Goal: Task Accomplishment & Management: Manage account settings

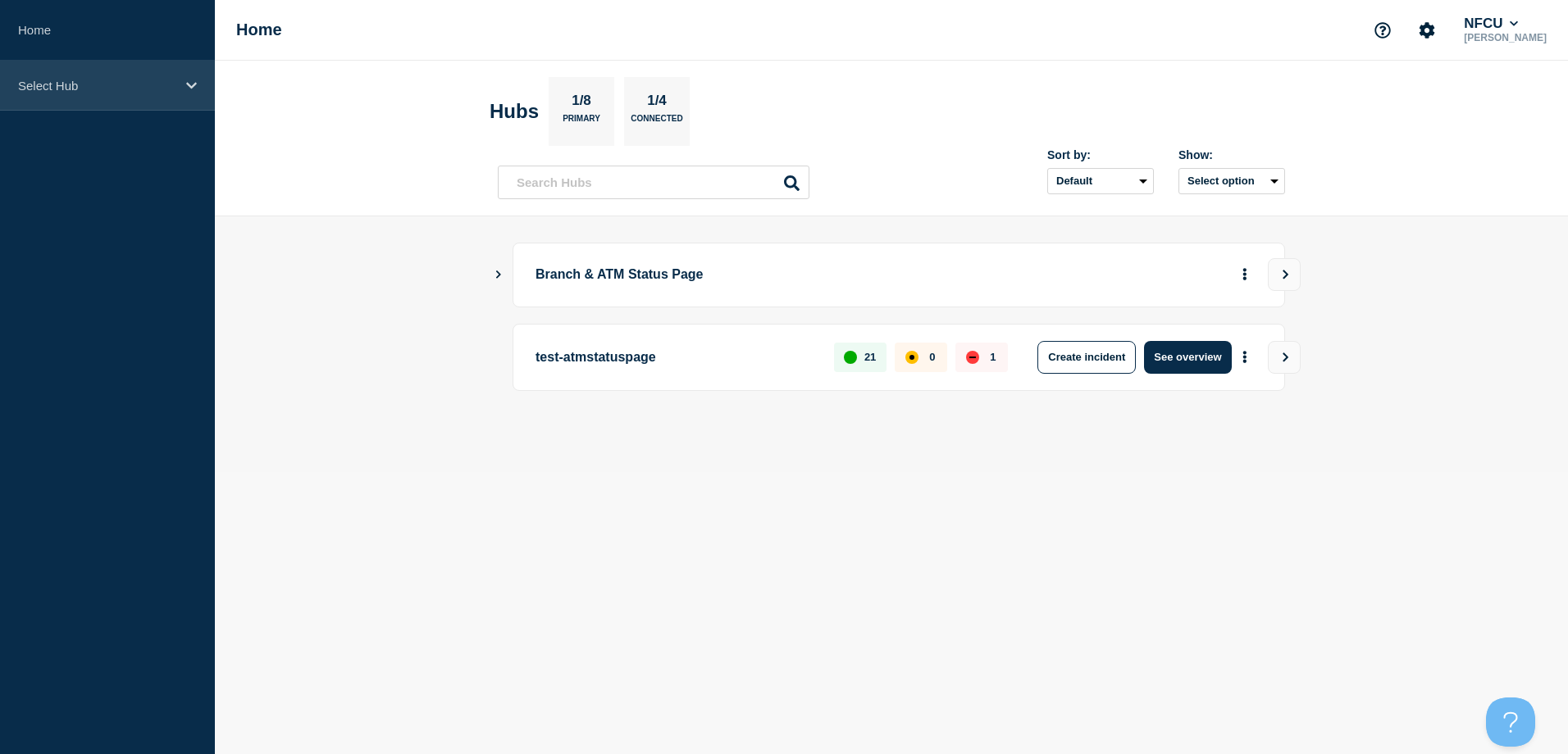
click at [70, 97] on div "Select Hub" at bounding box center [108, 86] width 215 height 50
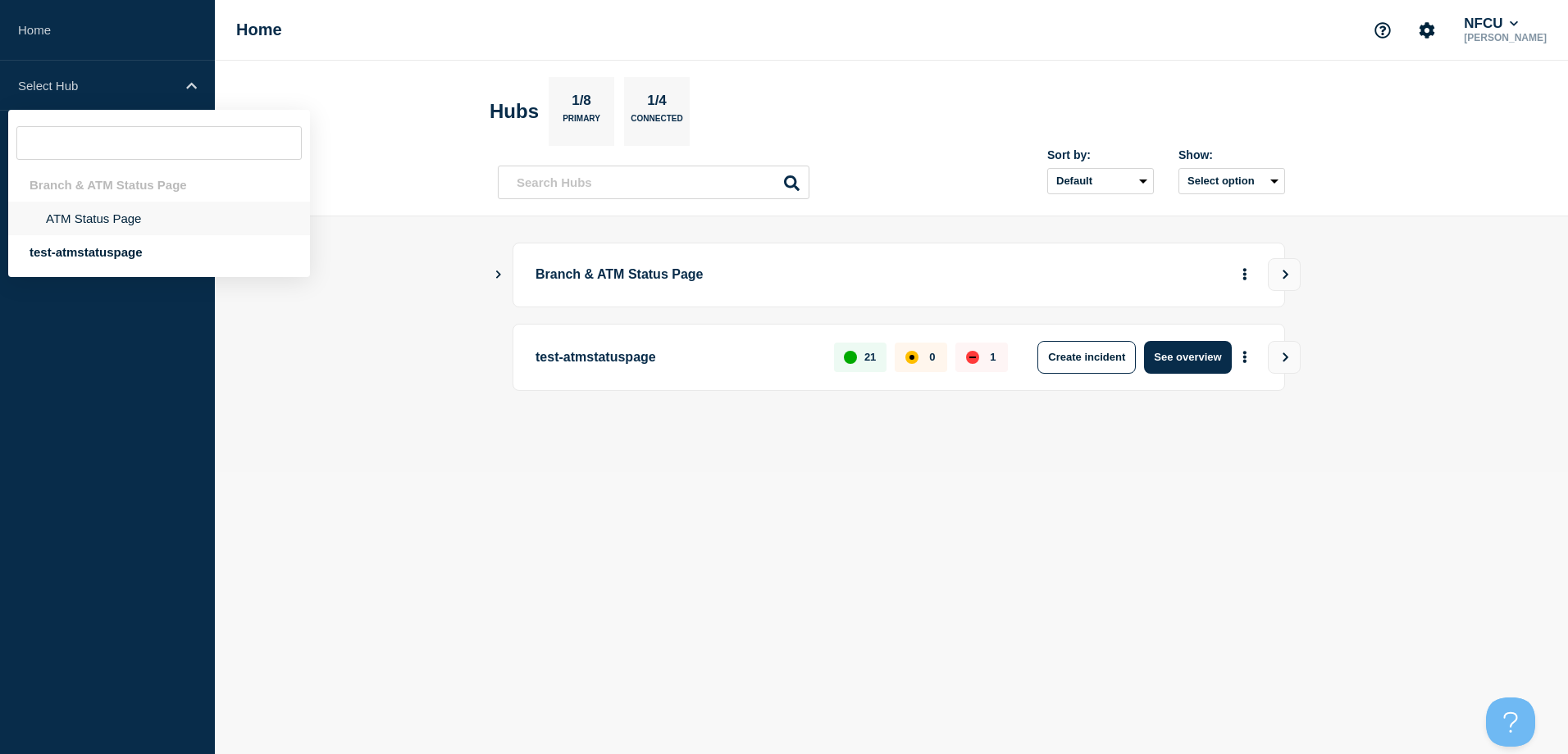
click at [94, 224] on li "ATM Status Page" at bounding box center [159, 219] width 302 height 34
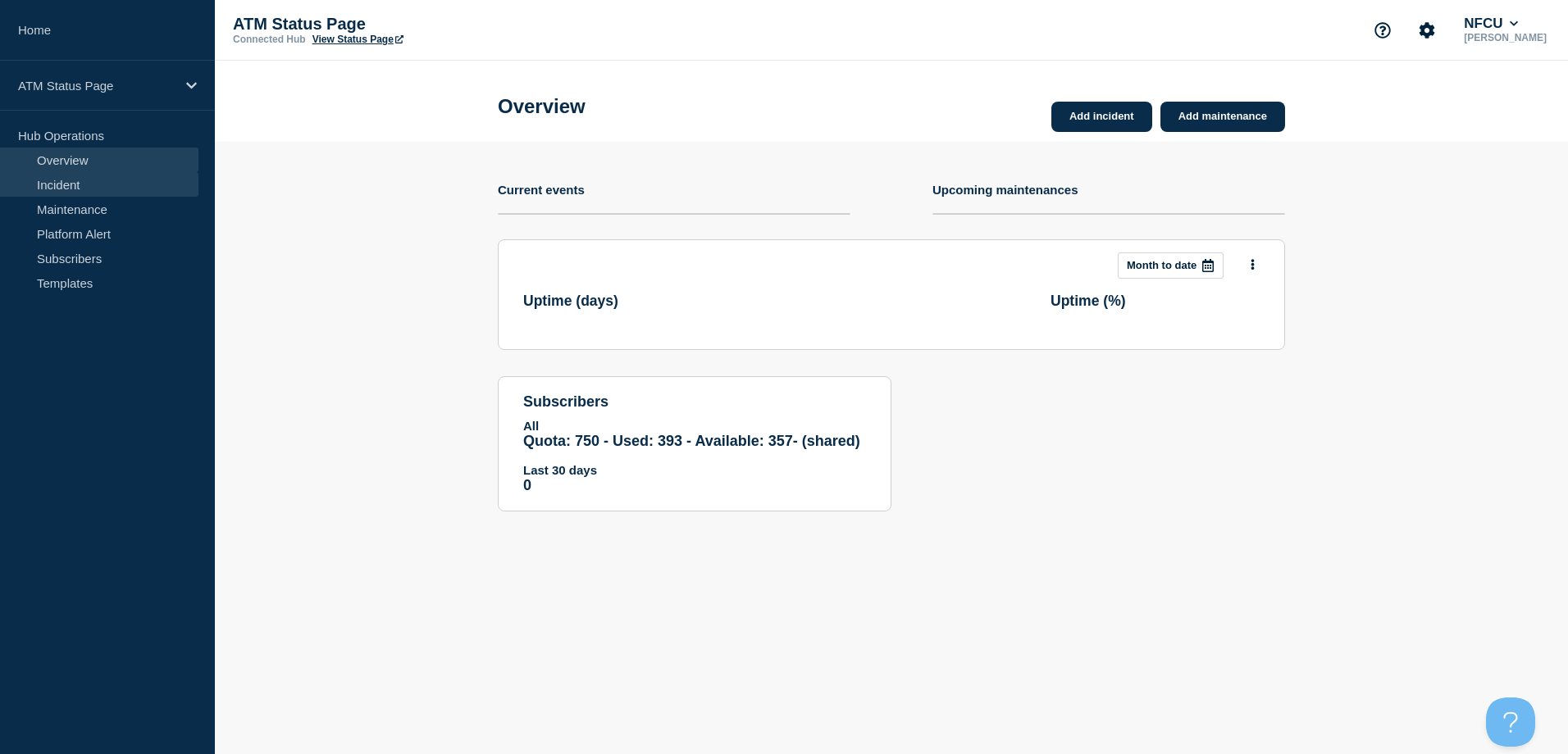
click at [115, 194] on link "Incident" at bounding box center [99, 184] width 199 height 25
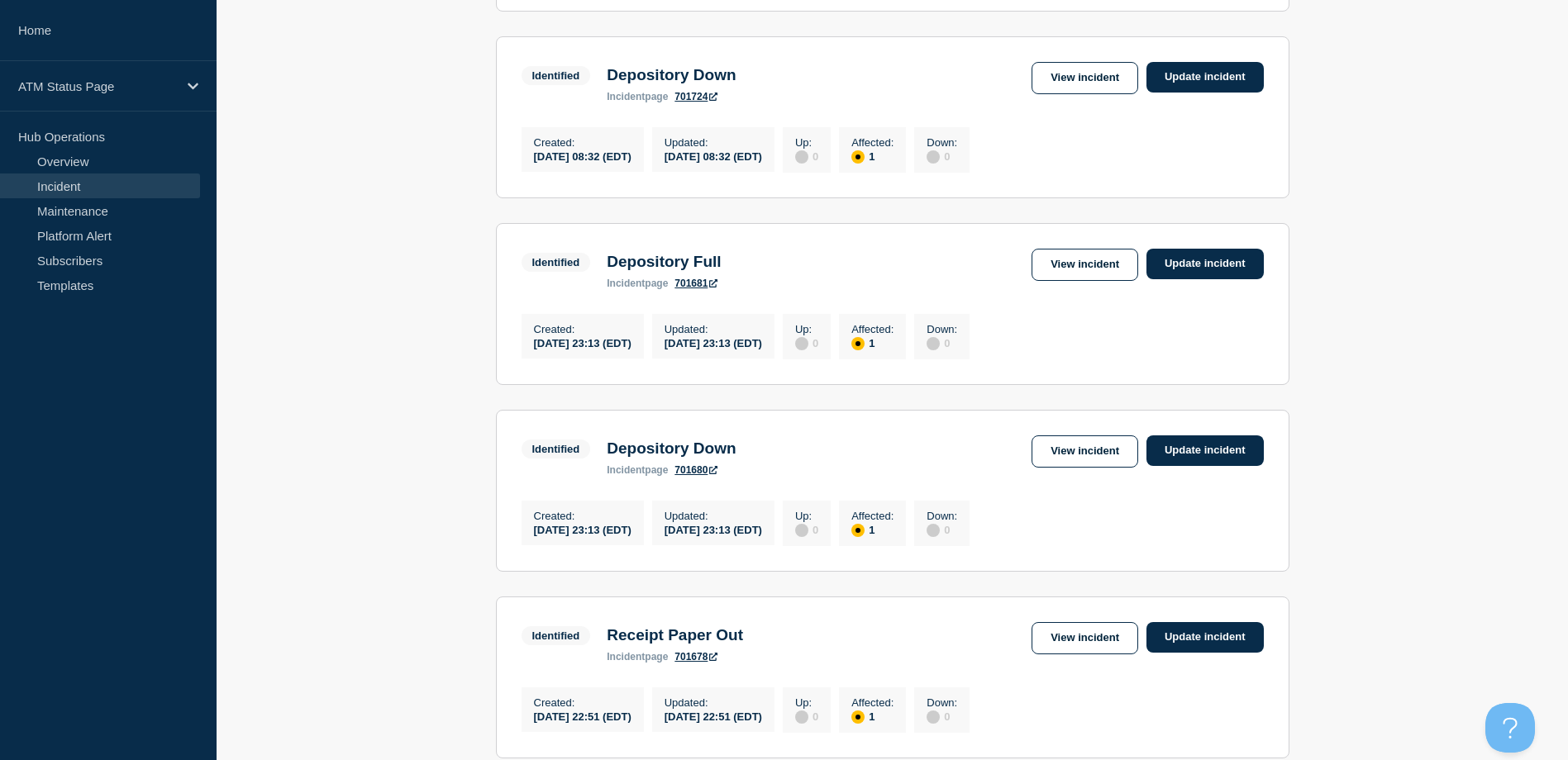
scroll to position [1716, 0]
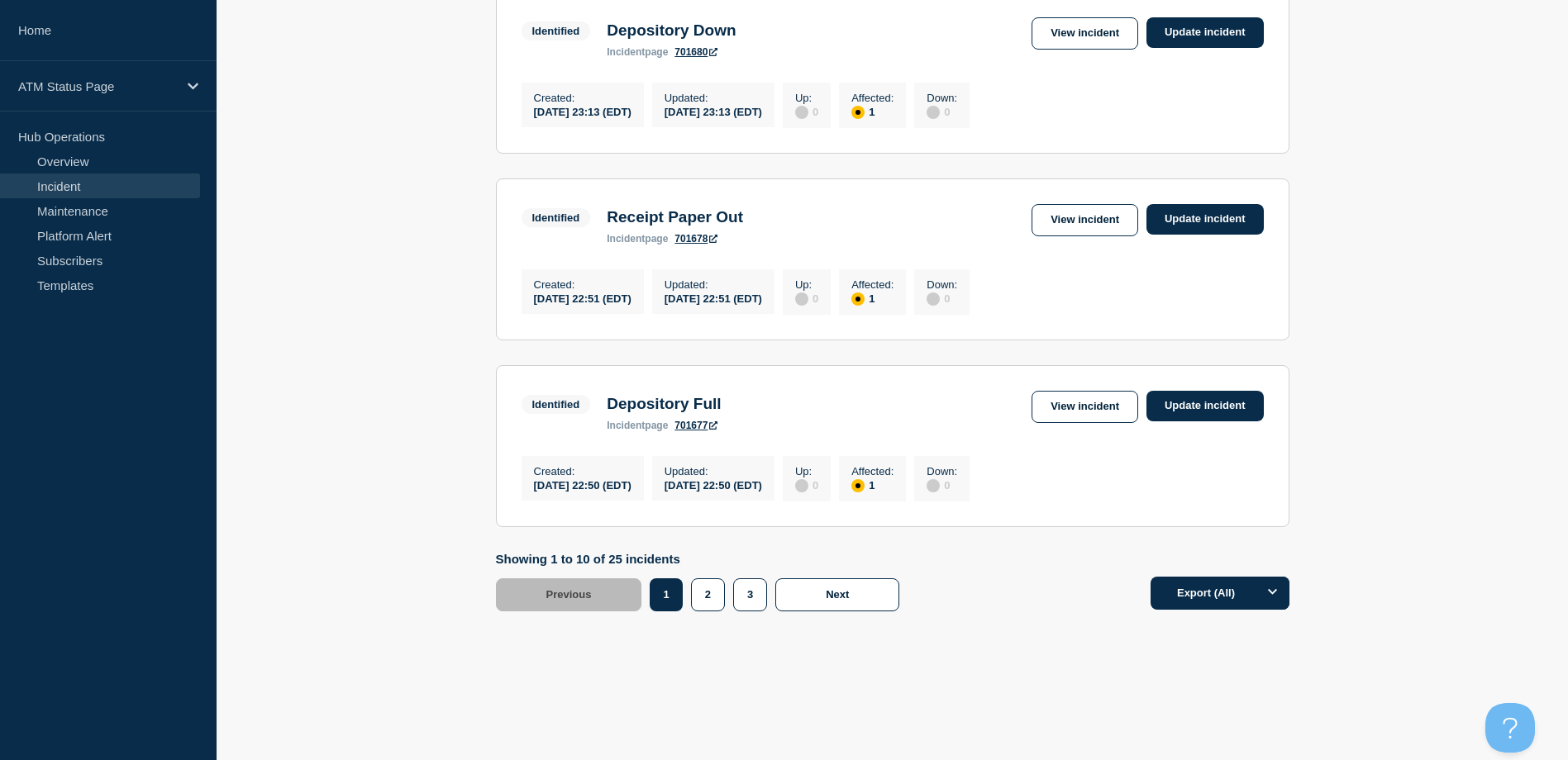
click at [736, 612] on footer "Showing 1 to 10 of 25 incidents Previous Page 1 Page 2 Page 3 1 2 3 Next Export…" at bounding box center [893, 594] width 1352 height 84
click at [739, 601] on button "3" at bounding box center [750, 595] width 34 height 33
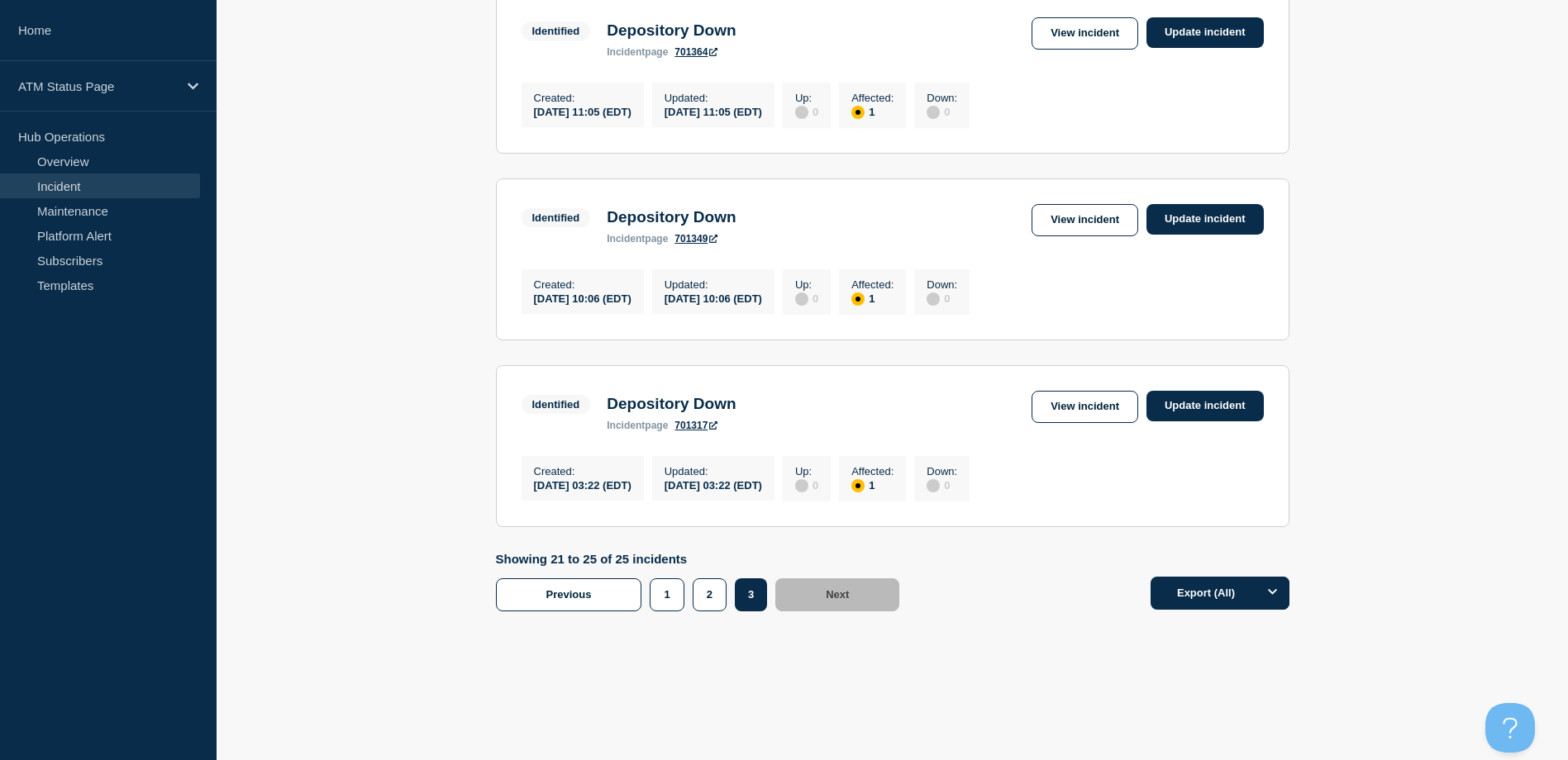
scroll to position [670, 0]
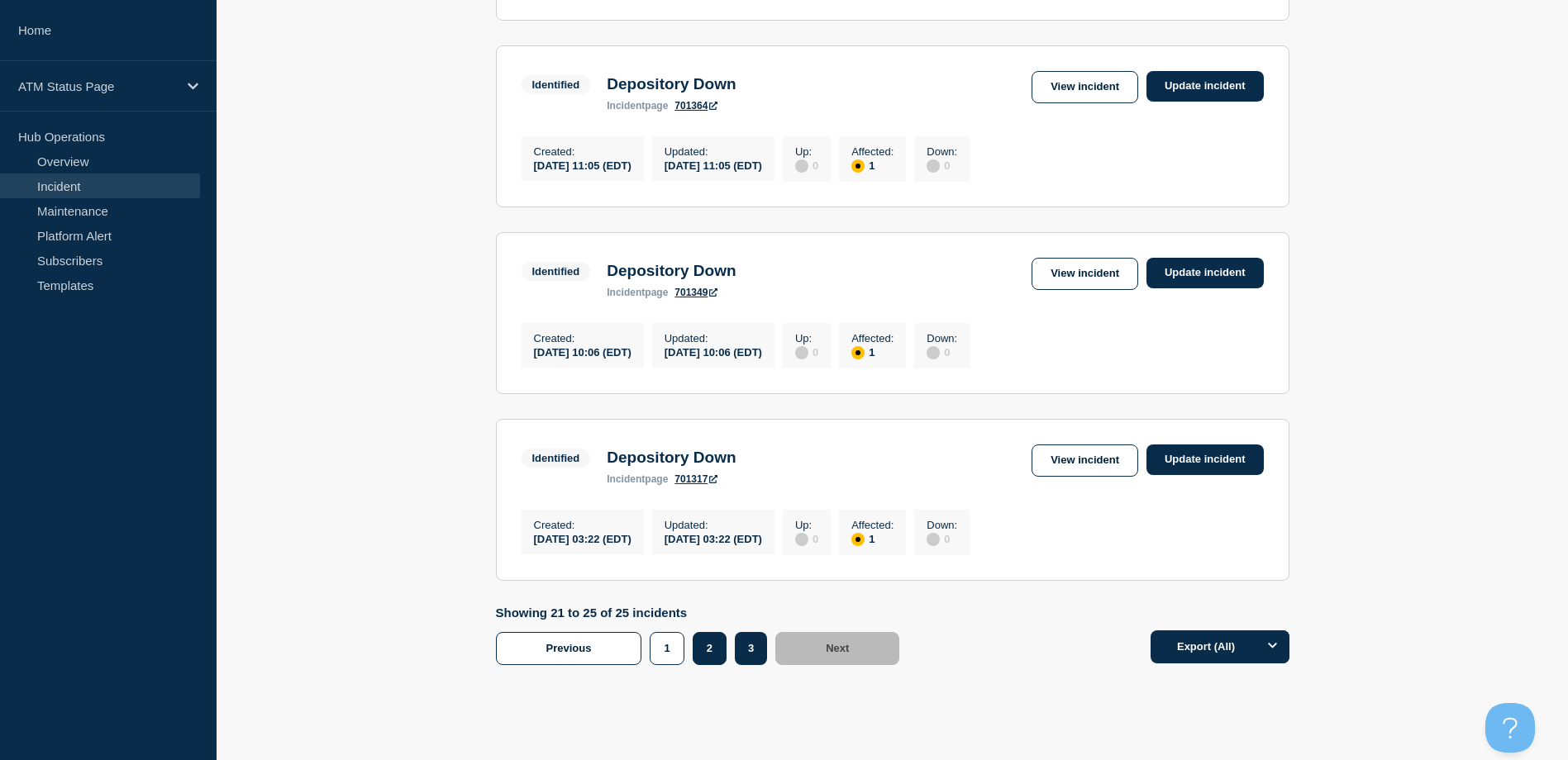
click at [710, 665] on button "2" at bounding box center [710, 648] width 34 height 33
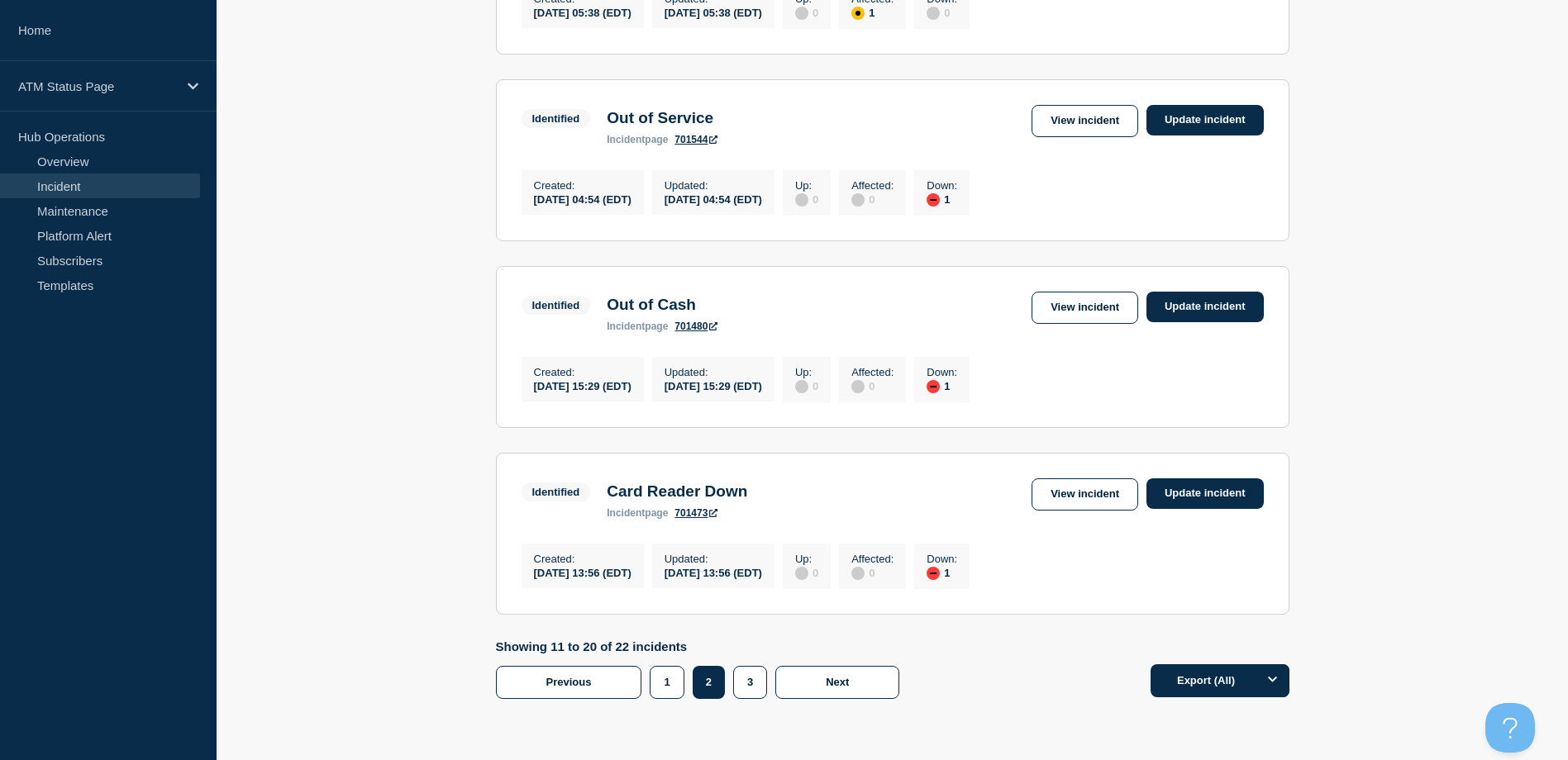
scroll to position [1716, 0]
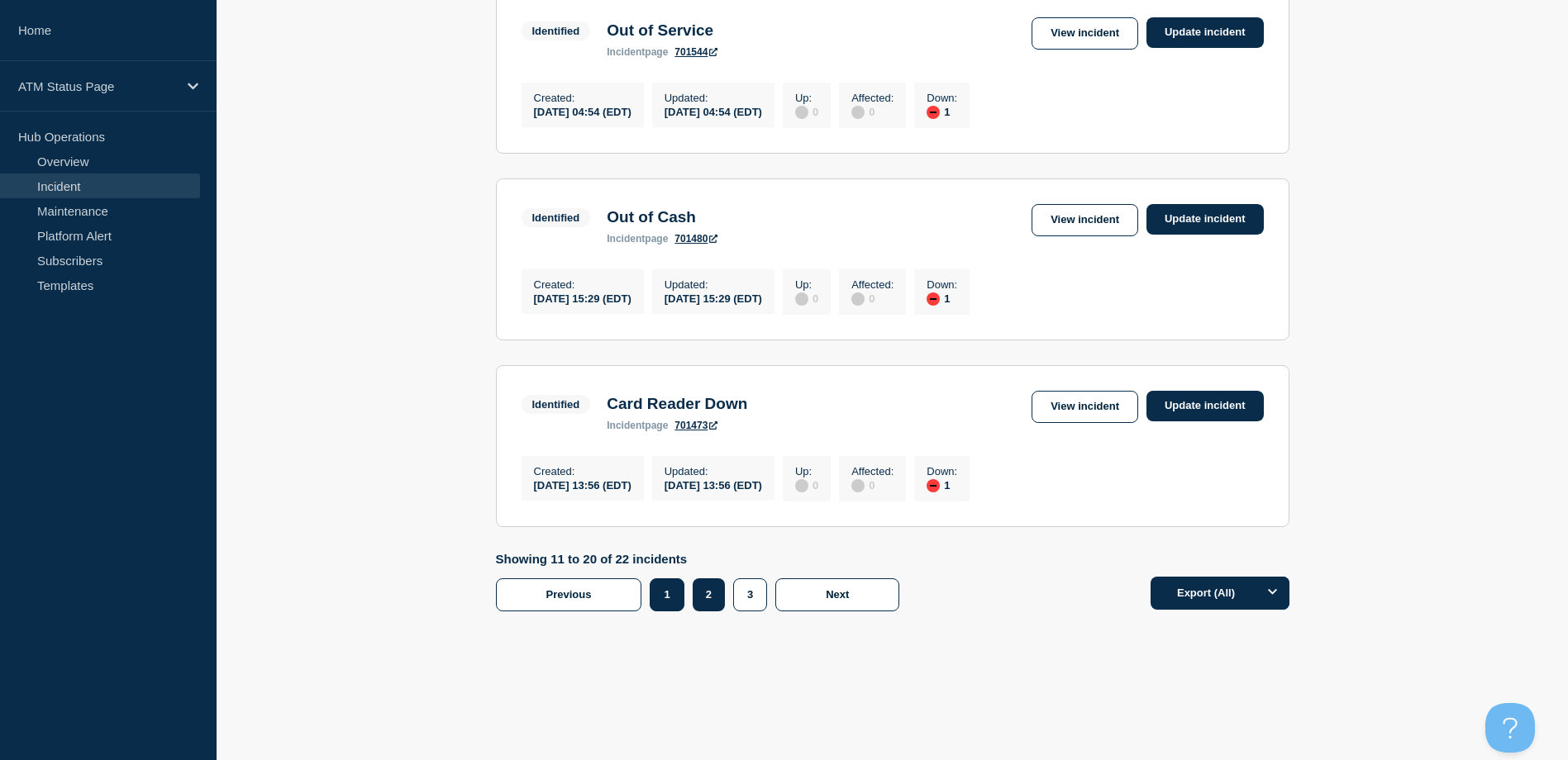
click at [678, 591] on button "1" at bounding box center [667, 595] width 34 height 33
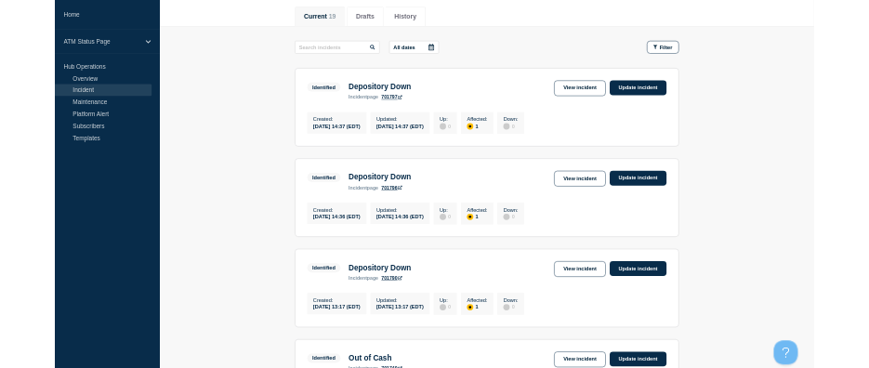
scroll to position [216, 0]
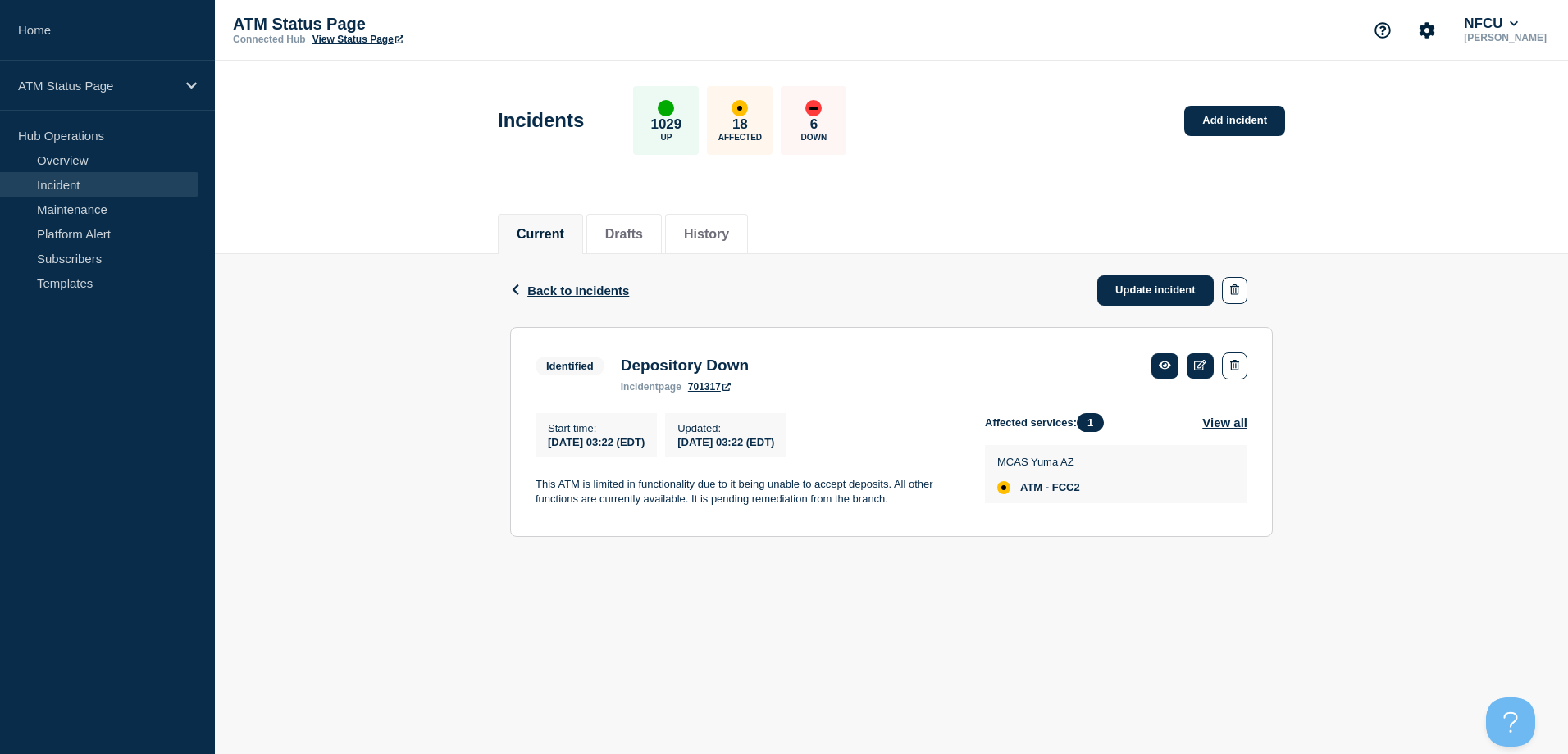
click at [744, 420] on div "Updated : 2025-08-16 03:22 (EDT)" at bounding box center [726, 435] width 122 height 44
click at [1167, 284] on link "Update incident" at bounding box center [1156, 290] width 116 height 30
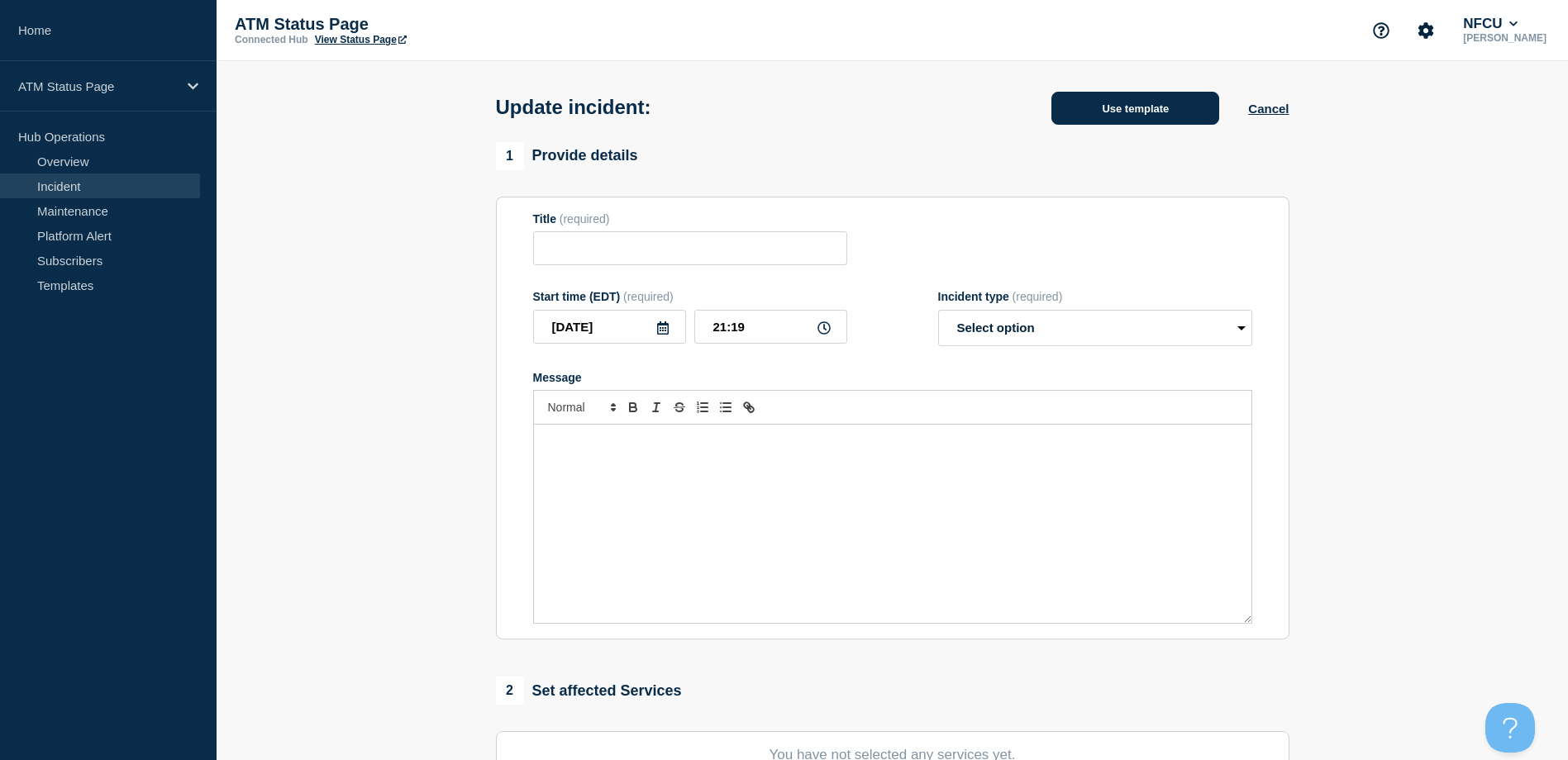
type input "Depository Down"
click at [1114, 122] on button "Use template" at bounding box center [1135, 108] width 168 height 33
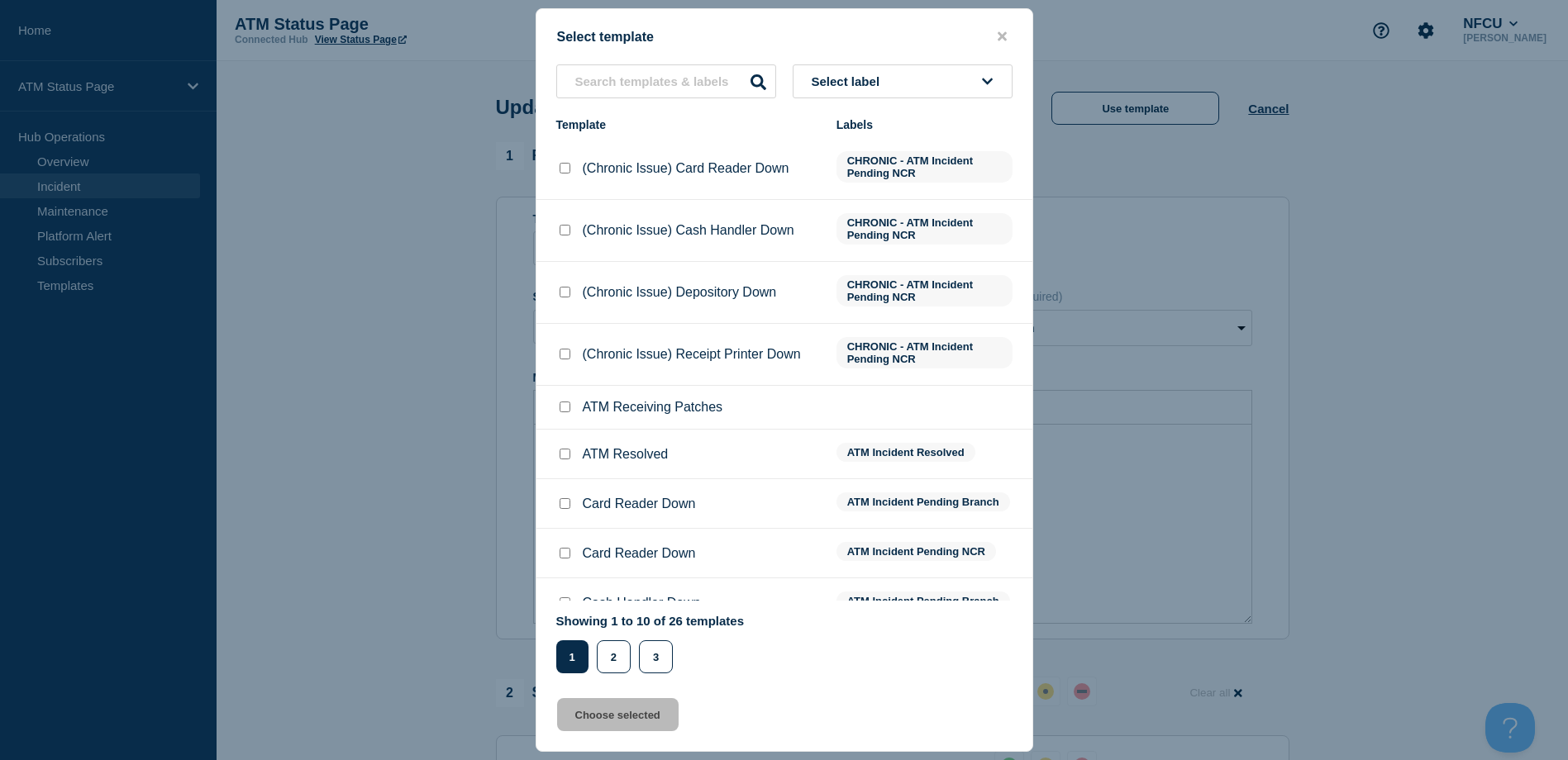
drag, startPoint x: 961, startPoint y: 52, endPoint x: 953, endPoint y: 57, distance: 9.4
click at [960, 52] on div "Select template Select label Template Labels (Chronic Issue) Card Reader Down C…" at bounding box center [784, 380] width 498 height 744
click at [942, 76] on button "Select label" at bounding box center [902, 82] width 220 height 34
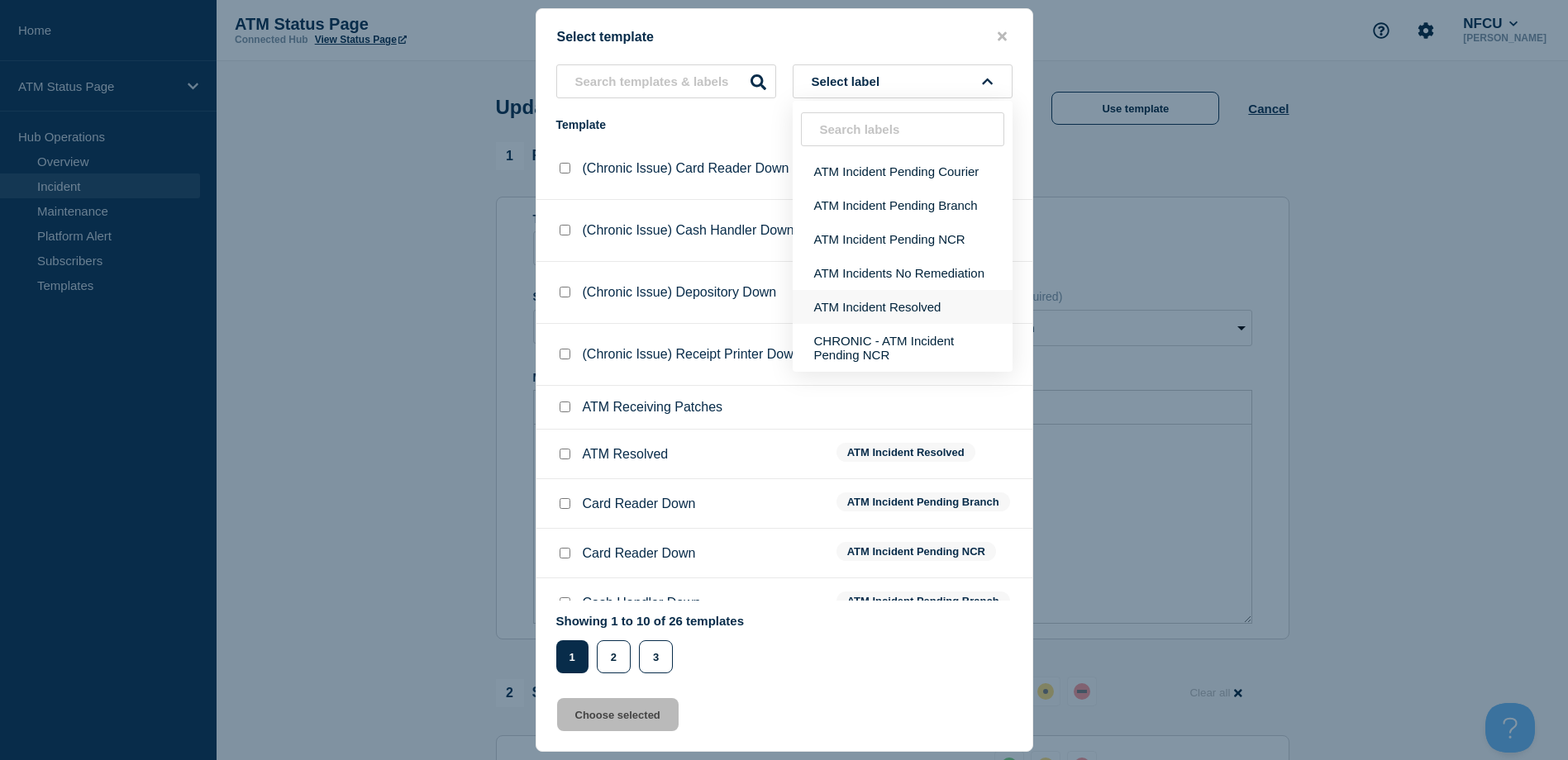
click at [909, 296] on button "ATM Incident Resolved" at bounding box center [902, 307] width 220 height 34
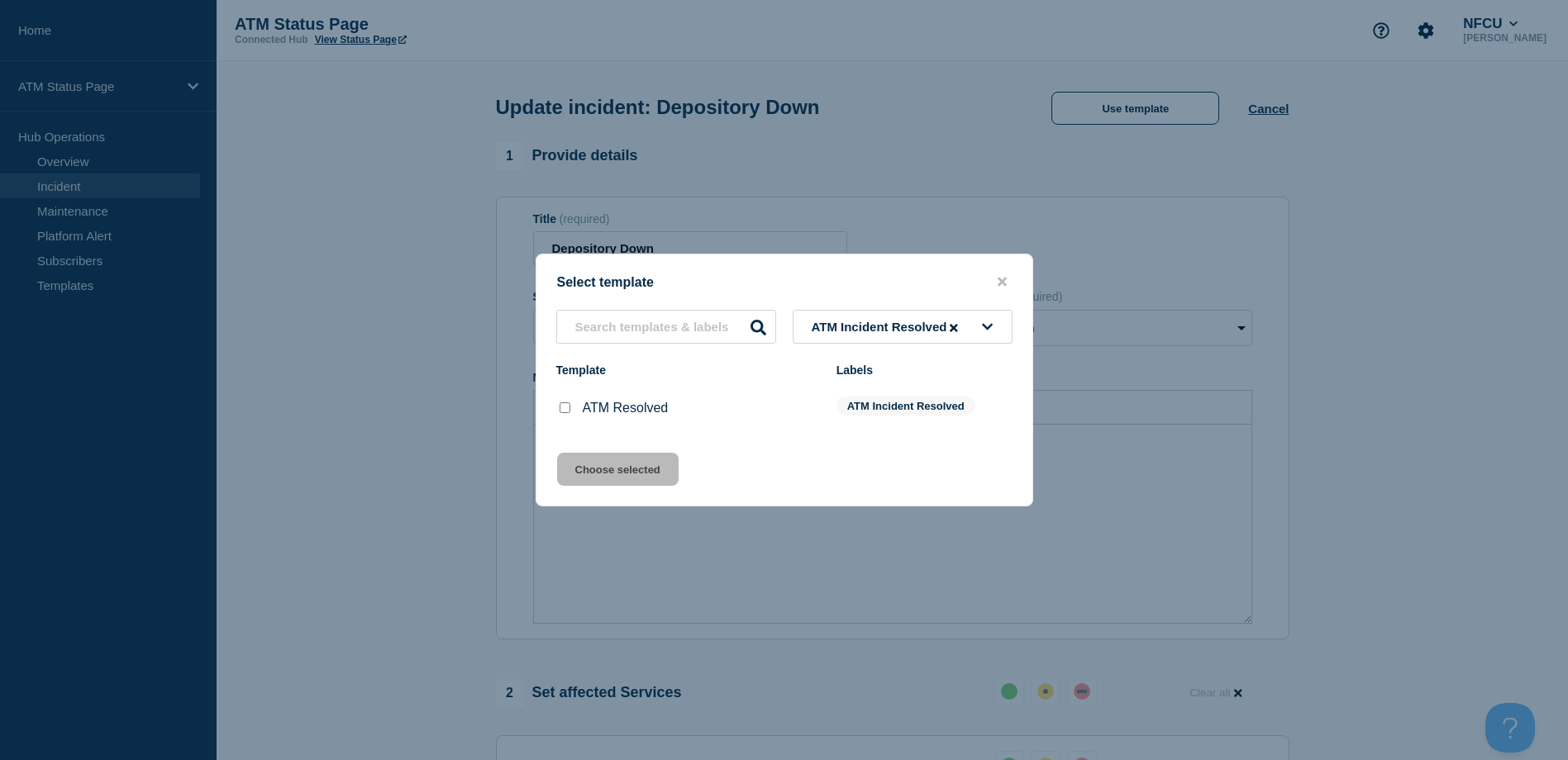
click at [561, 412] on input "ATM Resolved checkbox" at bounding box center [565, 408] width 11 height 11
checkbox input "true"
click at [582, 460] on button "Choose selected" at bounding box center [617, 468] width 122 height 33
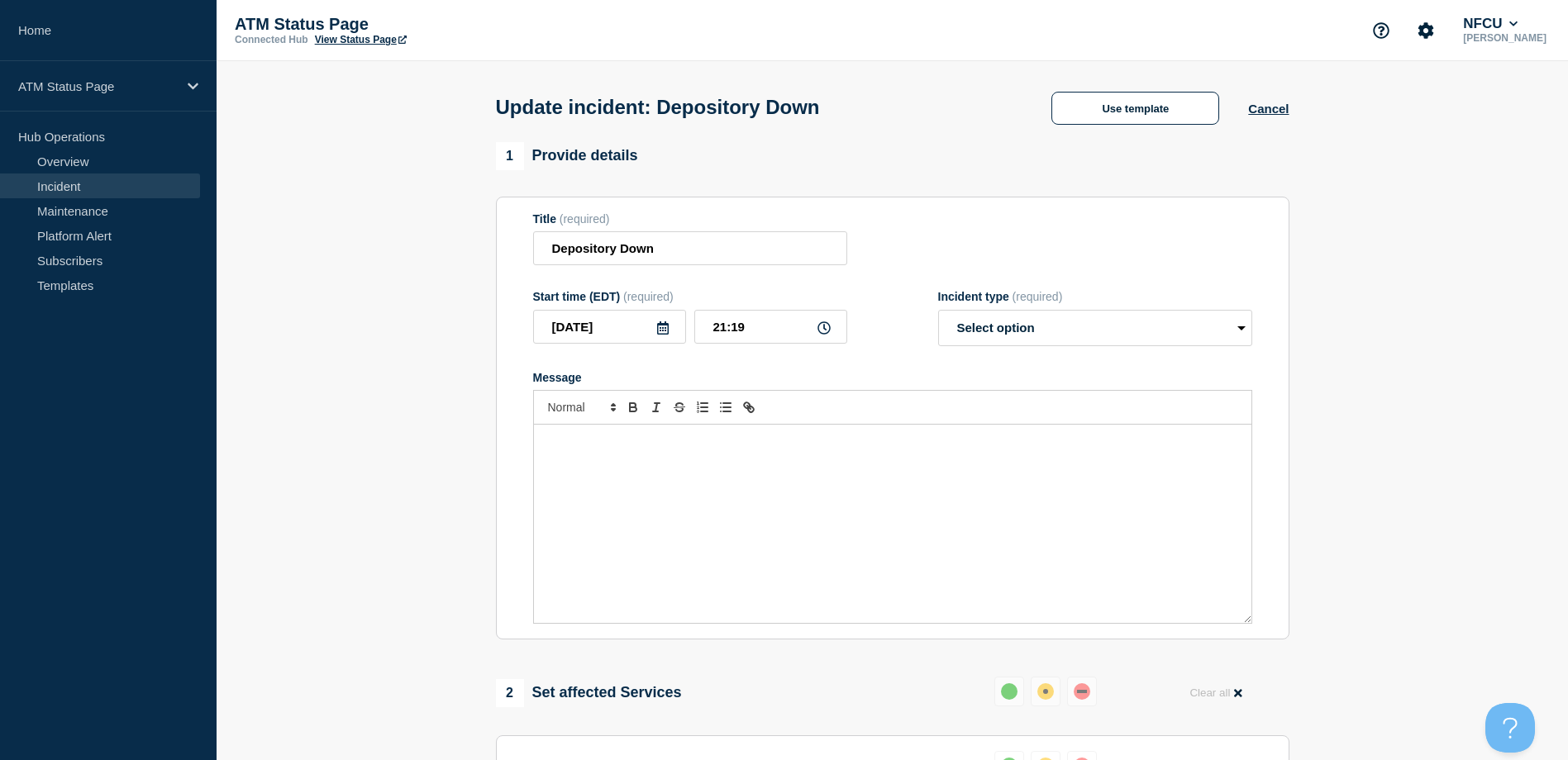
select select "resolved"
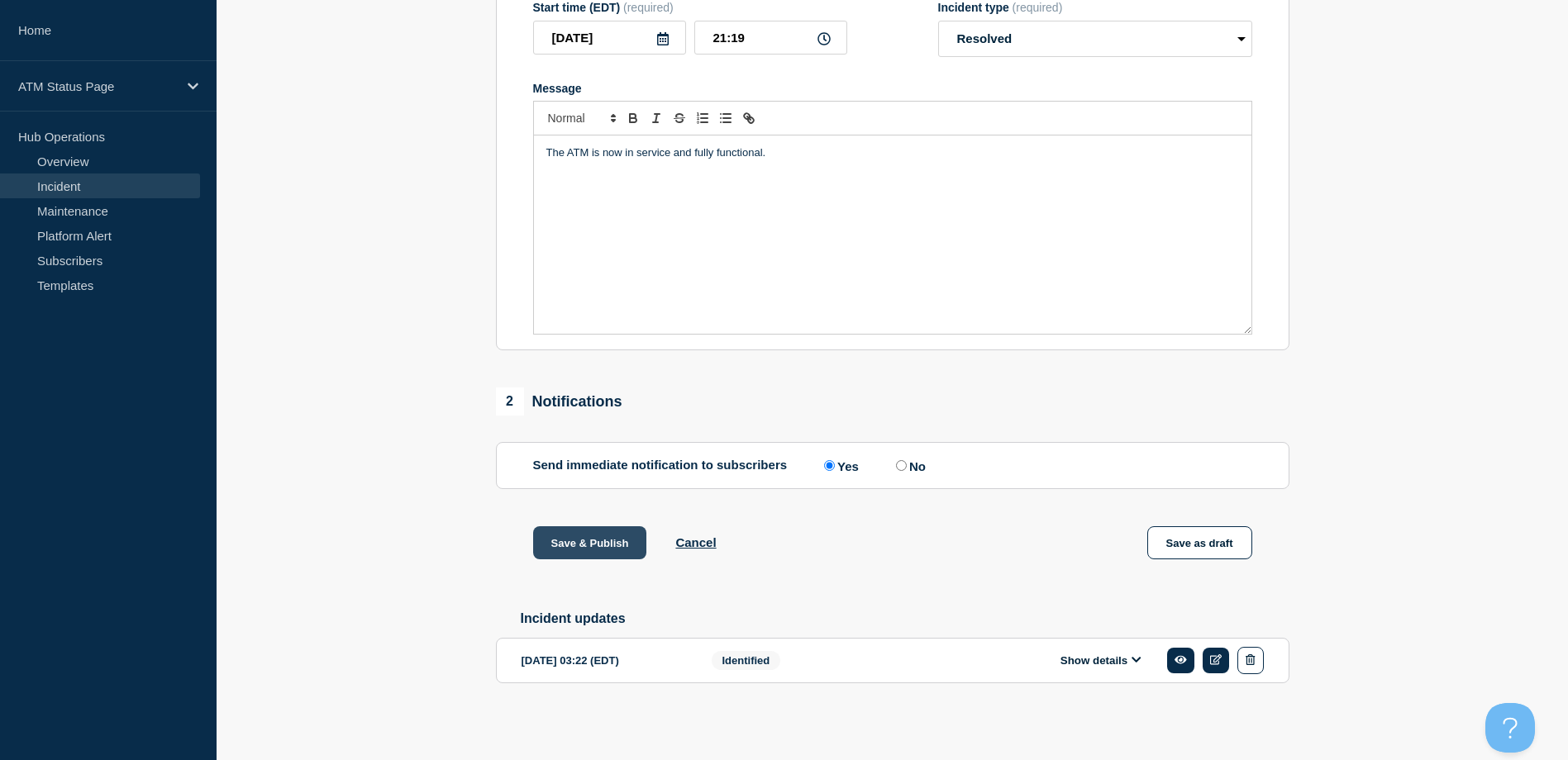
click at [575, 549] on button "Save & Publish" at bounding box center [591, 542] width 114 height 33
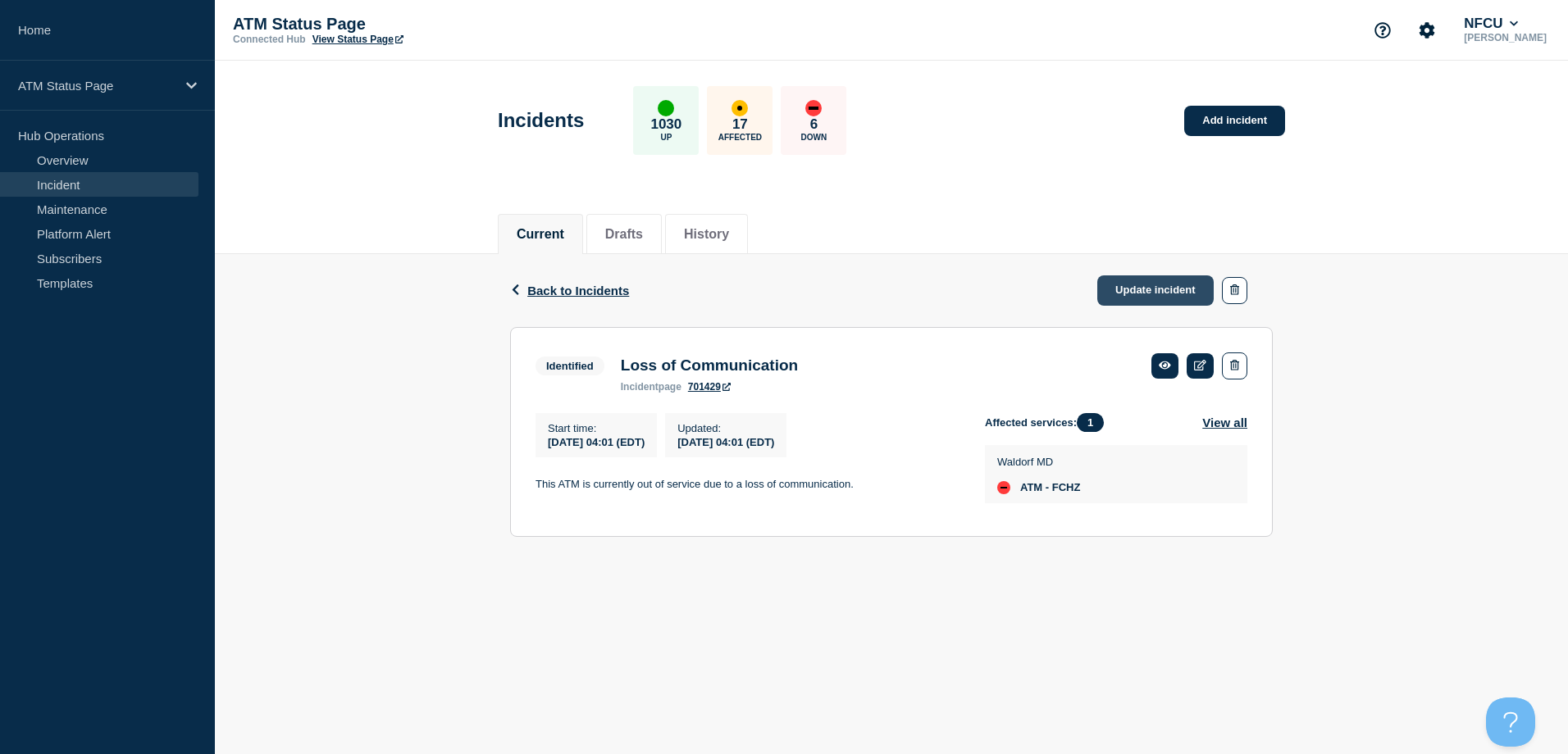
click at [1131, 303] on link "Update incident" at bounding box center [1156, 290] width 116 height 30
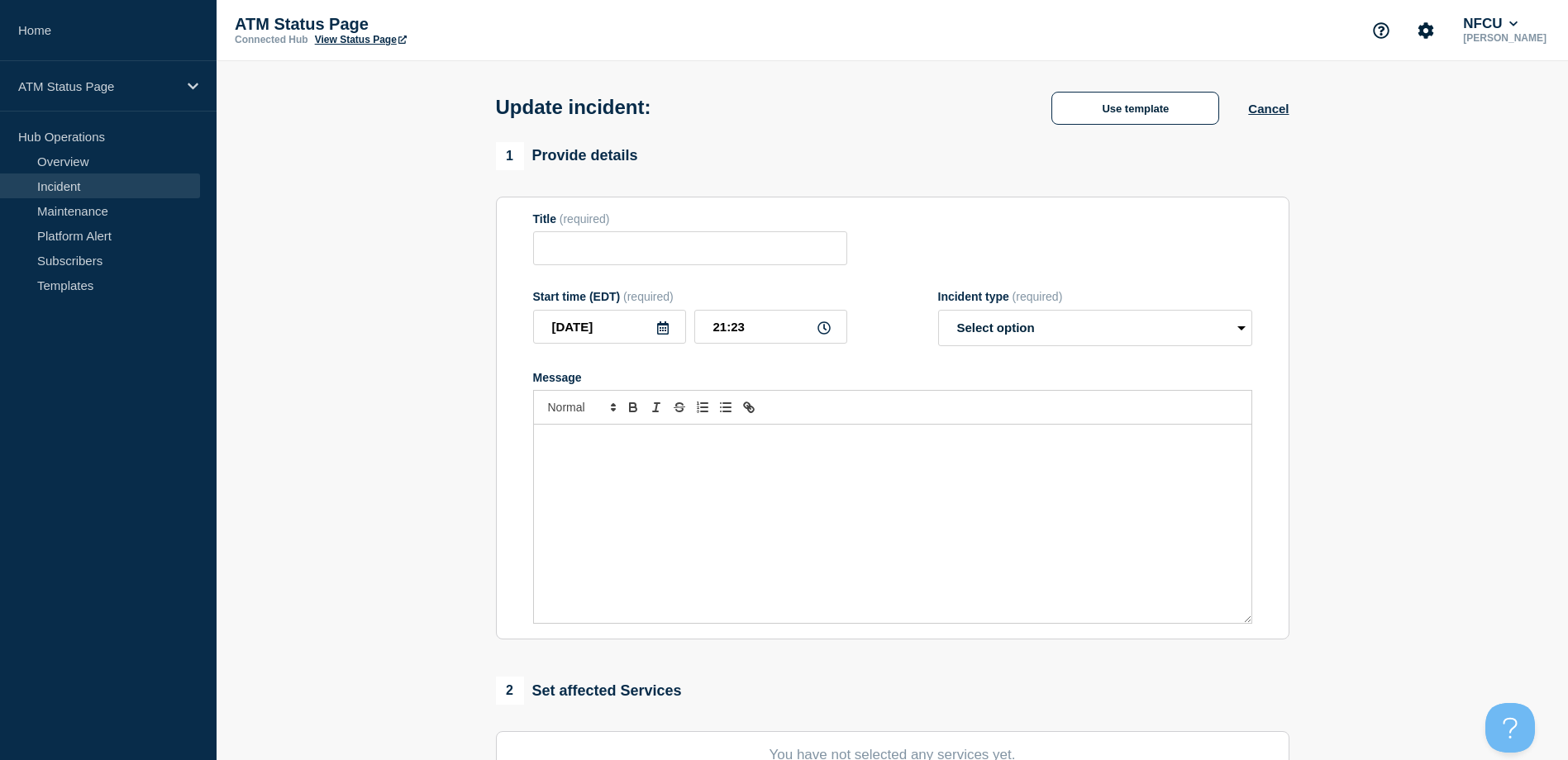
type input "Loss of Communication"
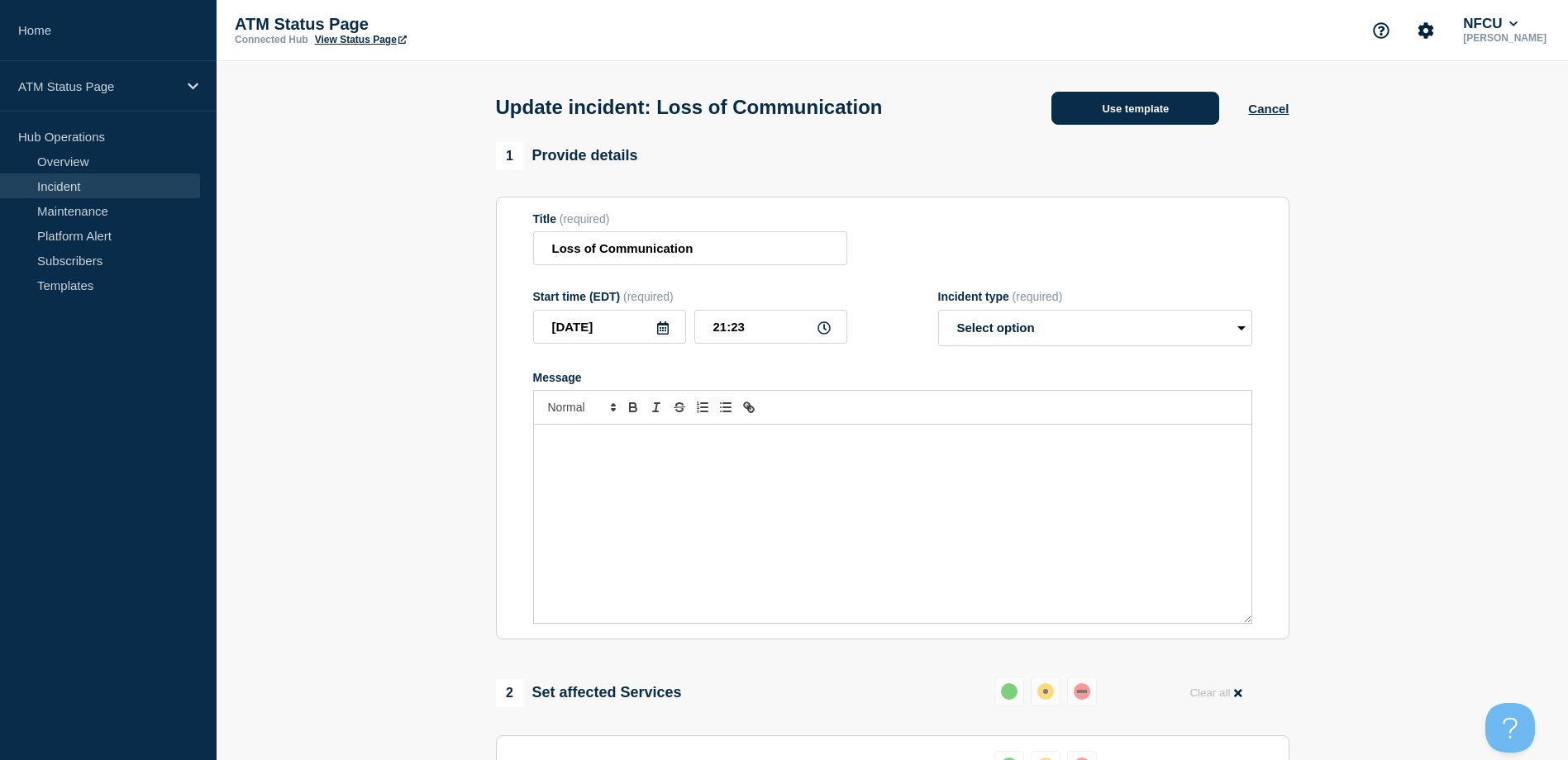
click at [1095, 118] on button "Use template" at bounding box center [1135, 108] width 168 height 33
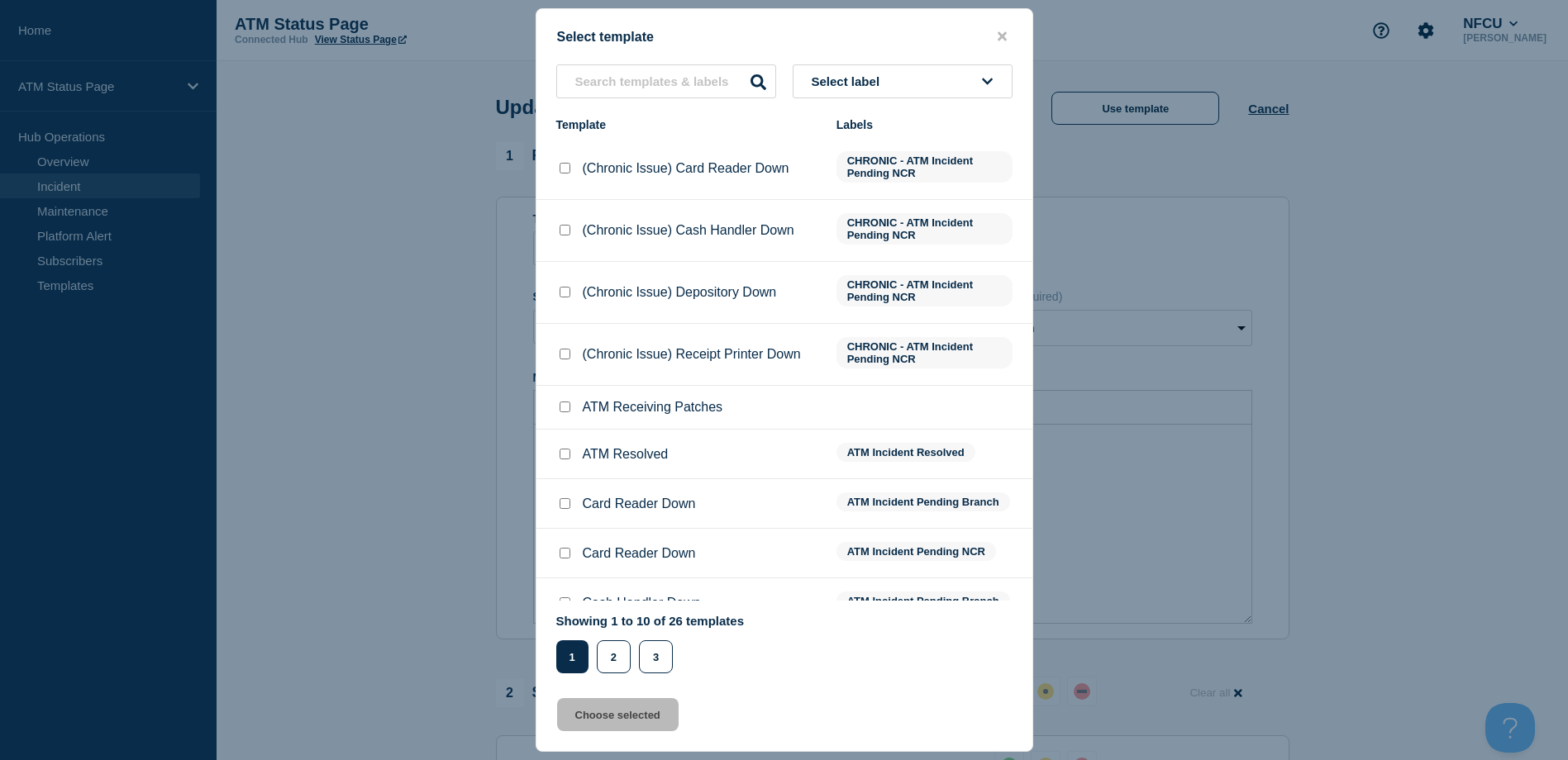
click at [890, 99] on button "Select label" at bounding box center [902, 82] width 220 height 34
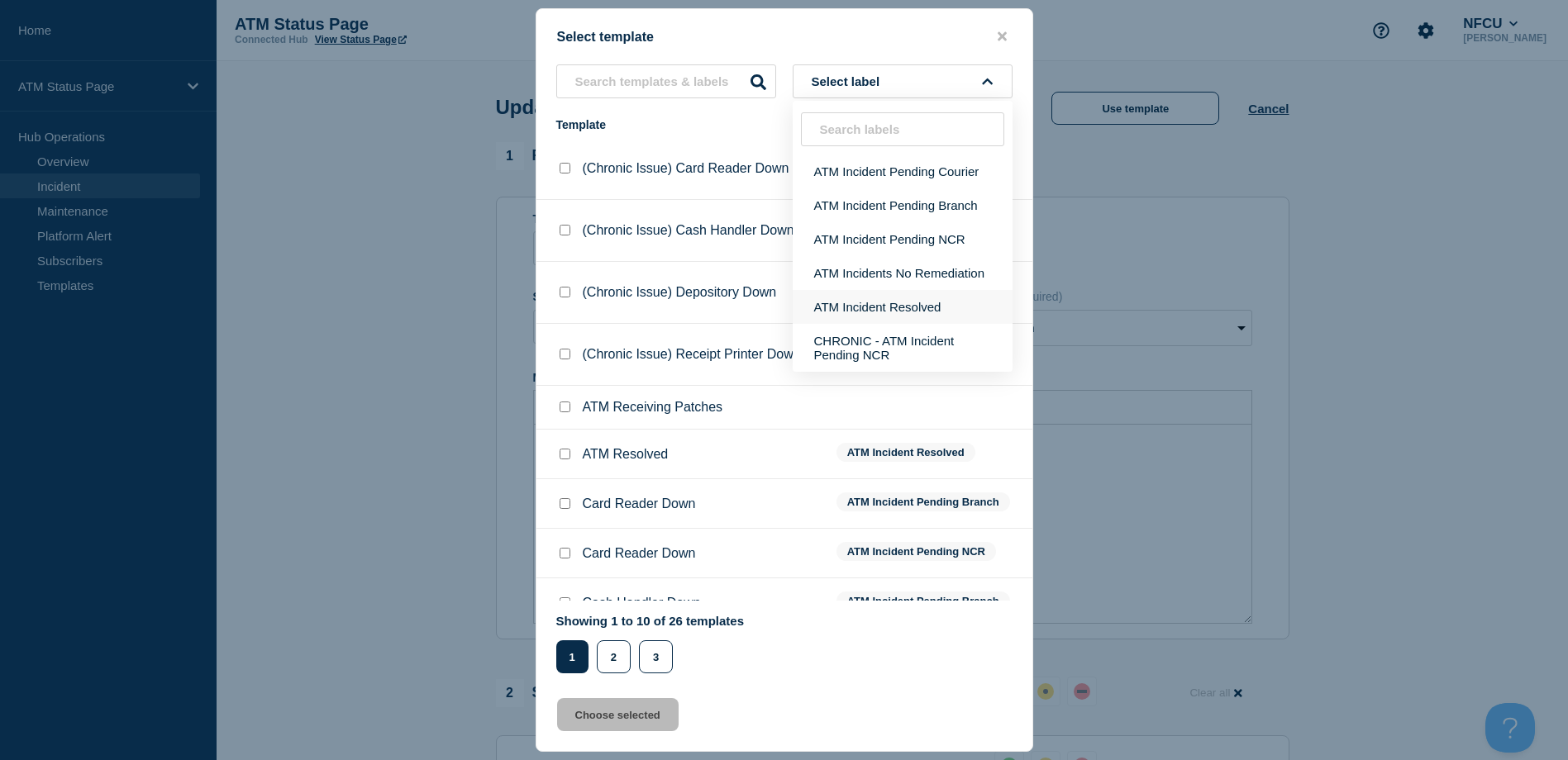
click at [914, 302] on button "ATM Incident Resolved" at bounding box center [902, 307] width 220 height 34
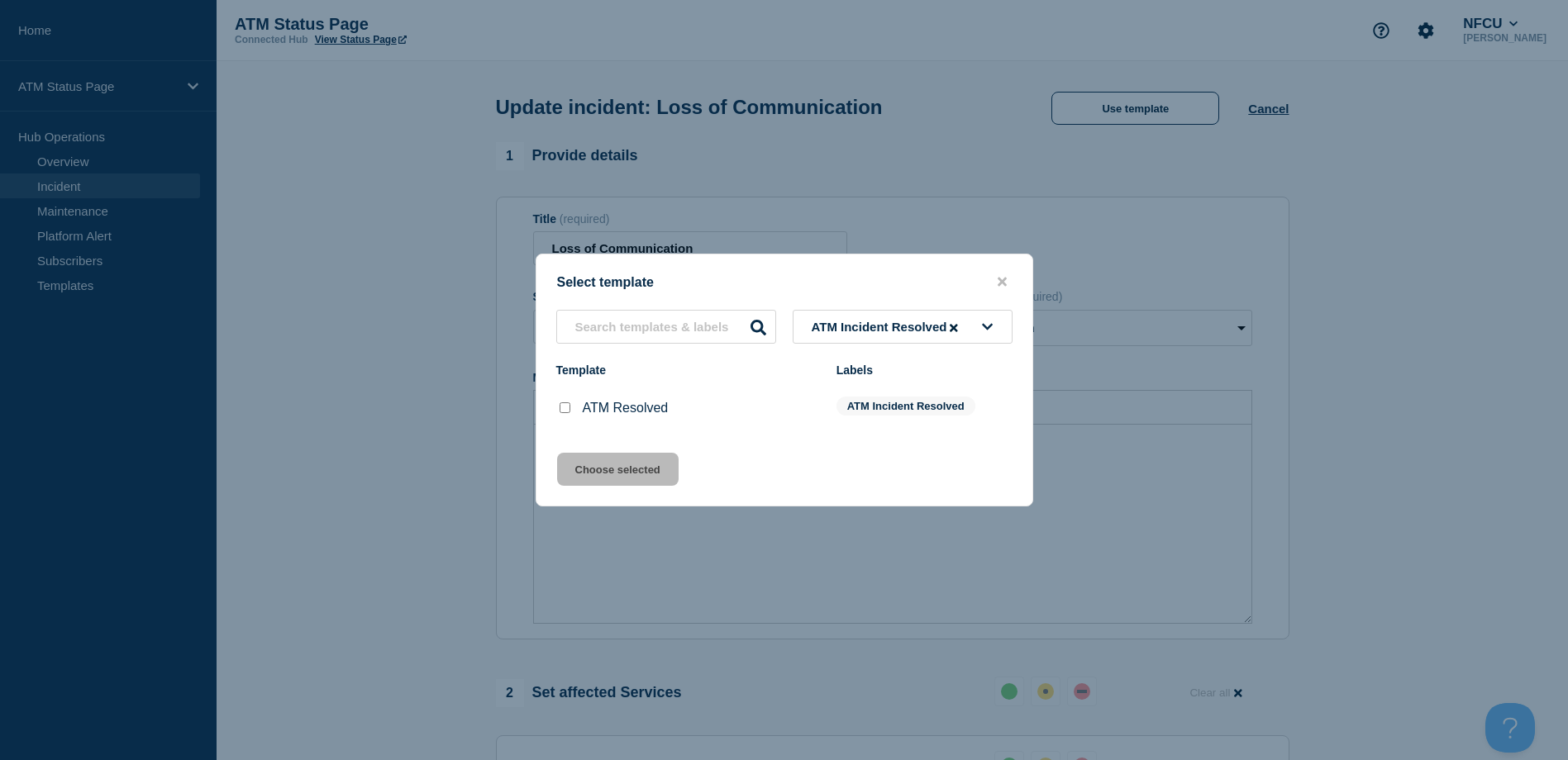
click at [567, 413] on input "ATM Resolved checkbox" at bounding box center [565, 408] width 11 height 11
checkbox input "true"
click at [591, 462] on button "Choose selected" at bounding box center [617, 468] width 122 height 33
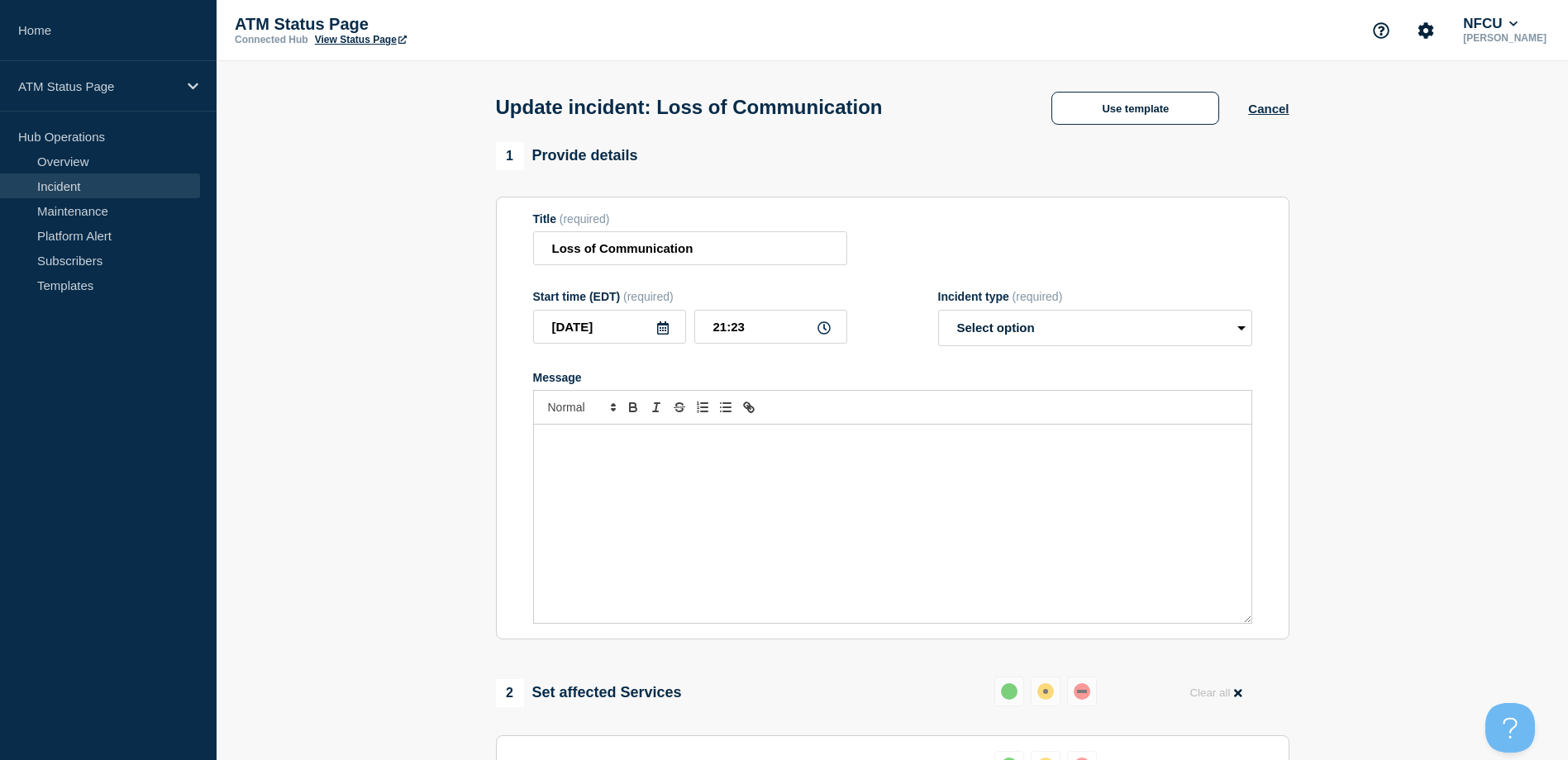
select select "resolved"
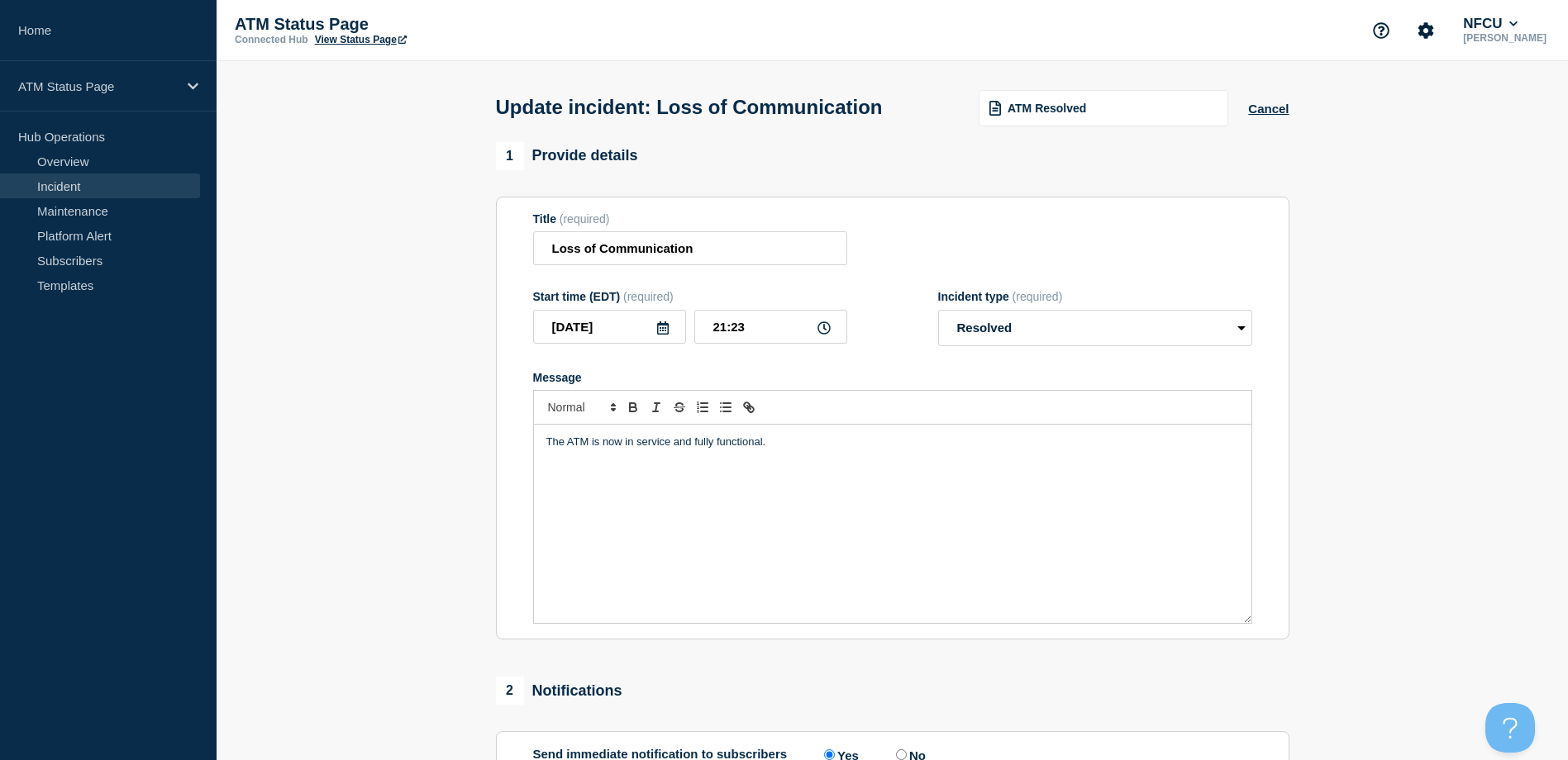
scroll to position [298, 0]
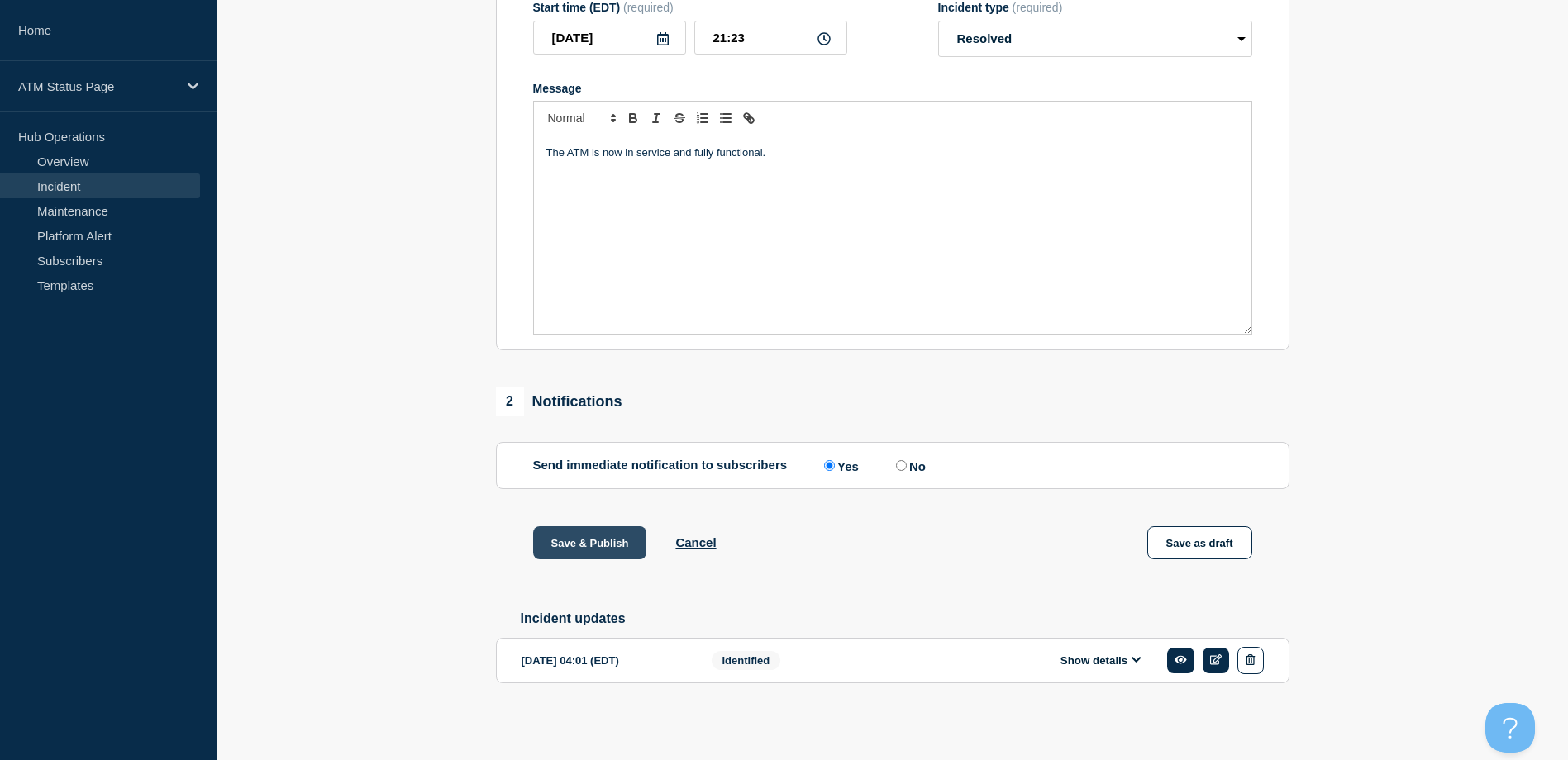
click at [598, 542] on button "Save & Publish" at bounding box center [591, 542] width 114 height 33
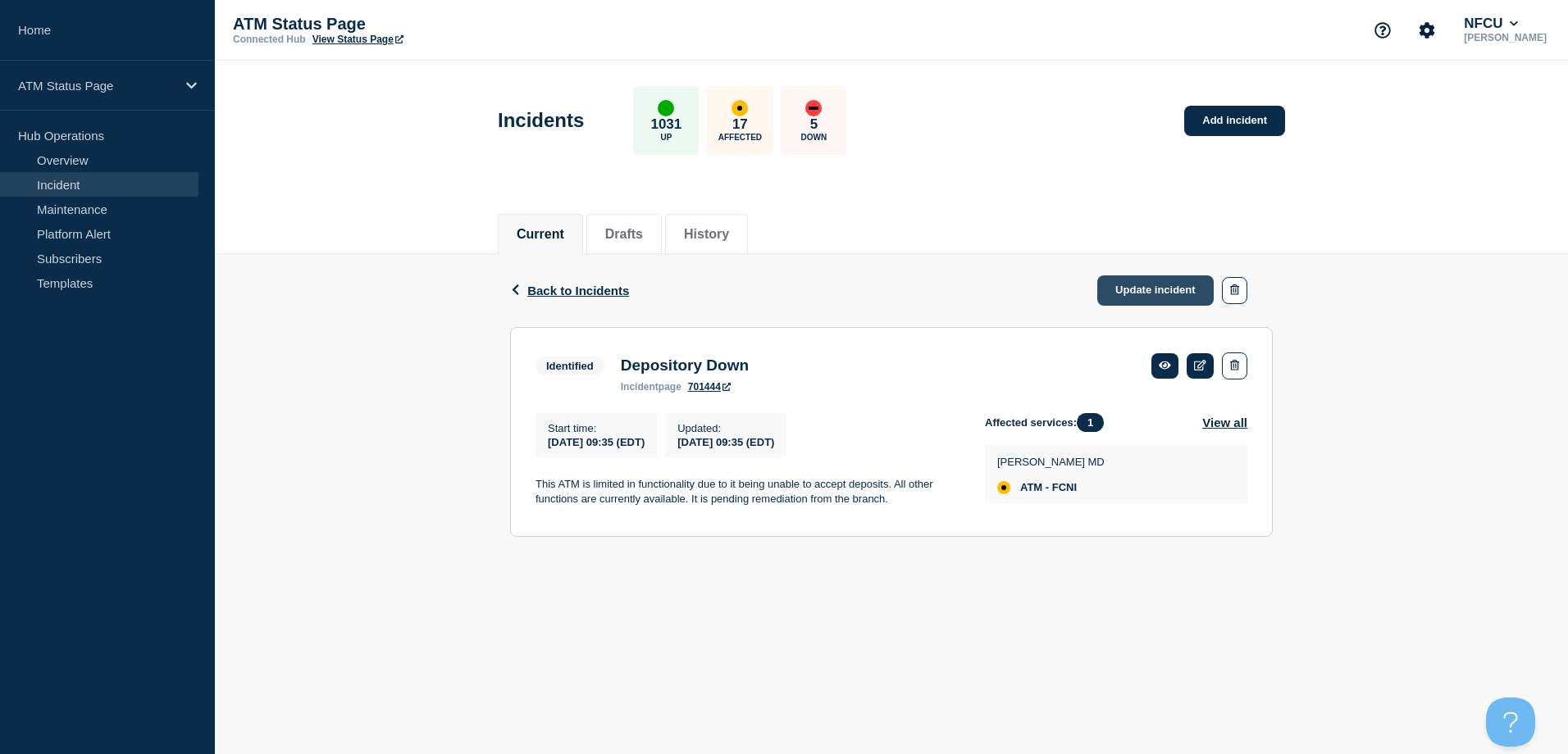
click at [1156, 302] on link "Update incident" at bounding box center [1156, 290] width 116 height 30
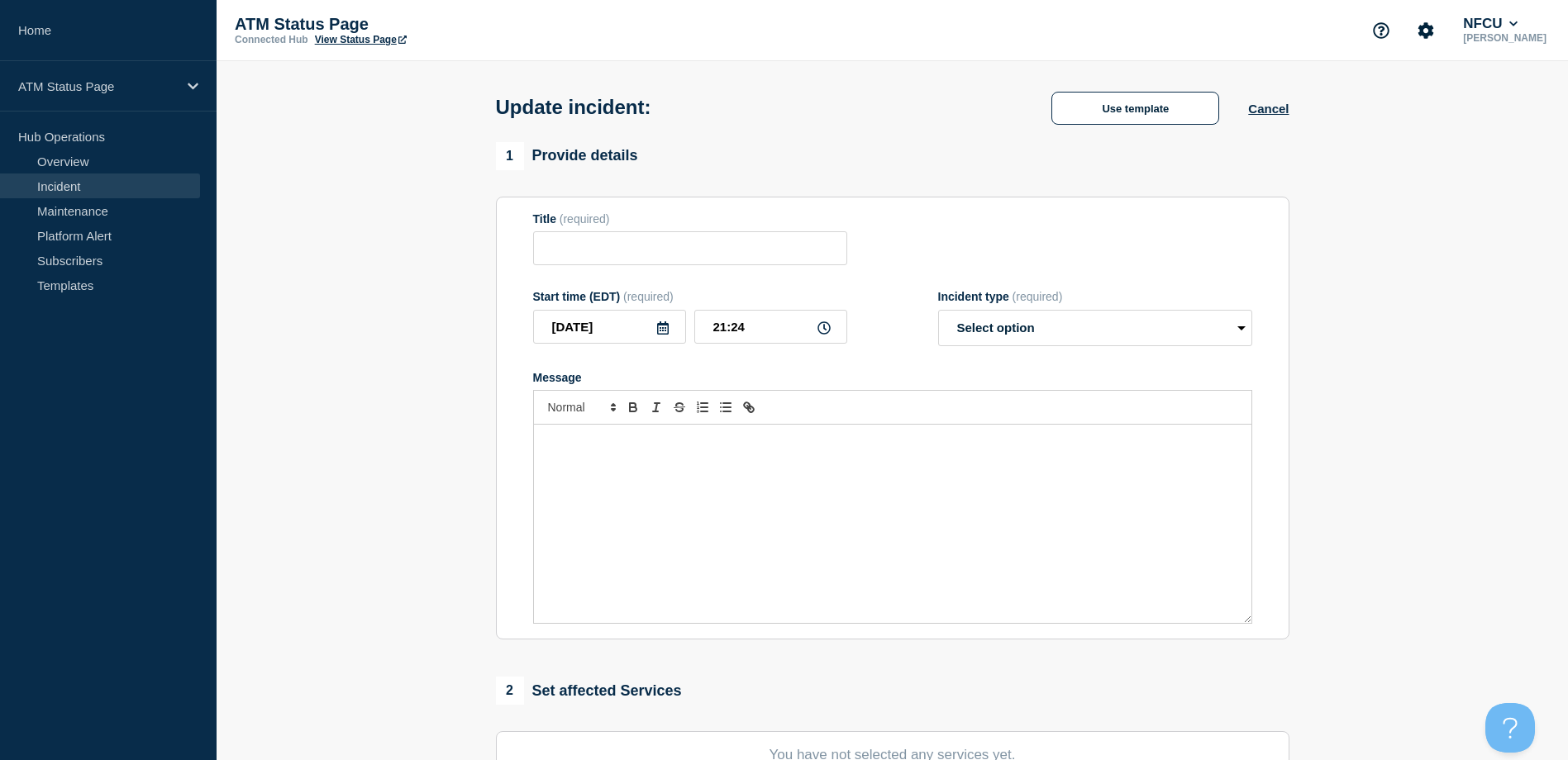
type input "Depository Down"
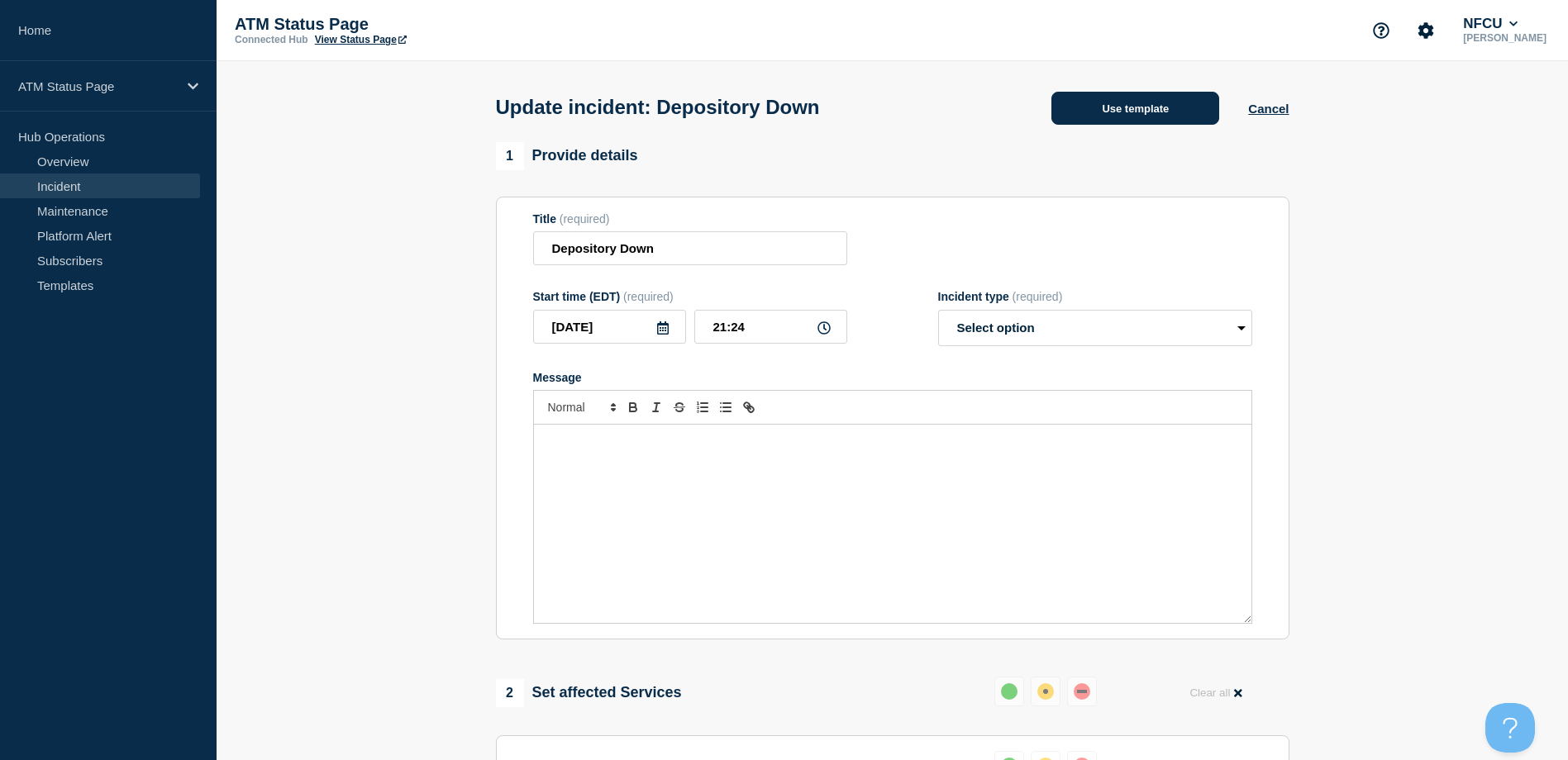
click at [1130, 115] on button "Use template" at bounding box center [1135, 108] width 168 height 33
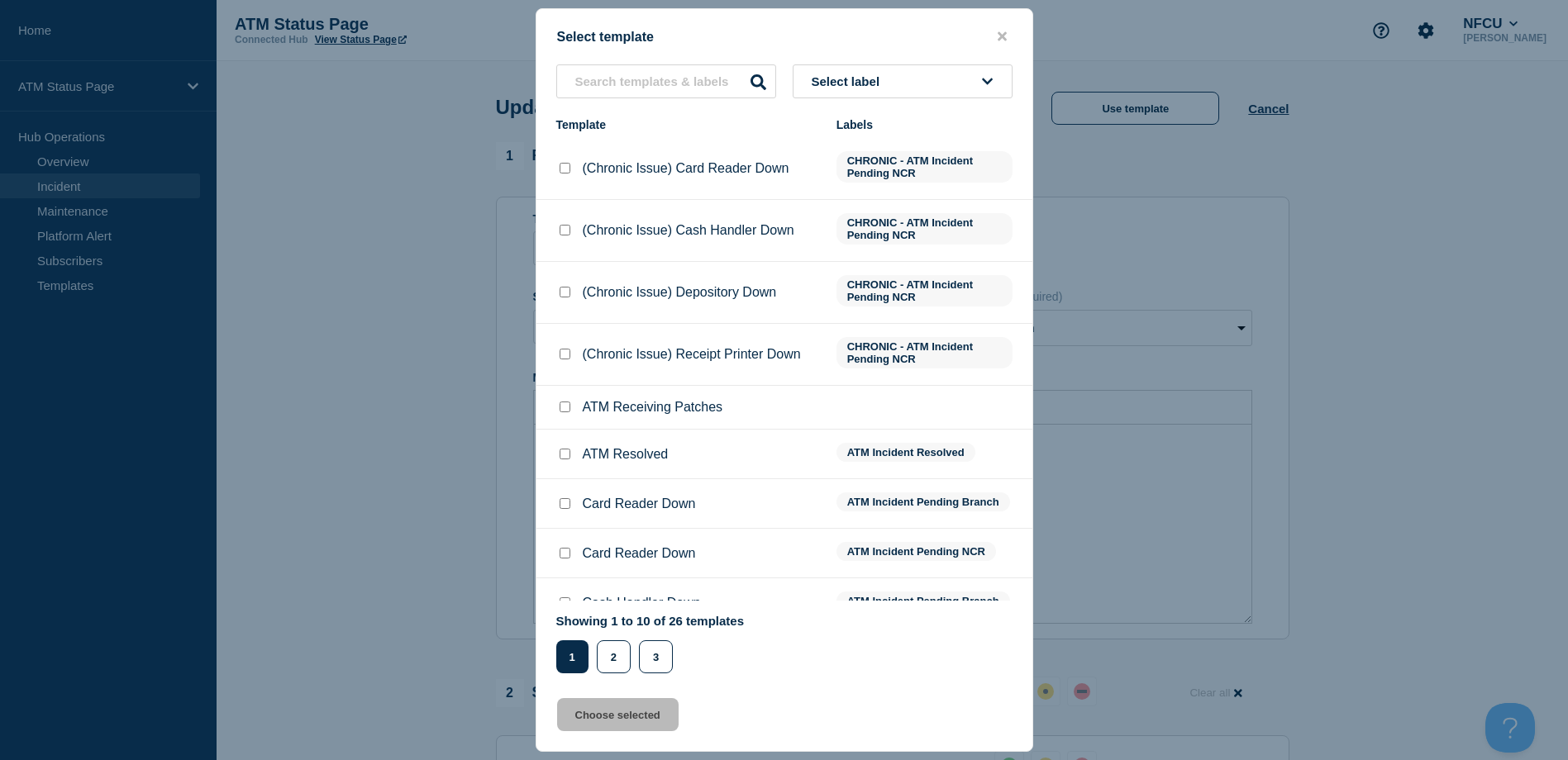
click at [961, 81] on button "Select label" at bounding box center [902, 82] width 220 height 34
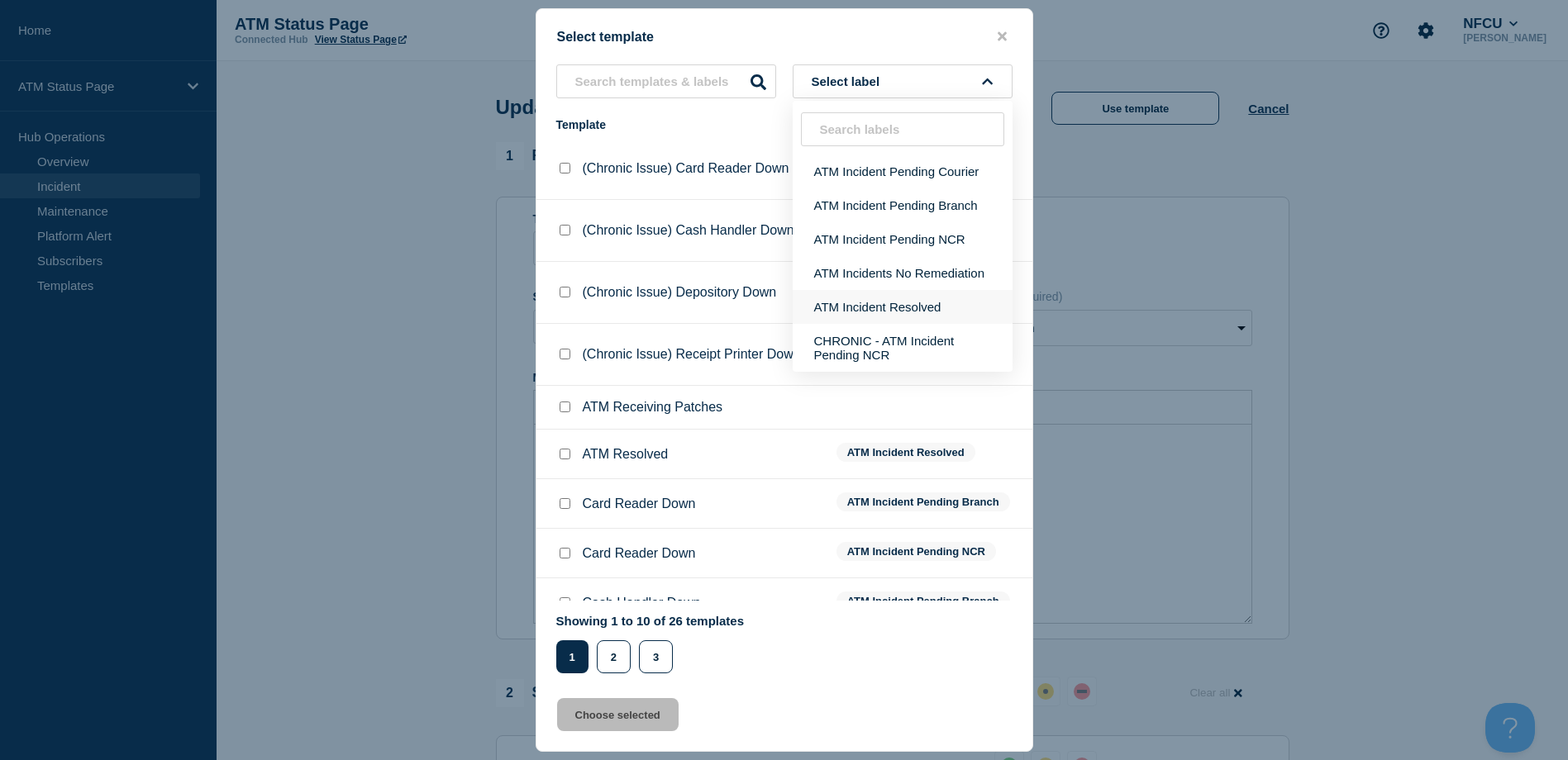
click at [921, 300] on button "ATM Incident Resolved" at bounding box center [902, 307] width 220 height 34
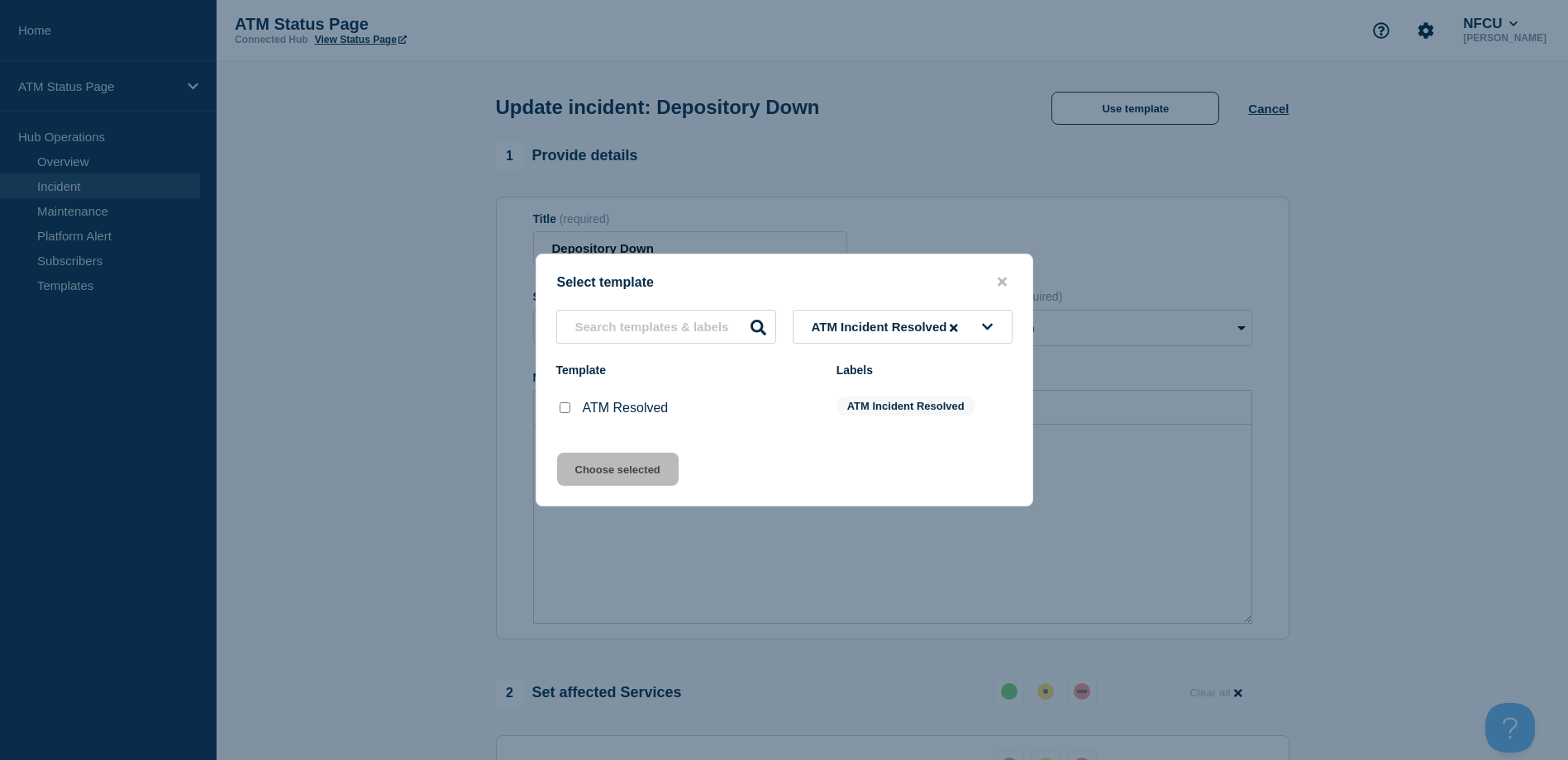
click at [563, 407] on input "ATM Resolved checkbox" at bounding box center [565, 408] width 11 height 11
checkbox input "true"
click at [599, 475] on button "Choose selected" at bounding box center [617, 468] width 122 height 33
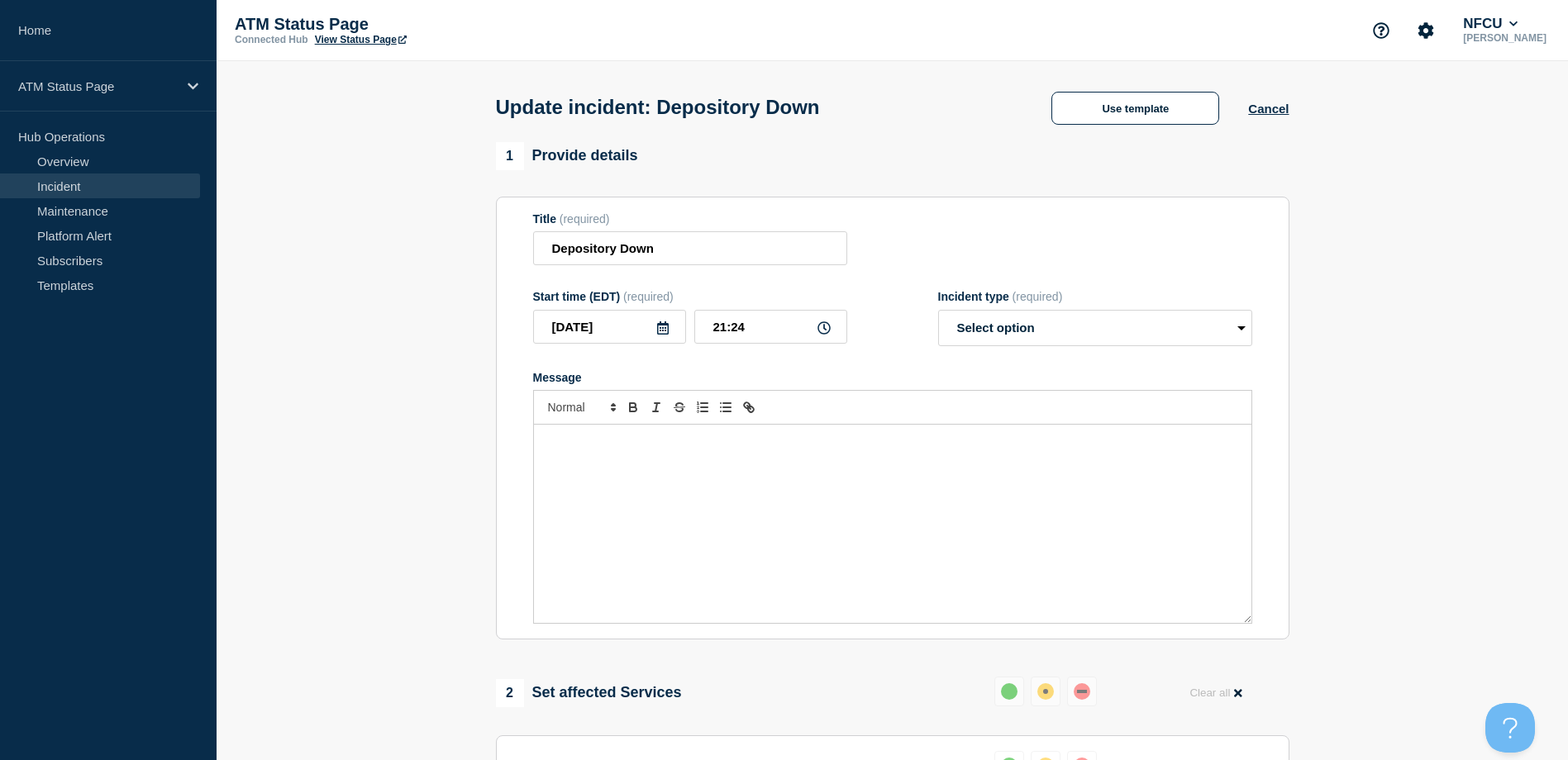
select select "resolved"
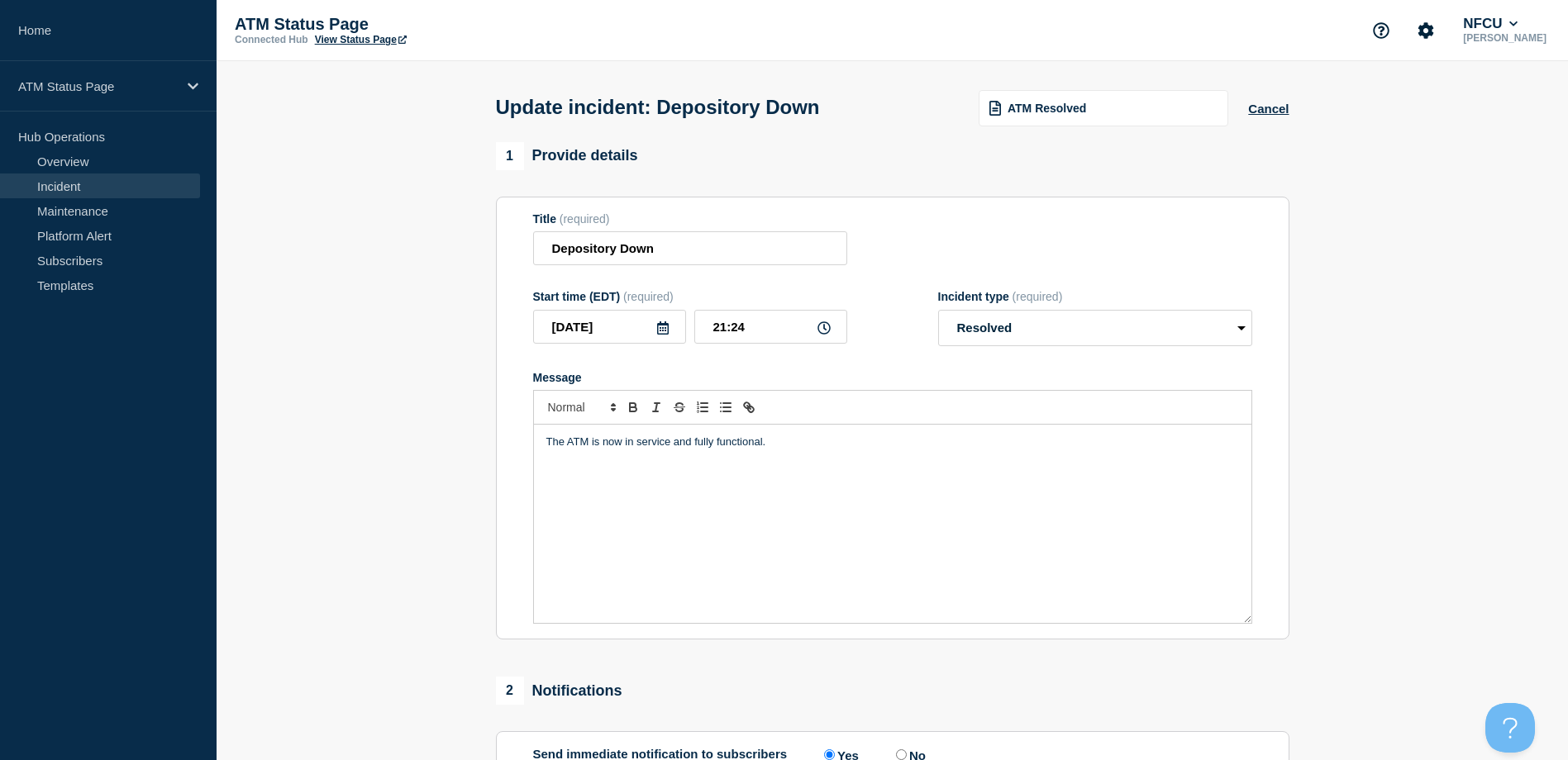
scroll to position [298, 0]
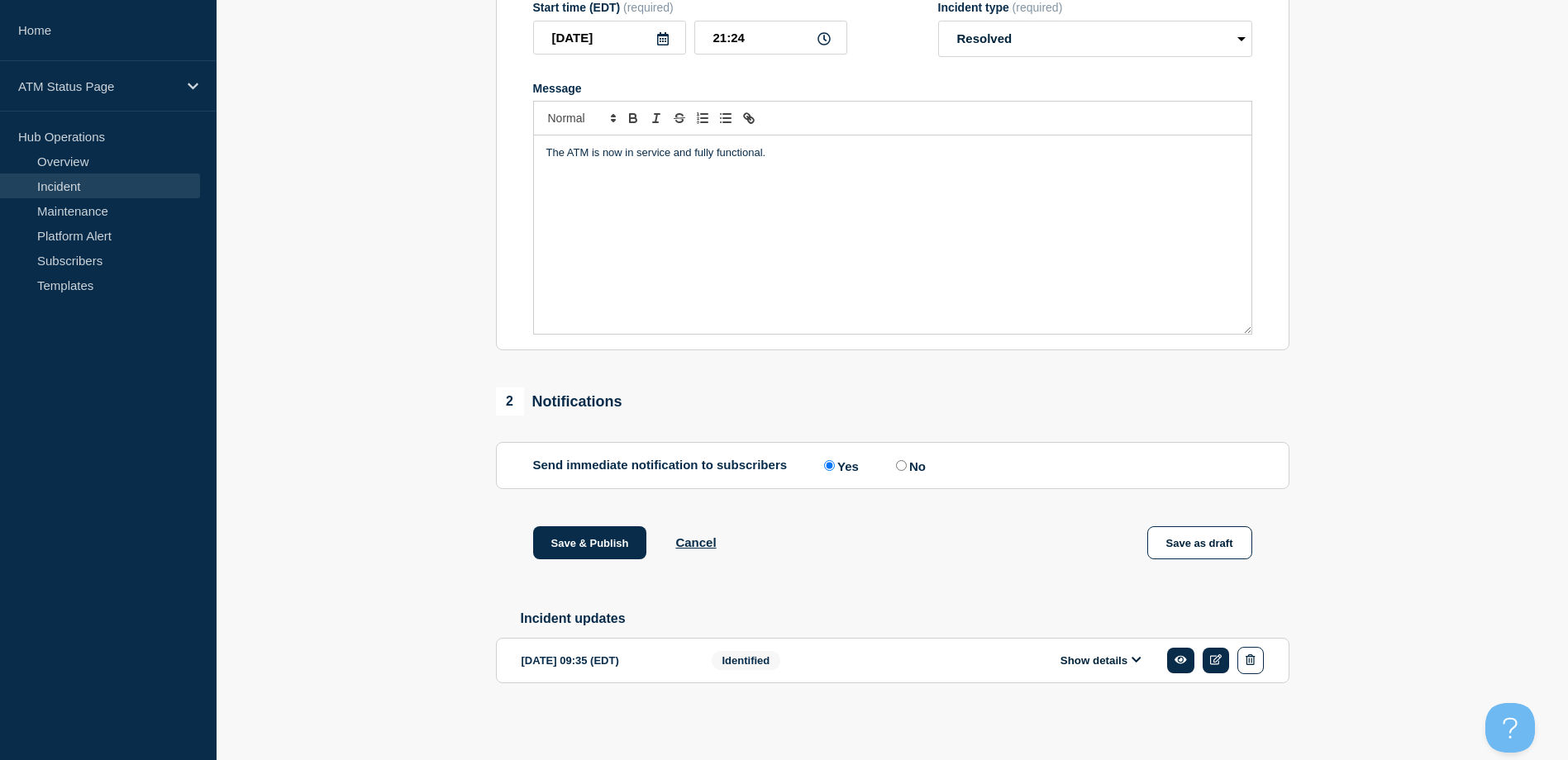
click at [910, 462] on label "No" at bounding box center [909, 466] width 34 height 16
click at [907, 462] on input "No" at bounding box center [902, 466] width 11 height 11
radio input "true"
radio input "false"
click at [559, 544] on button "Save & Publish" at bounding box center [591, 542] width 114 height 33
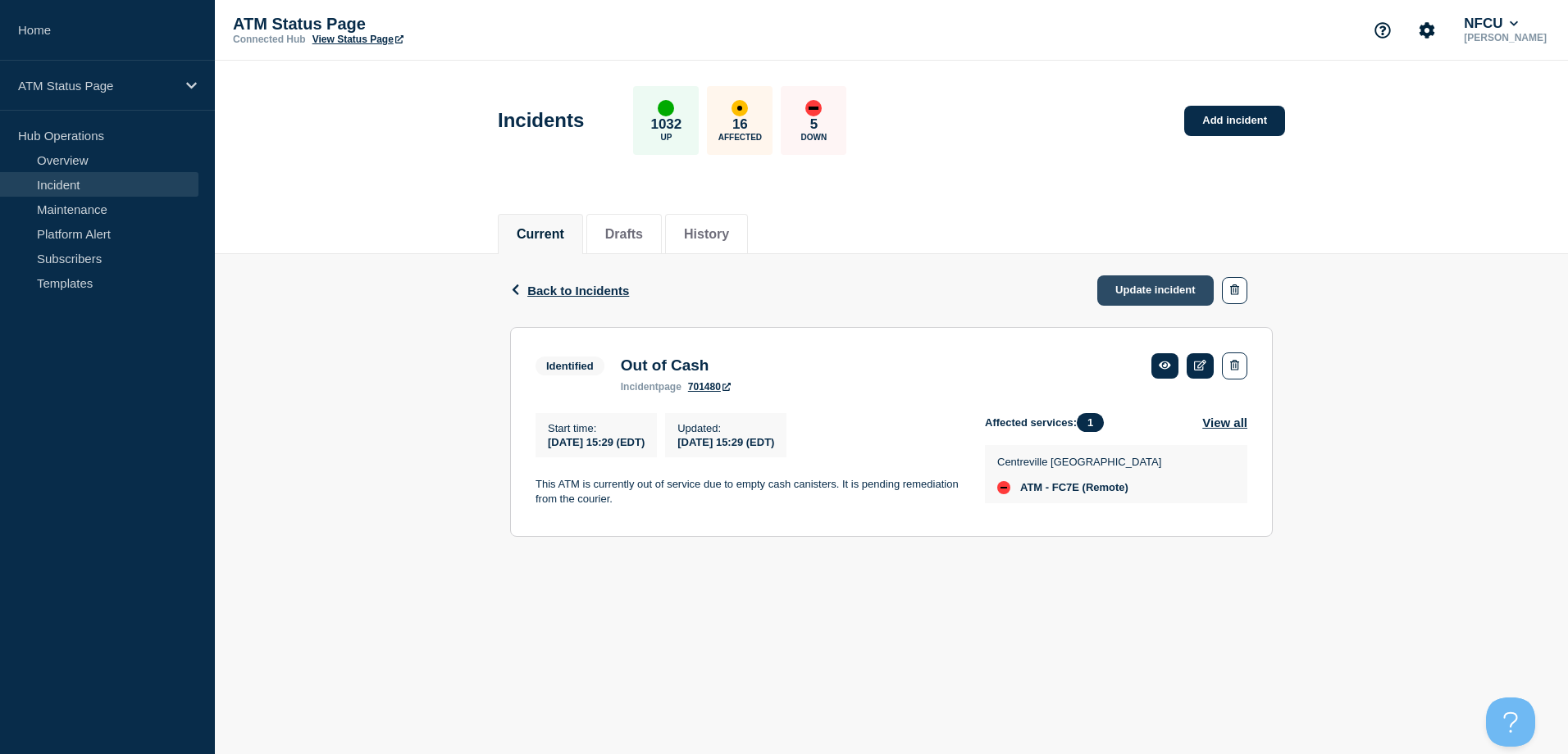
drag, startPoint x: 1141, startPoint y: 302, endPoint x: 1141, endPoint y: 283, distance: 19.0
click at [1141, 302] on link "Update incident" at bounding box center [1156, 290] width 116 height 30
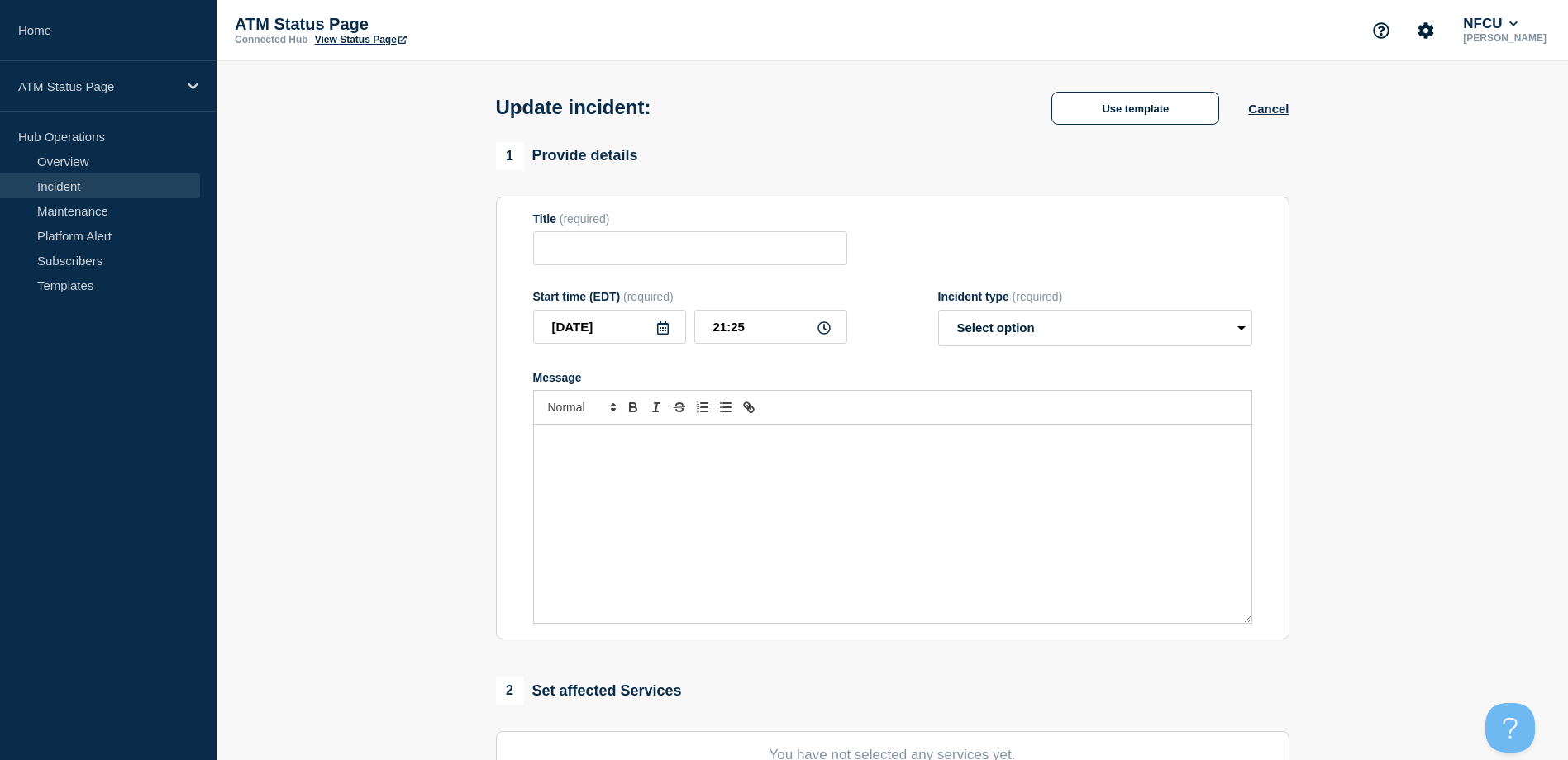
type input "Out of Cash"
click at [1162, 147] on div "1 Provide details" at bounding box center [893, 156] width 793 height 28
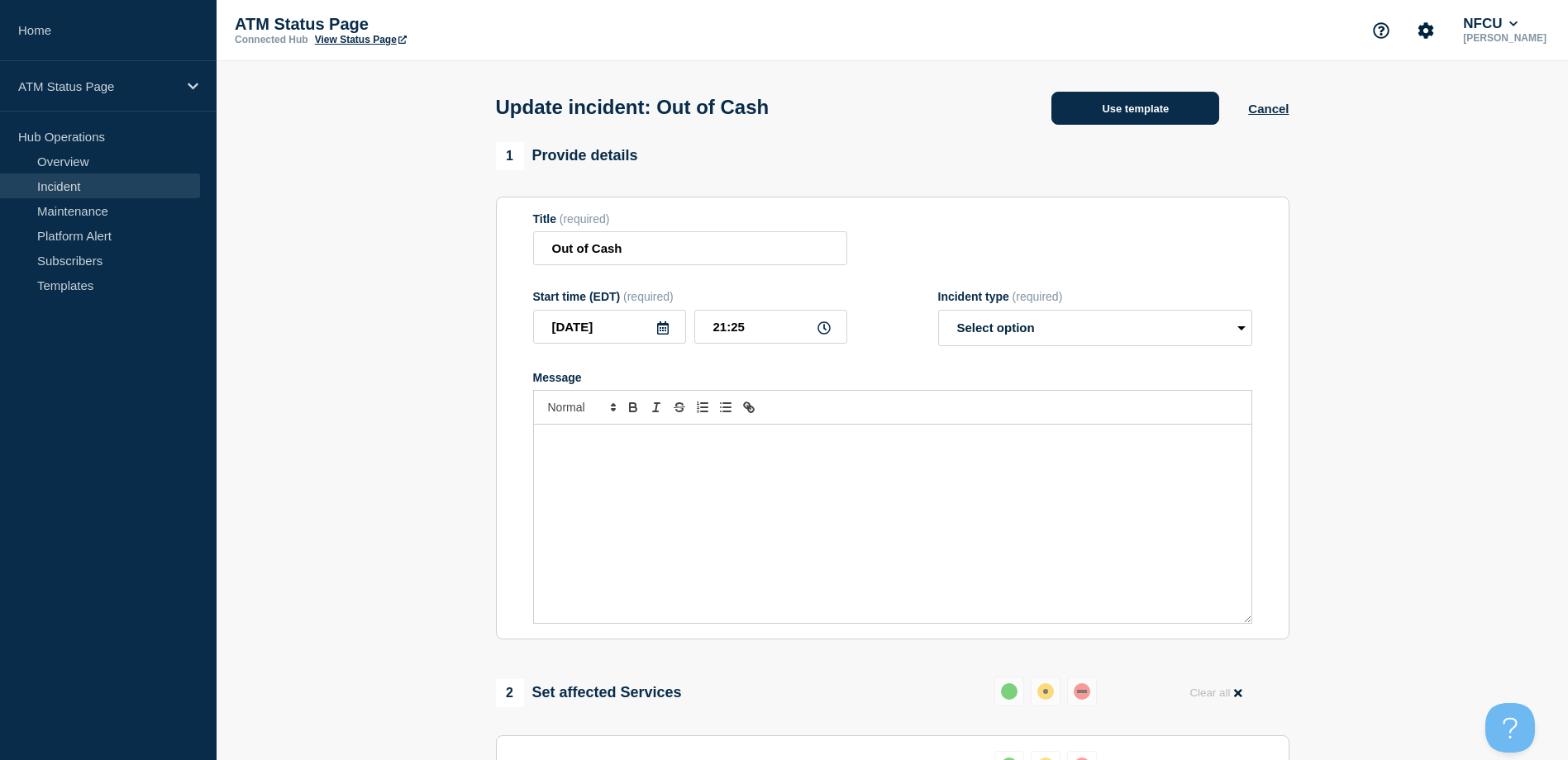
click at [1140, 114] on button "Use template" at bounding box center [1135, 108] width 168 height 33
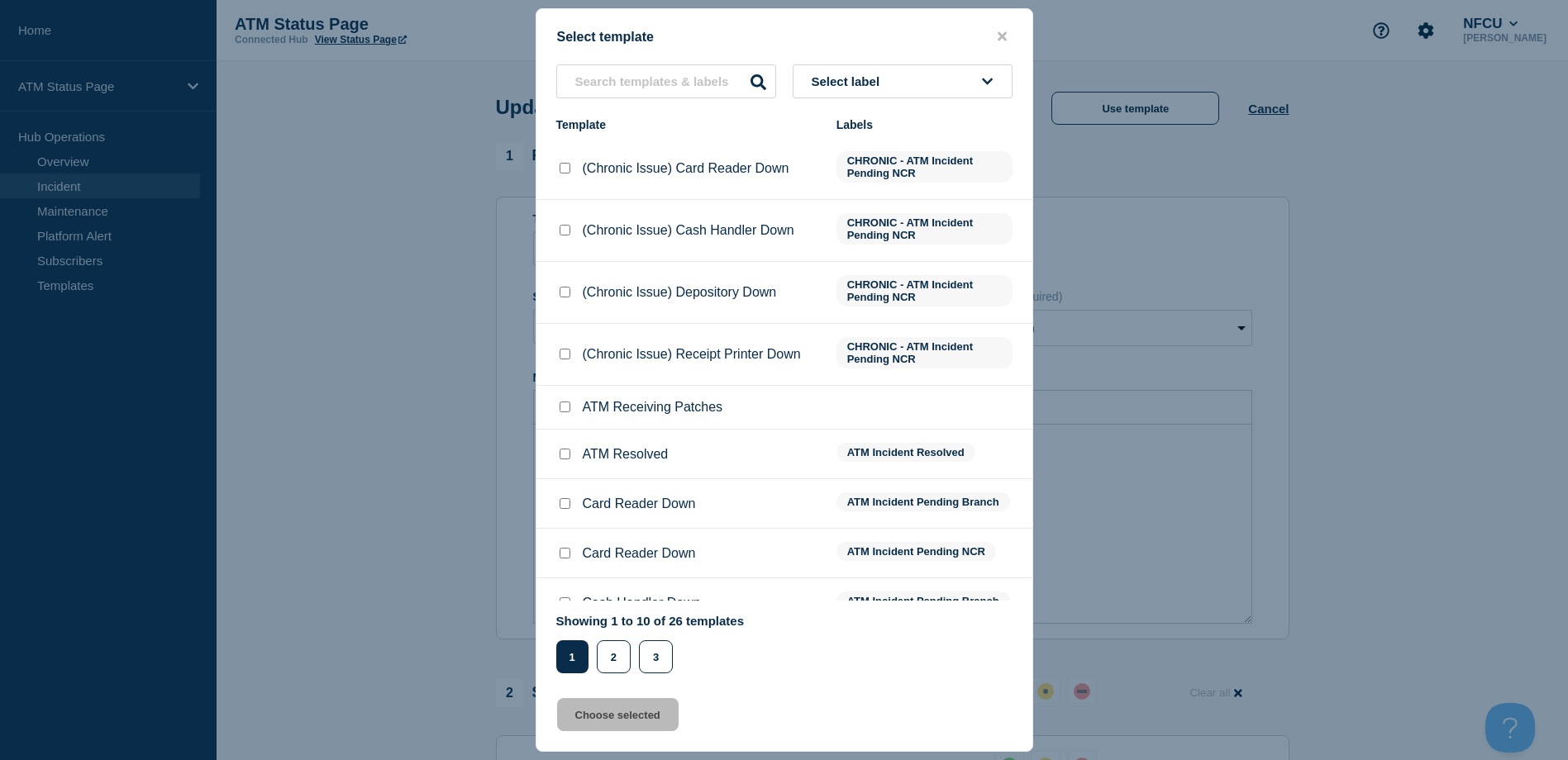
click at [953, 89] on button "Select label" at bounding box center [902, 82] width 220 height 34
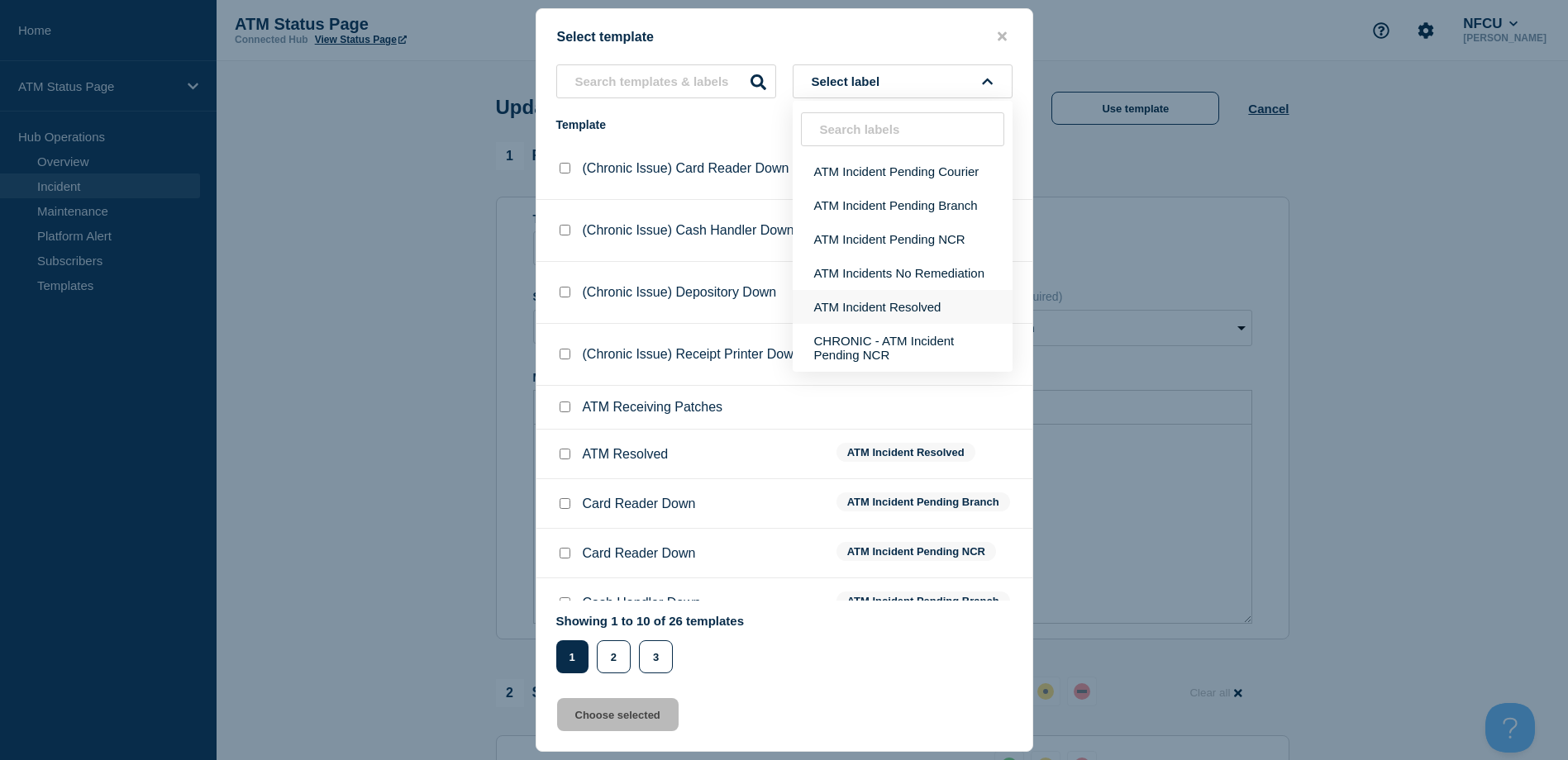
click at [909, 294] on button "ATM Incident Resolved" at bounding box center [902, 307] width 220 height 34
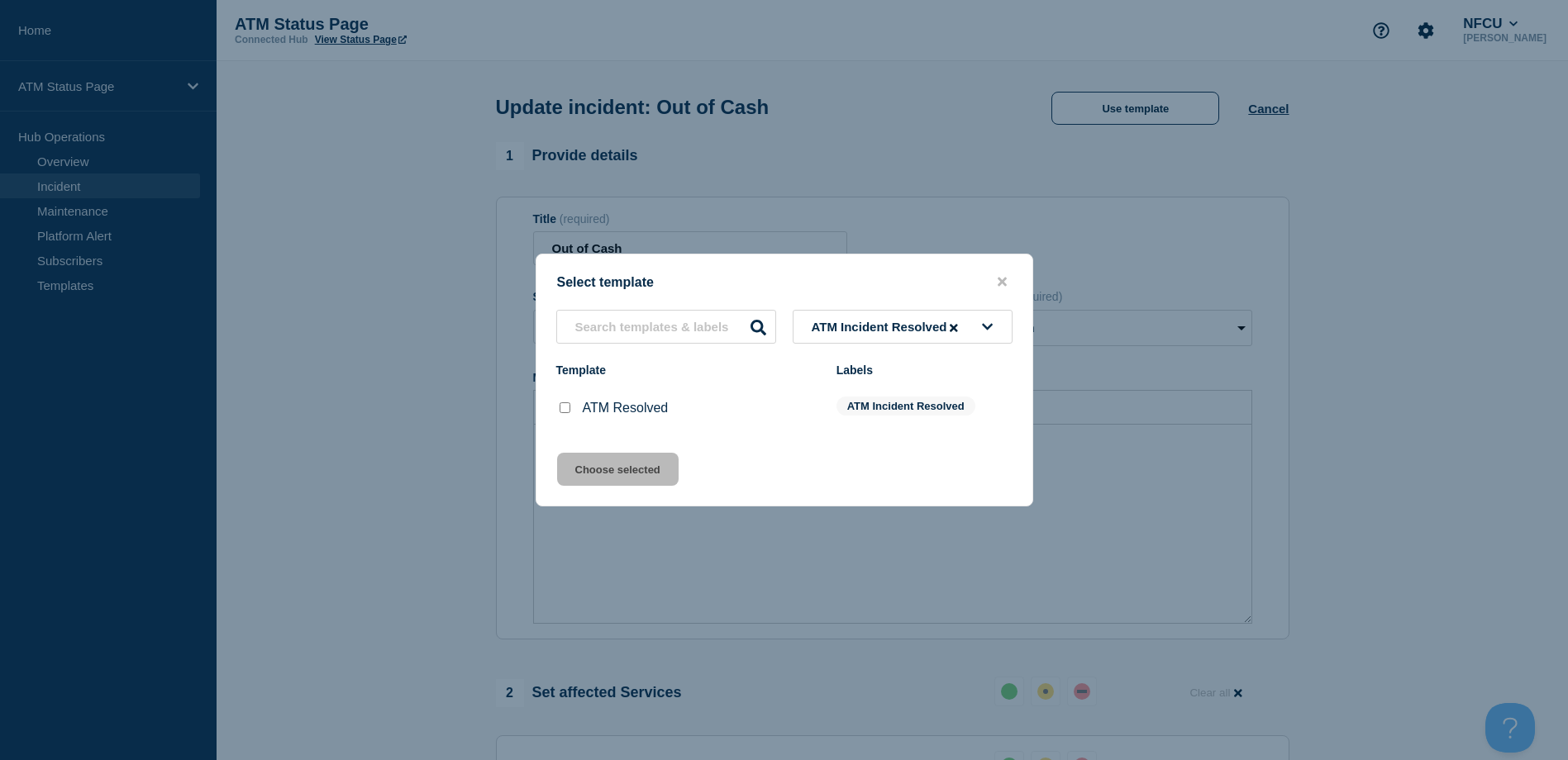
click at [566, 416] on div at bounding box center [565, 408] width 17 height 17
click at [568, 412] on input "ATM Resolved checkbox" at bounding box center [565, 408] width 11 height 11
checkbox input "true"
click at [604, 460] on button "Choose selected" at bounding box center [617, 468] width 122 height 33
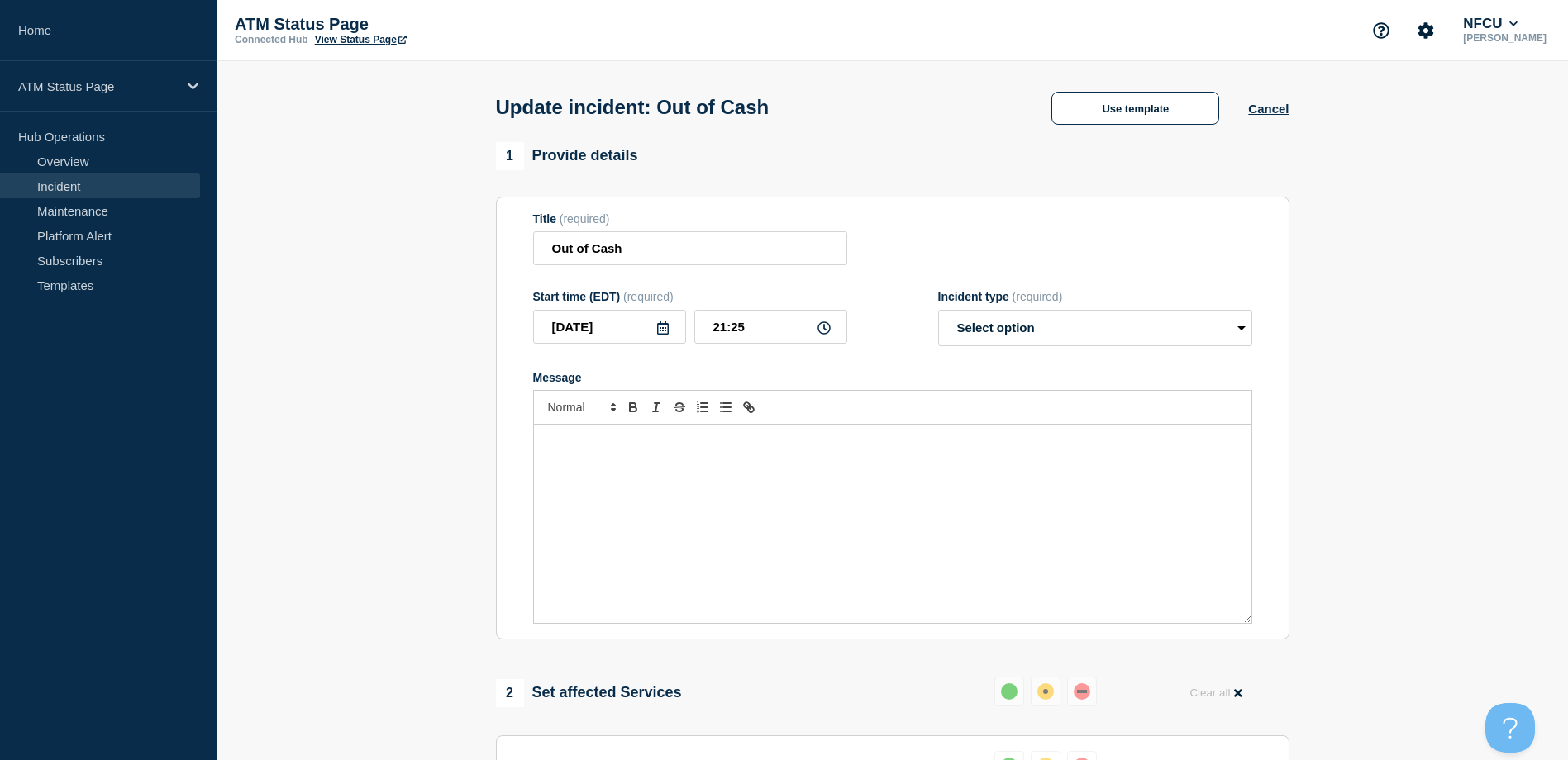
select select "resolved"
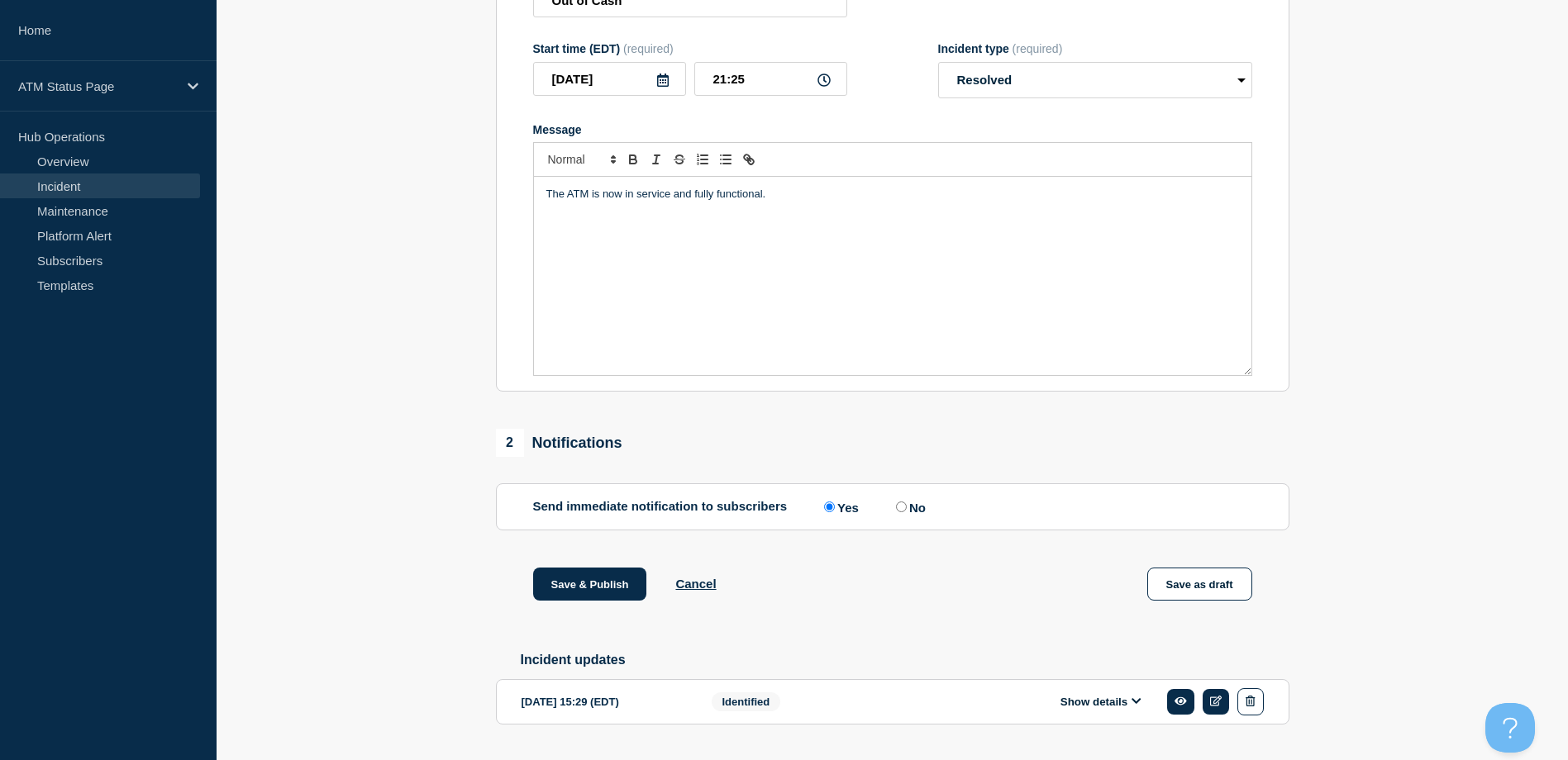
scroll to position [298, 0]
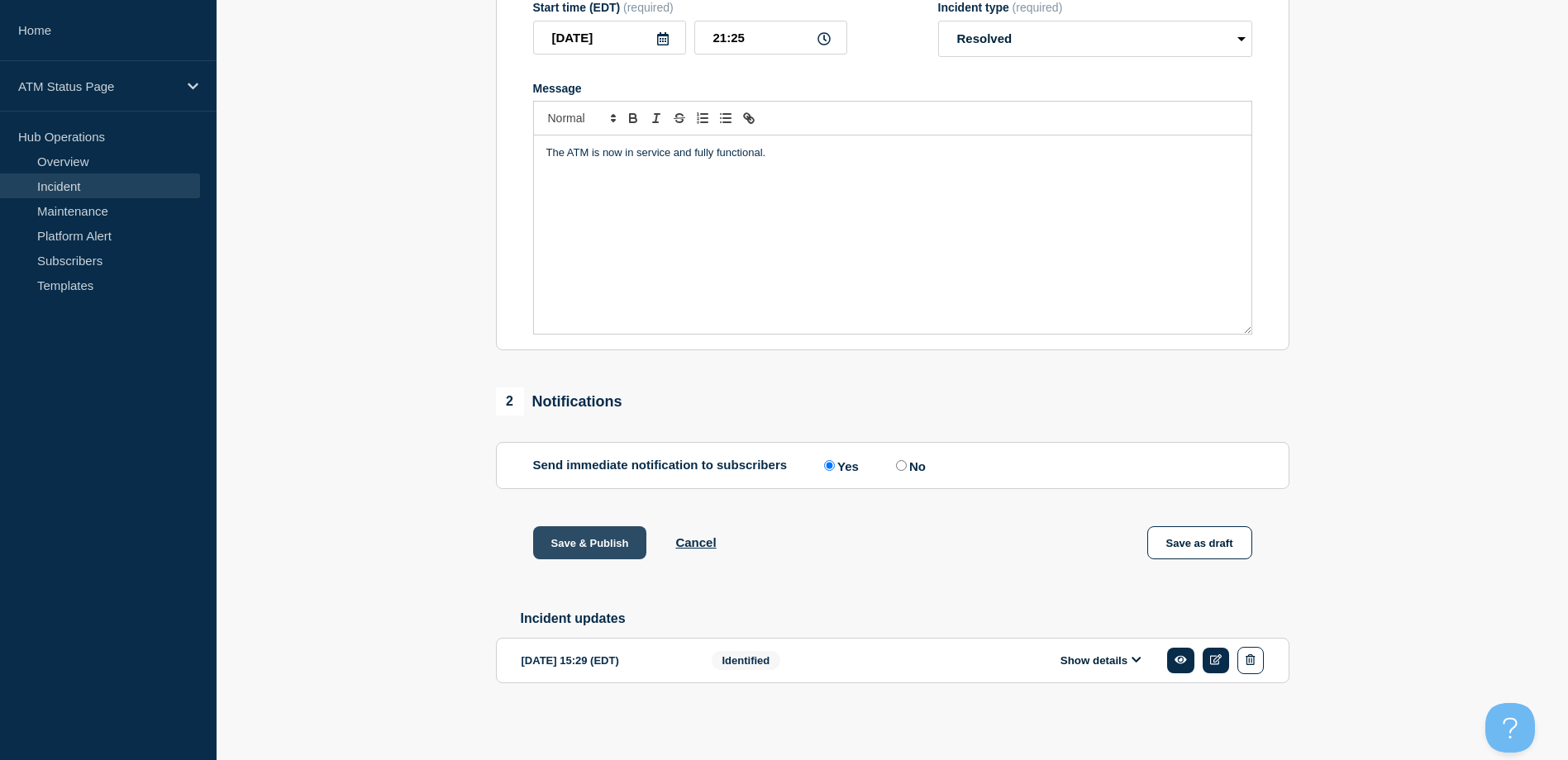
click at [615, 534] on button "Save & Publish" at bounding box center [591, 542] width 114 height 33
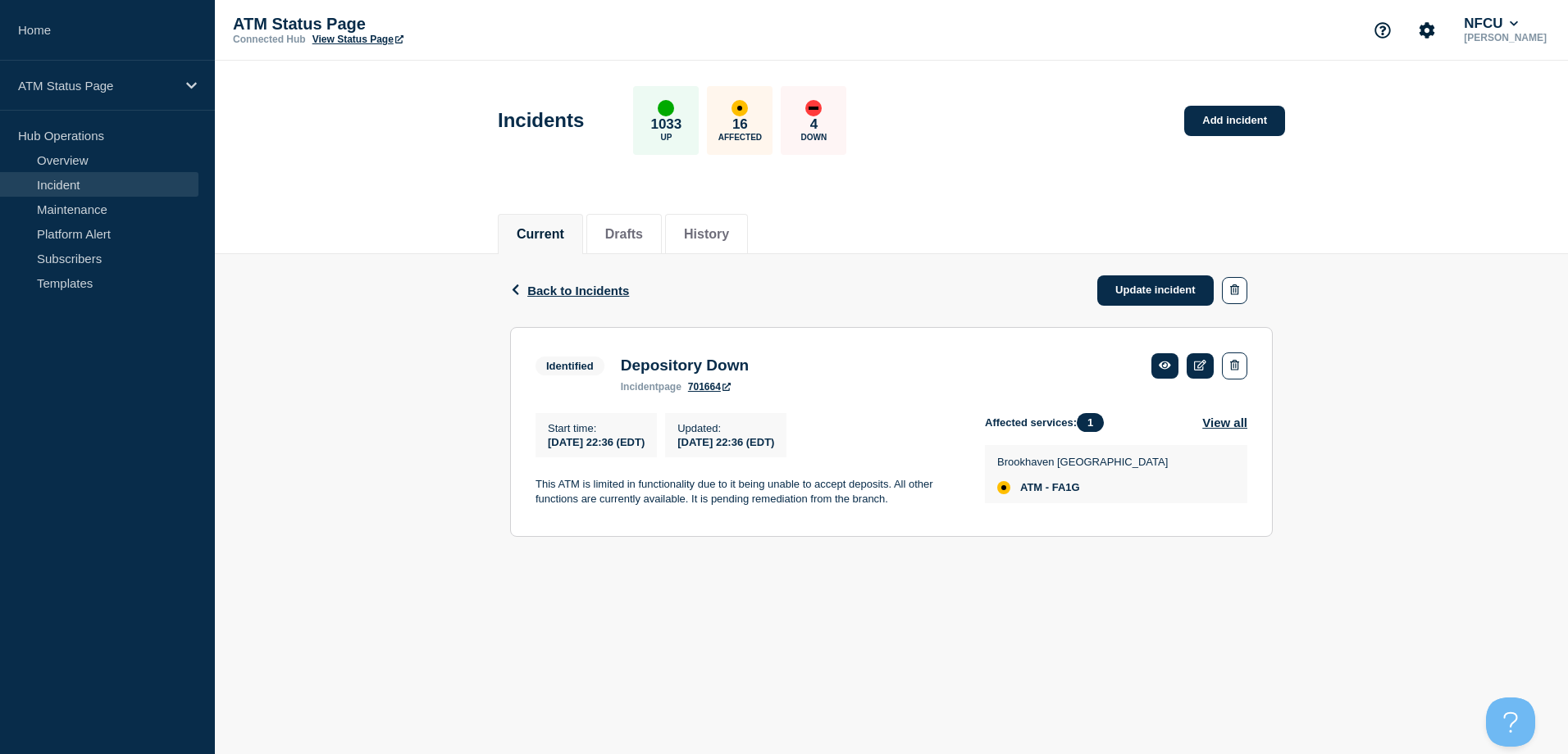
click at [1069, 495] on span "ATM - FA1G" at bounding box center [1050, 488] width 60 height 13
copy span "FA1G"
click at [1133, 286] on link "Update incident" at bounding box center [1156, 290] width 116 height 30
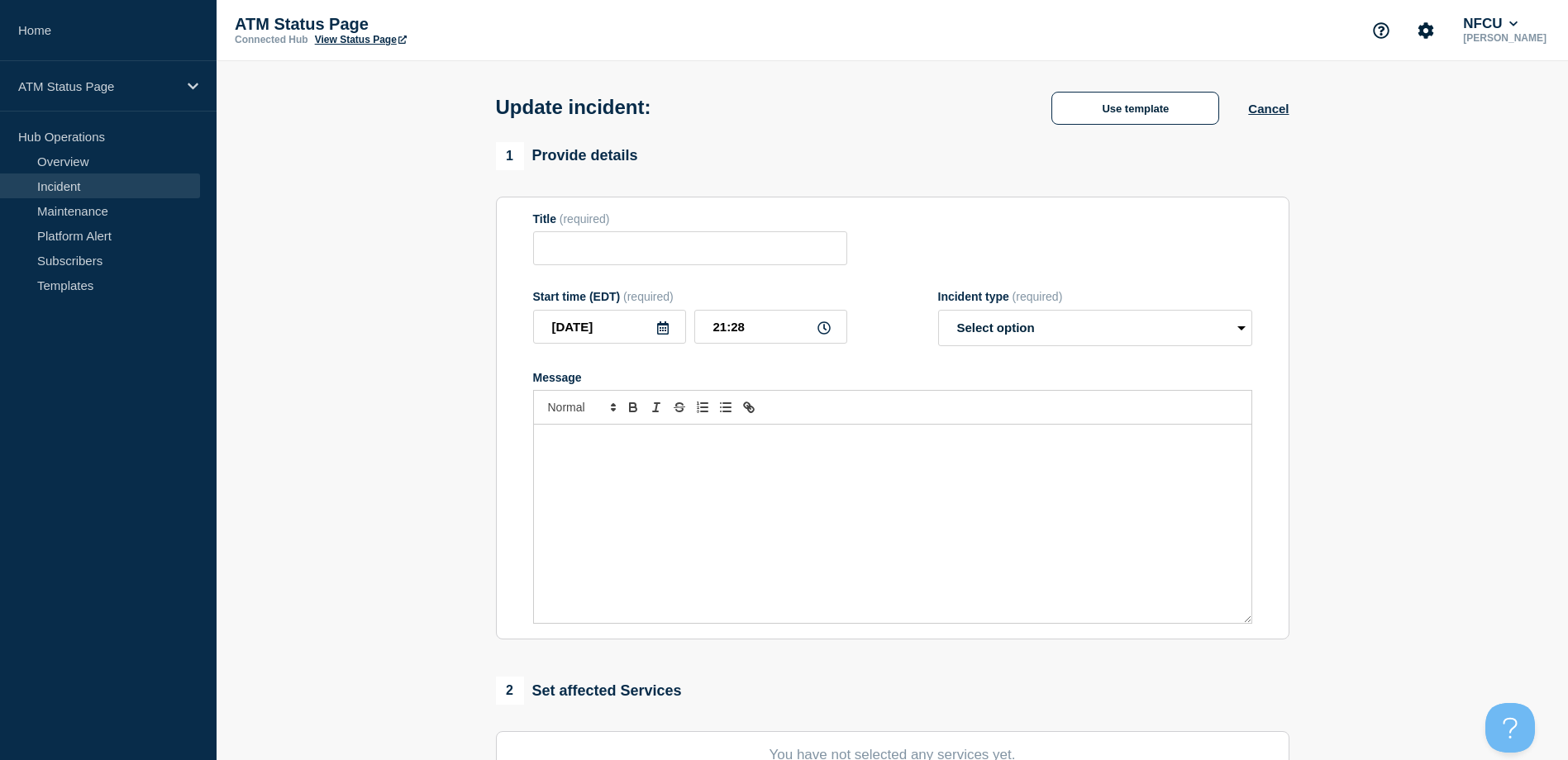
type input "Depository Down"
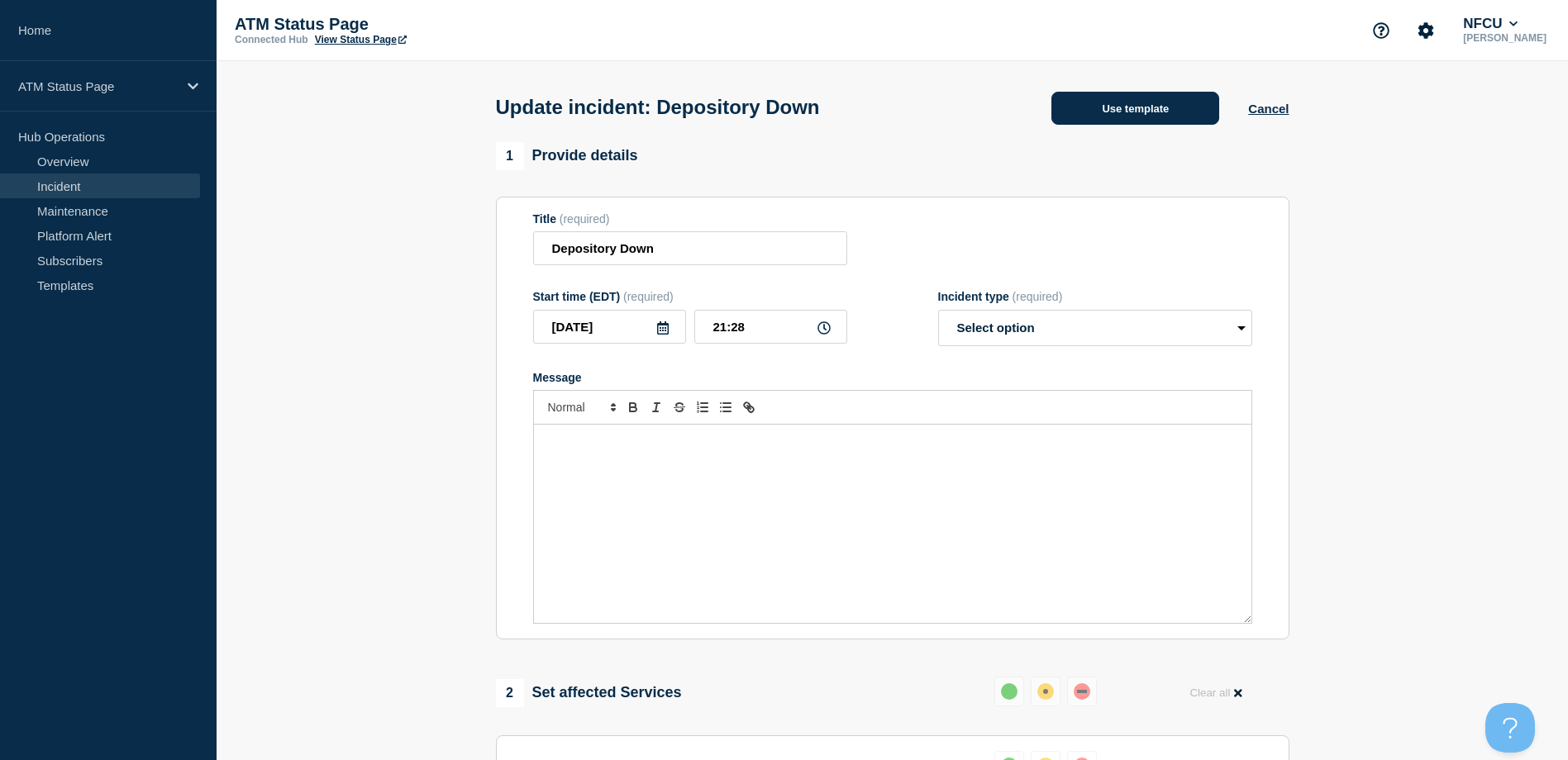
click at [1096, 115] on button "Use template" at bounding box center [1135, 108] width 168 height 33
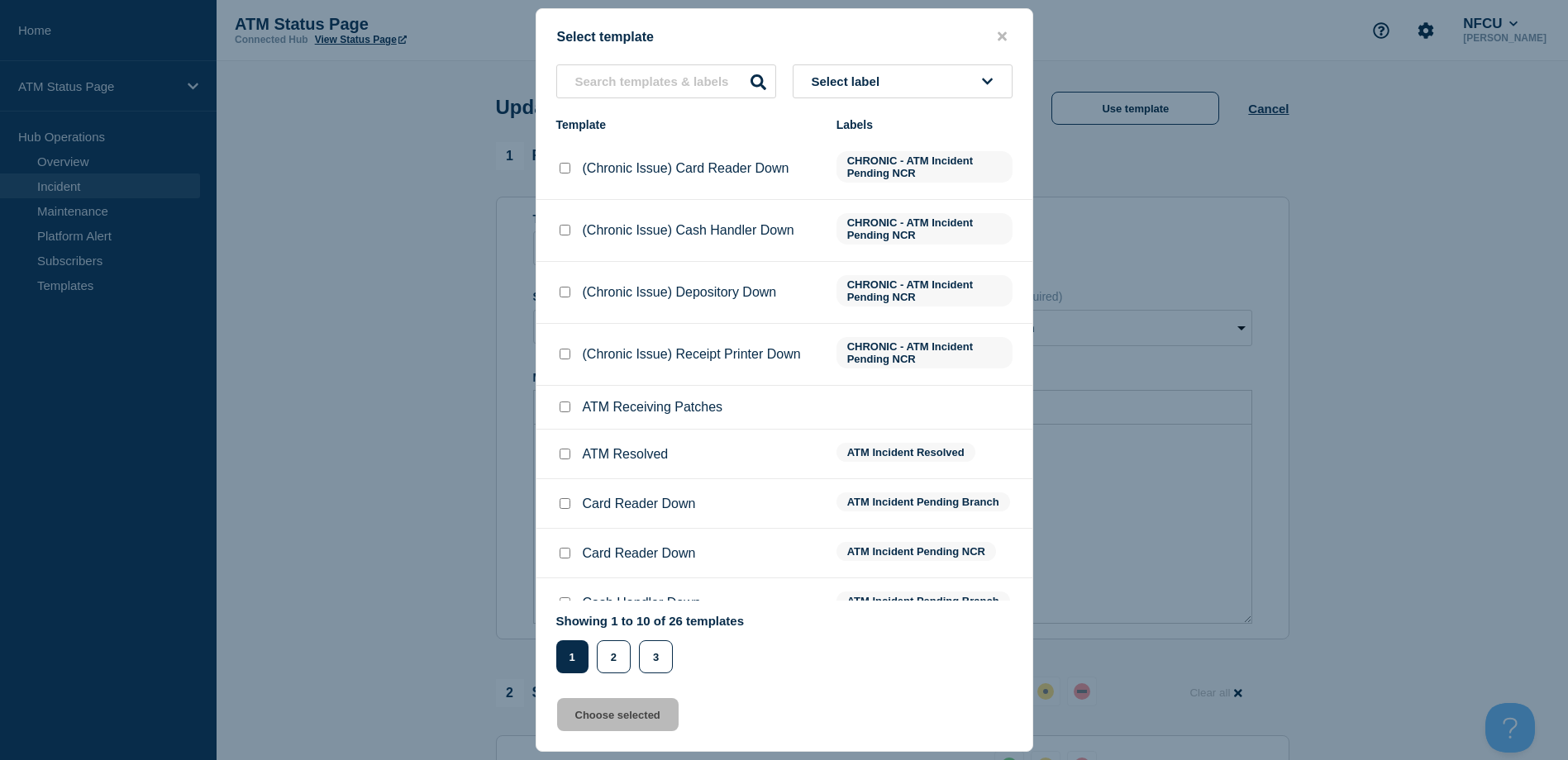
click at [937, 83] on button "Select label" at bounding box center [902, 82] width 220 height 34
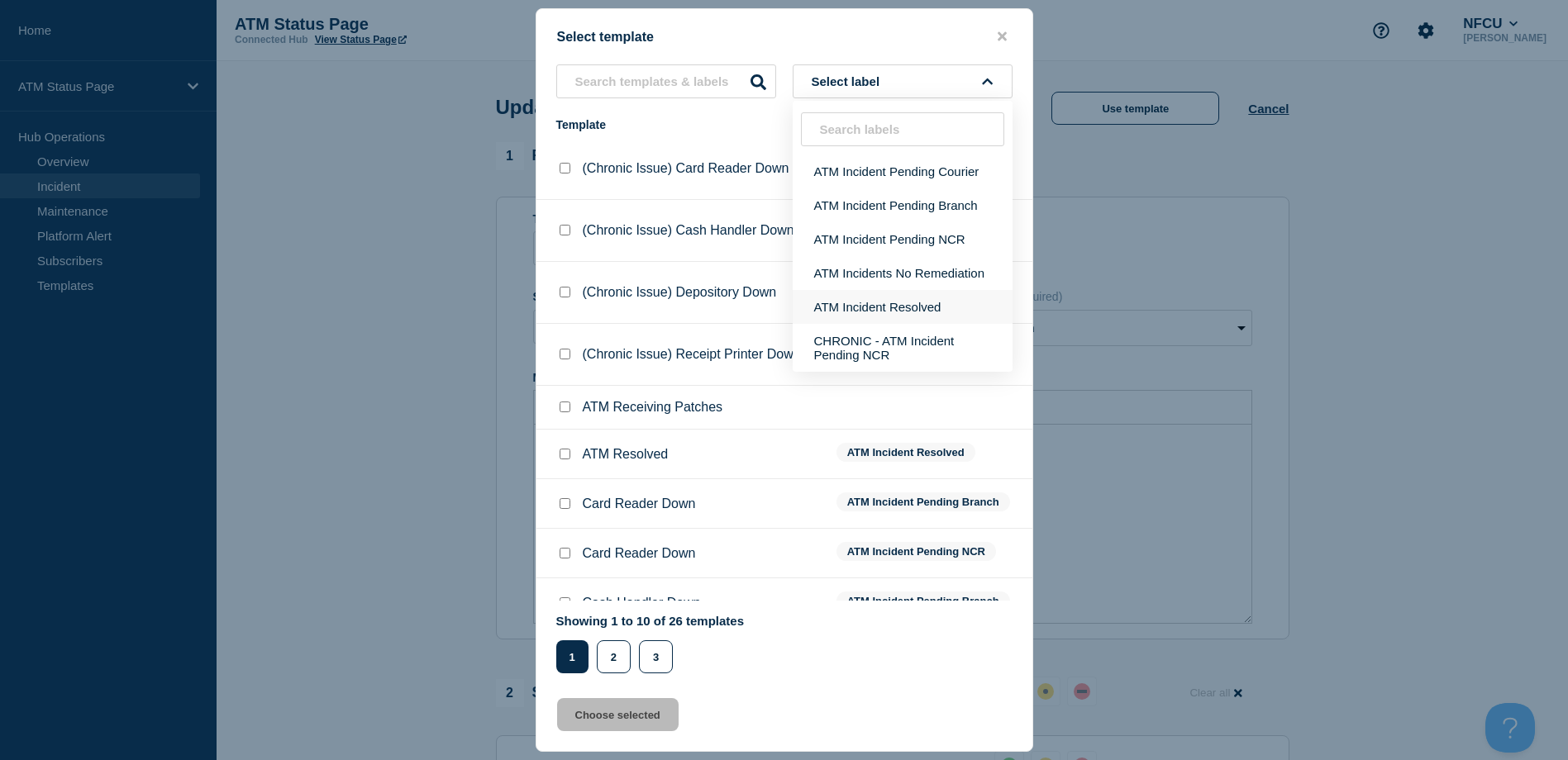
click at [918, 317] on button "ATM Incident Resolved" at bounding box center [902, 307] width 220 height 34
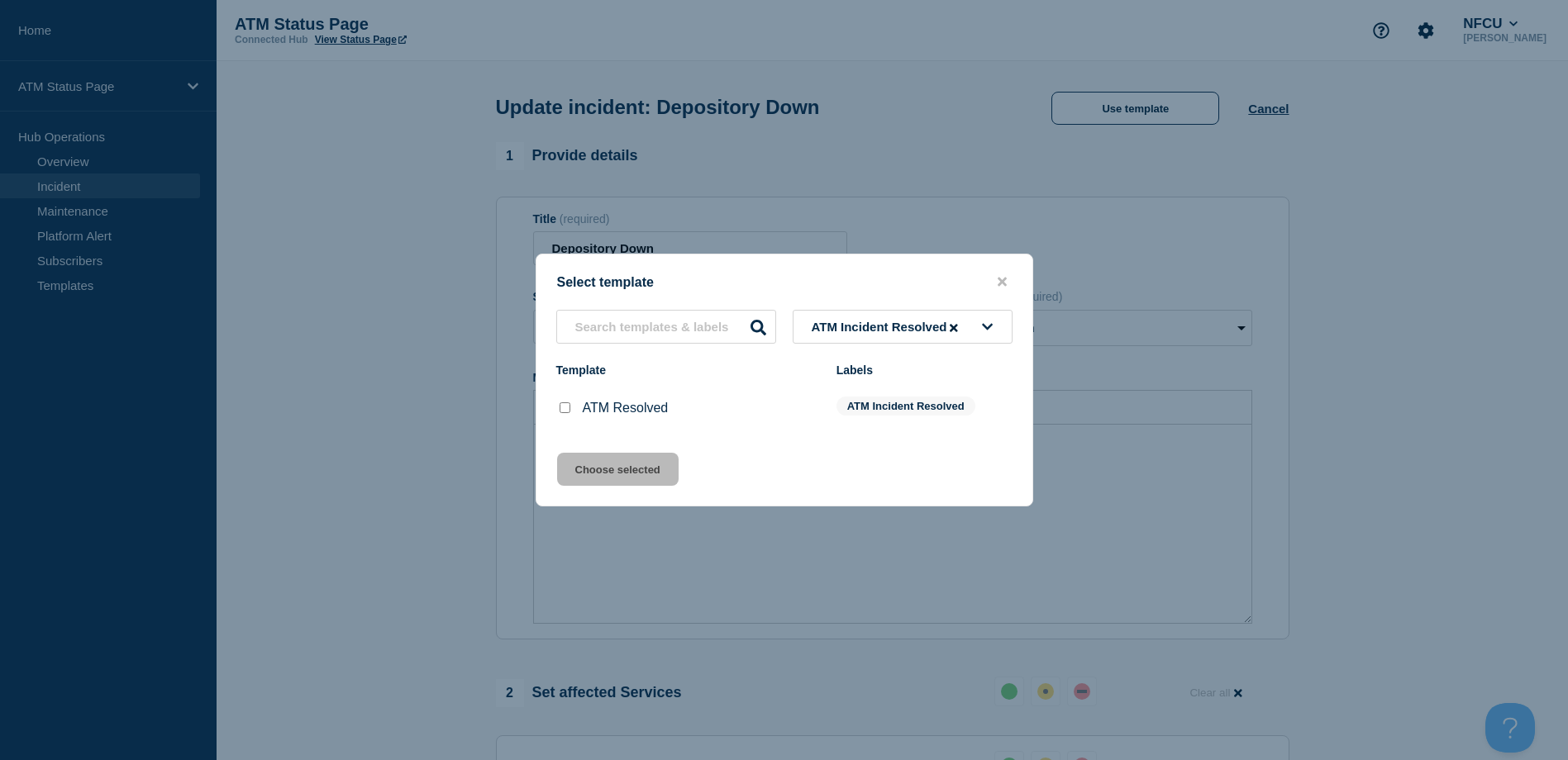
click at [565, 416] on div at bounding box center [565, 408] width 17 height 17
click at [565, 407] on input "ATM Resolved checkbox" at bounding box center [565, 408] width 11 height 11
checkbox input "true"
click at [592, 460] on button "Choose selected" at bounding box center [617, 468] width 122 height 33
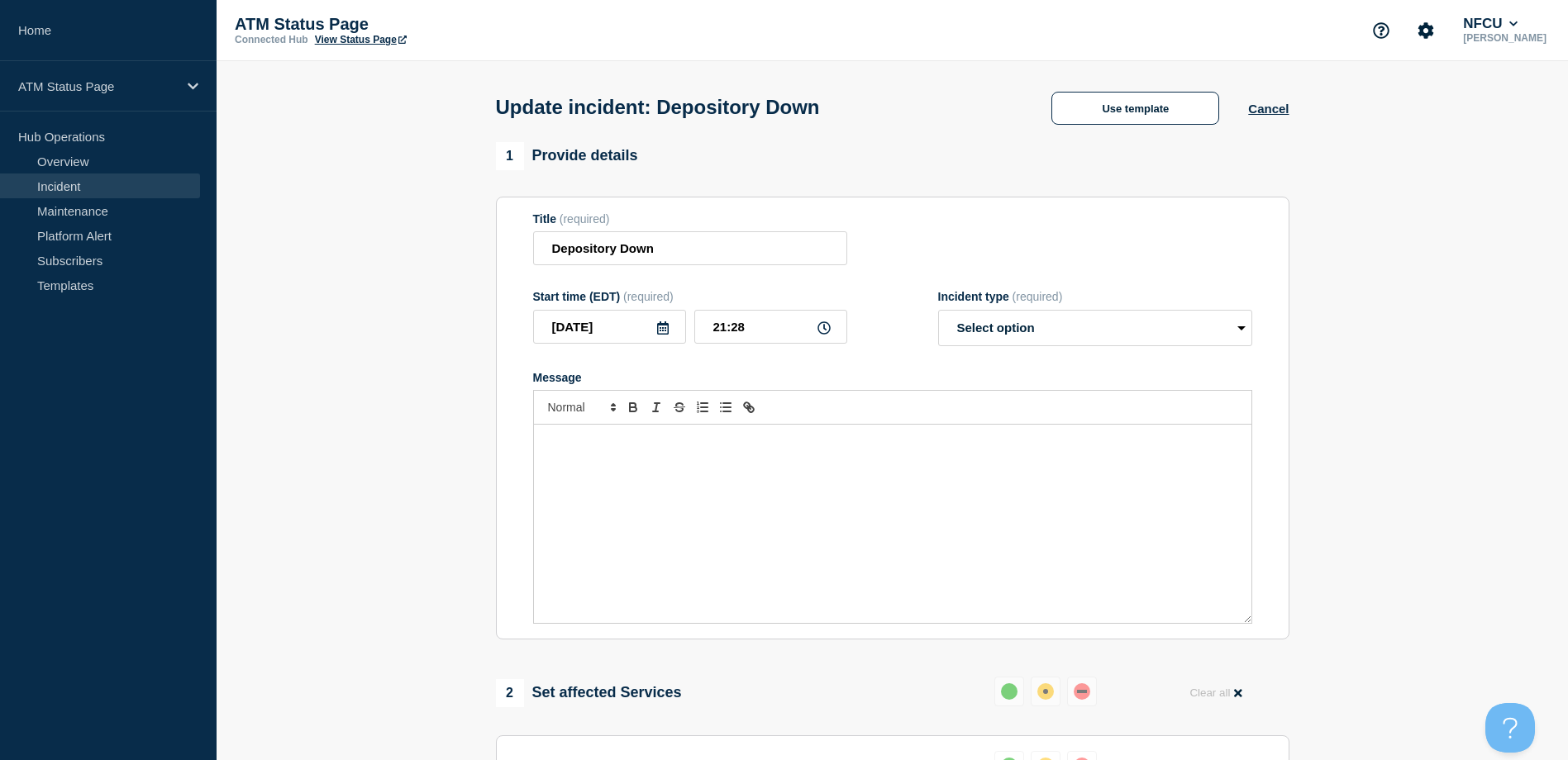
select select "resolved"
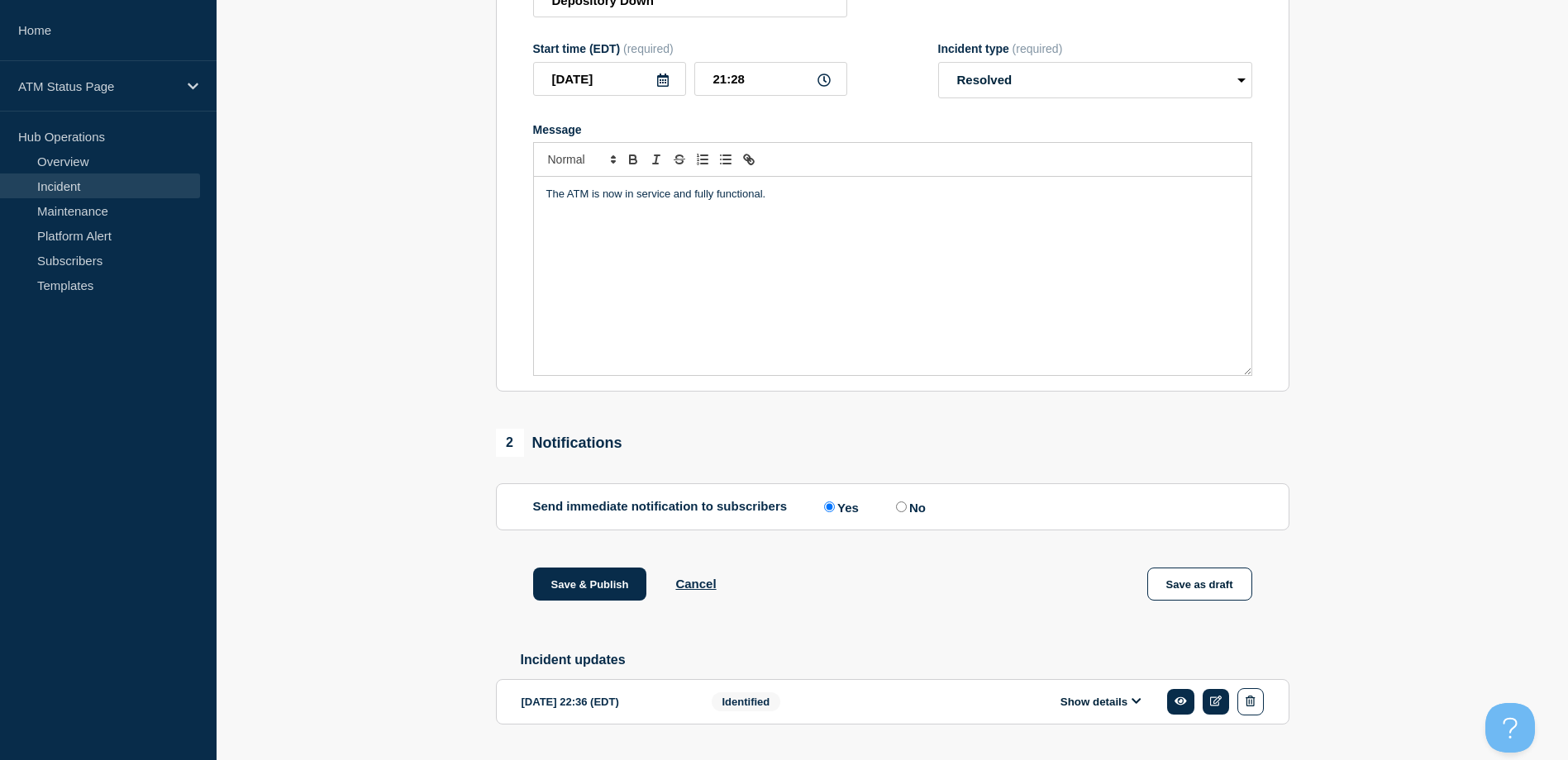
scroll to position [298, 0]
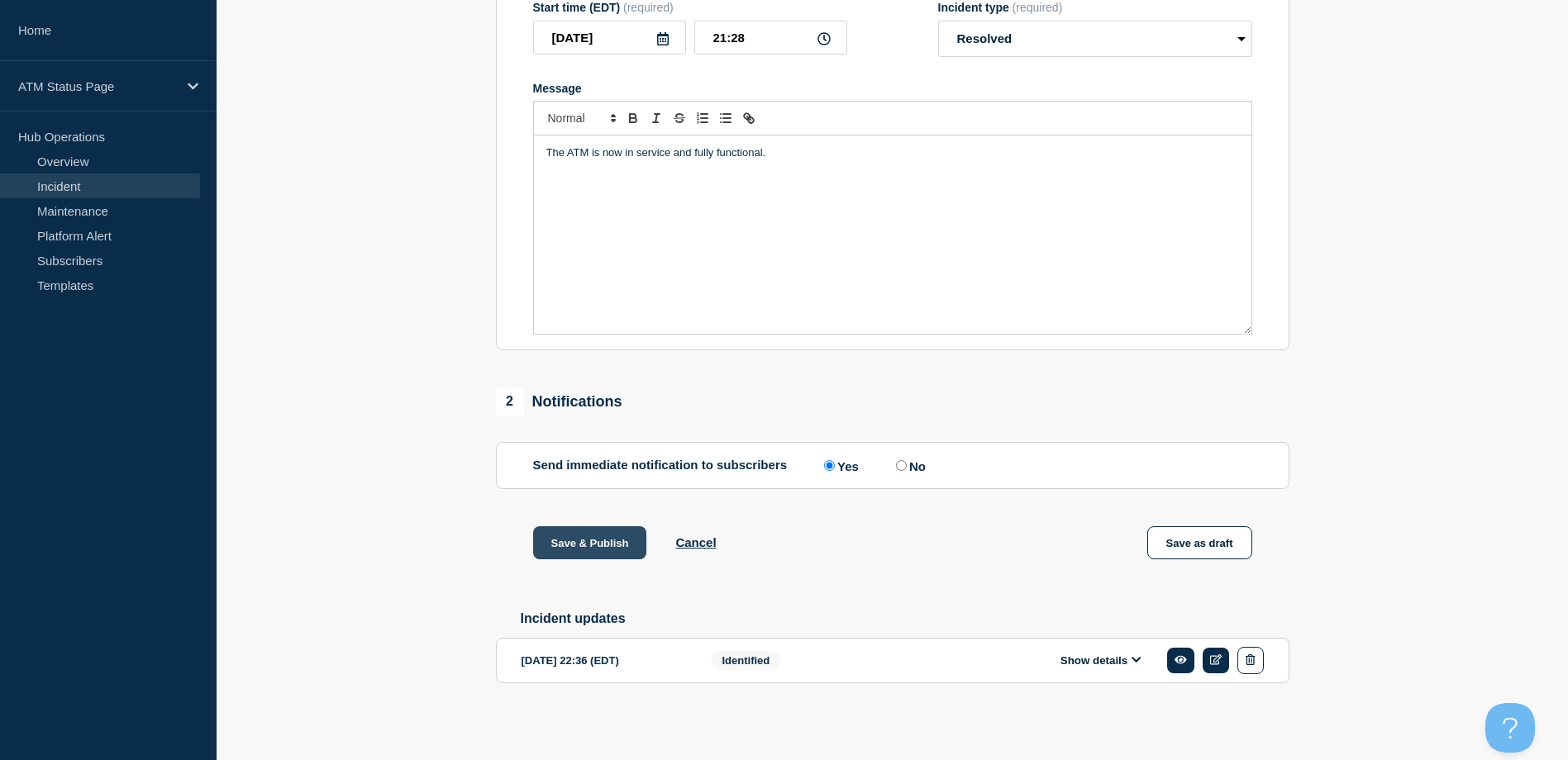
click at [603, 534] on button "Save & Publish" at bounding box center [591, 542] width 114 height 33
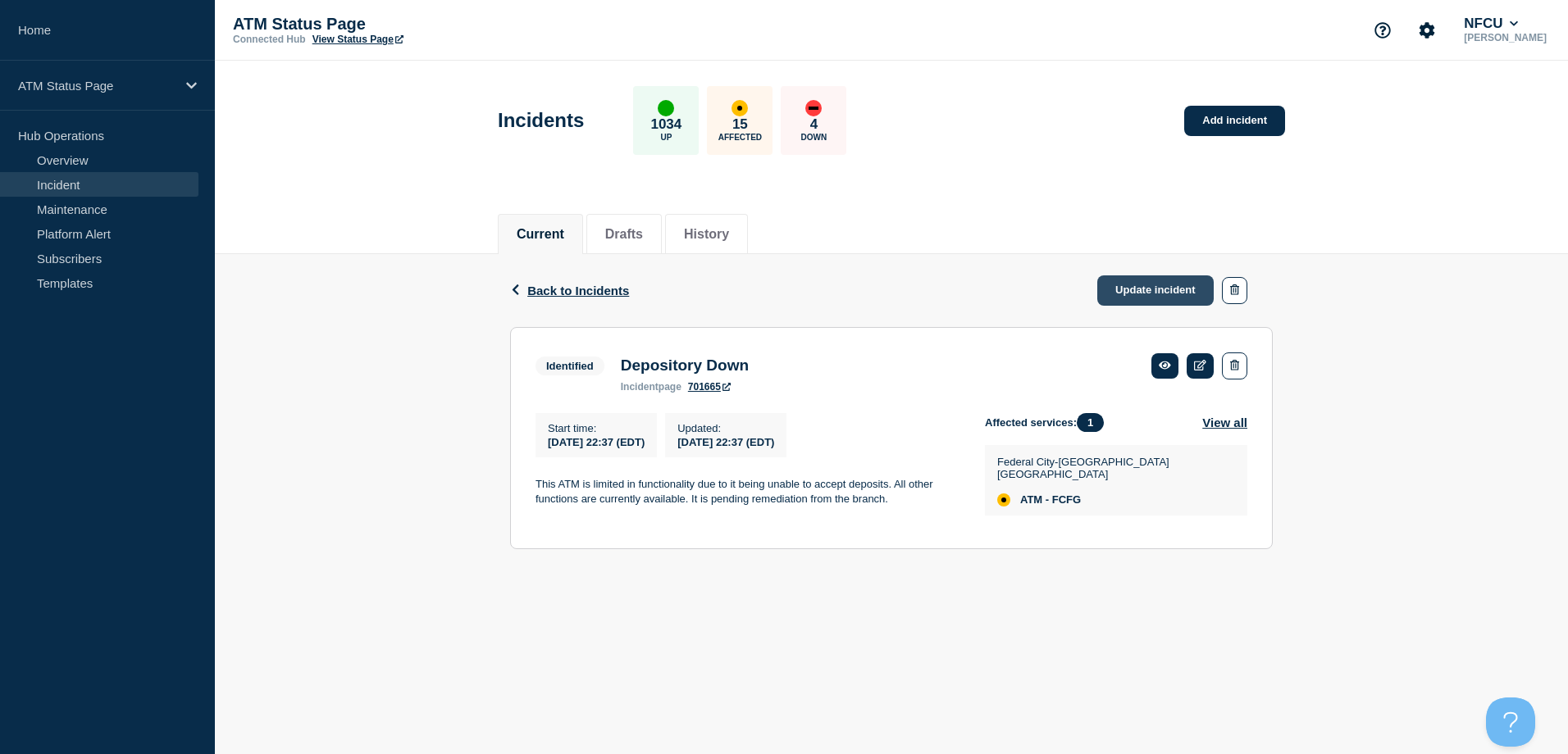
click at [1120, 299] on link "Update incident" at bounding box center [1156, 290] width 116 height 30
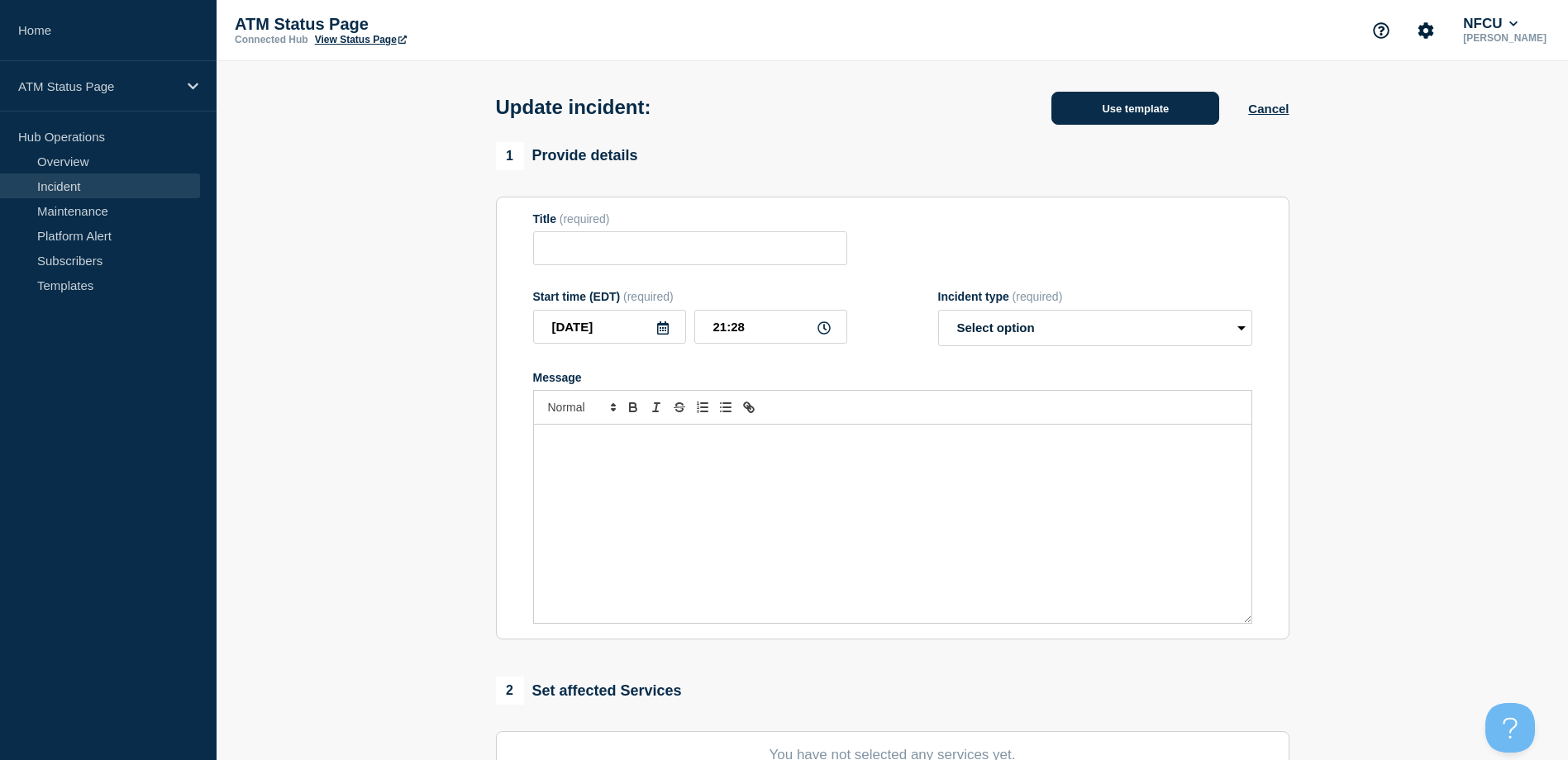
type input "Depository Down"
click at [1106, 110] on button "Use template" at bounding box center [1135, 108] width 168 height 33
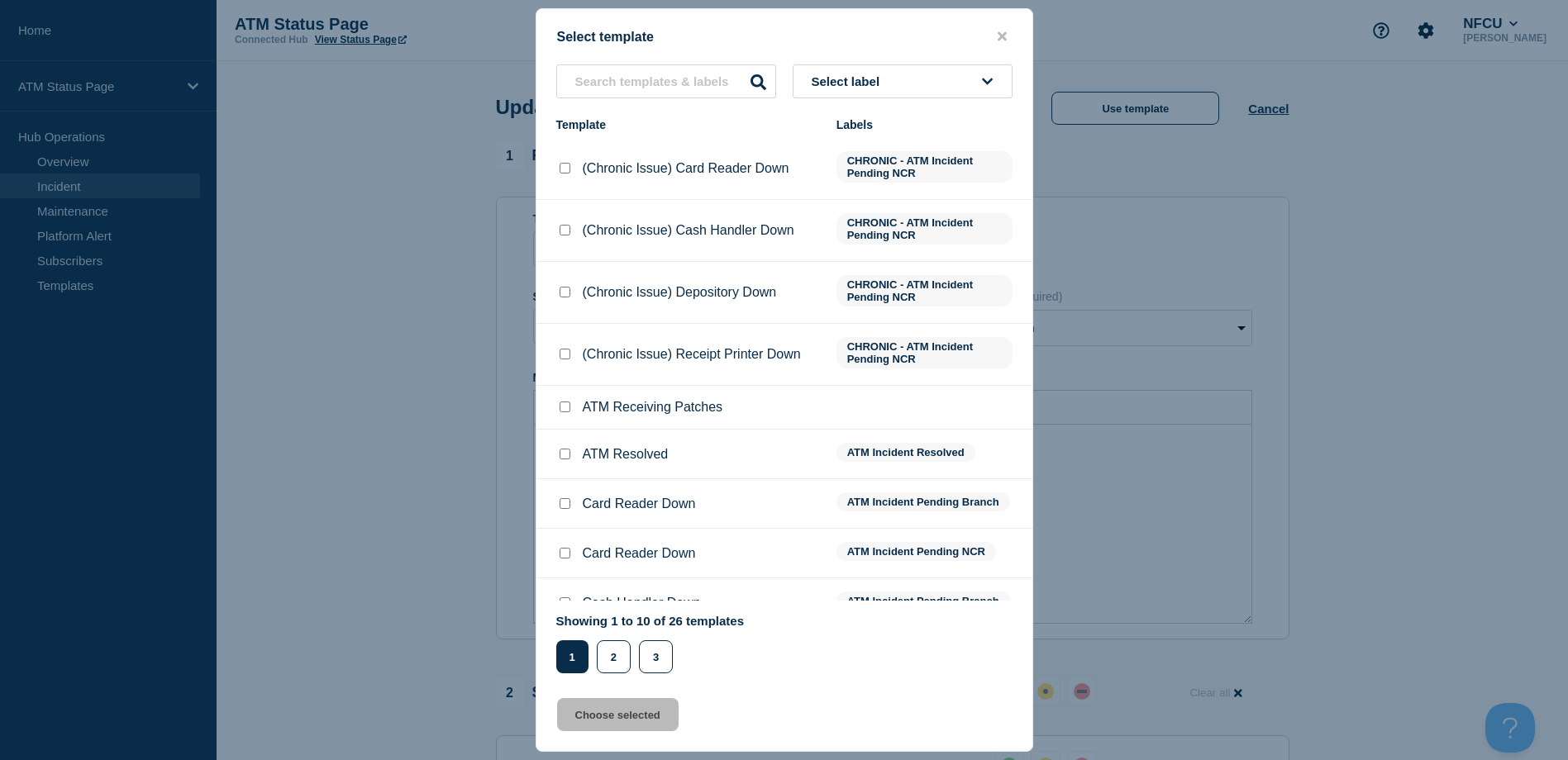
click at [969, 64] on div "Select template Select label Template Labels (Chronic Issue) Card Reader Down C…" at bounding box center [784, 380] width 498 height 744
click at [963, 85] on button "Select label" at bounding box center [902, 82] width 220 height 34
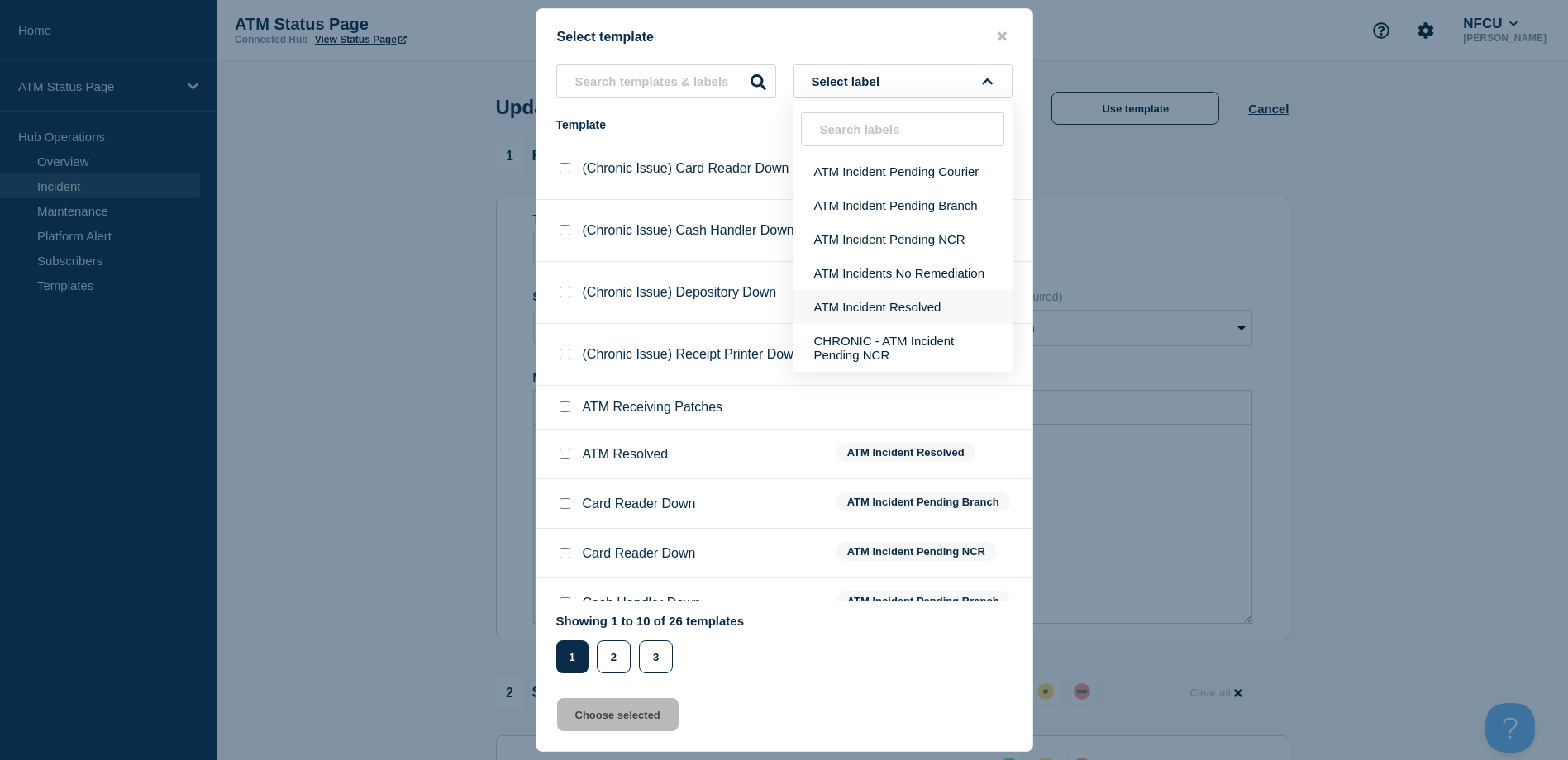
click at [920, 293] on button "ATM Incident Resolved" at bounding box center [902, 307] width 220 height 34
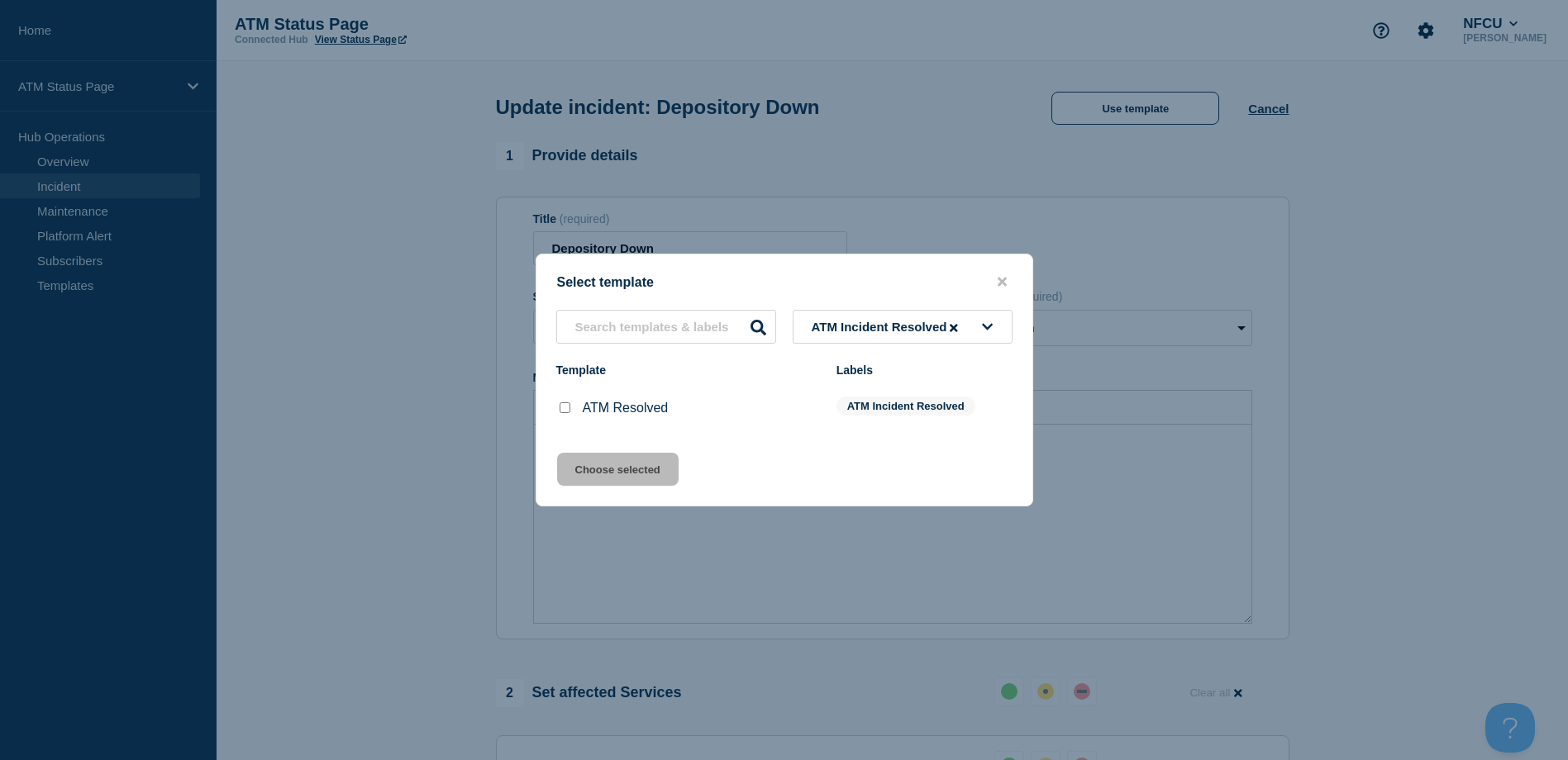
click at [563, 409] on input "ATM Resolved checkbox" at bounding box center [565, 408] width 11 height 11
checkbox input "true"
click at [599, 466] on button "Choose selected" at bounding box center [617, 468] width 122 height 33
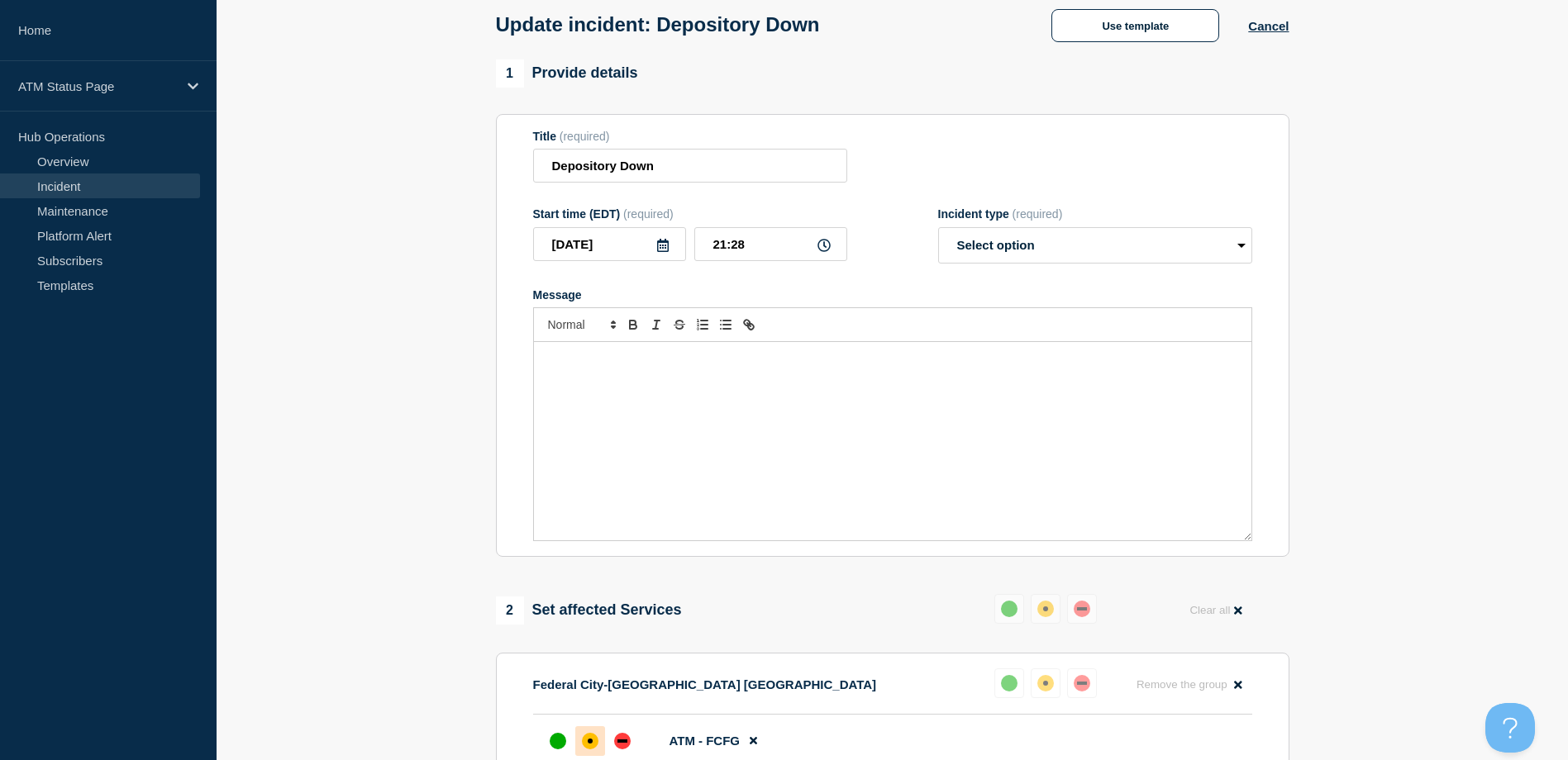
select select "resolved"
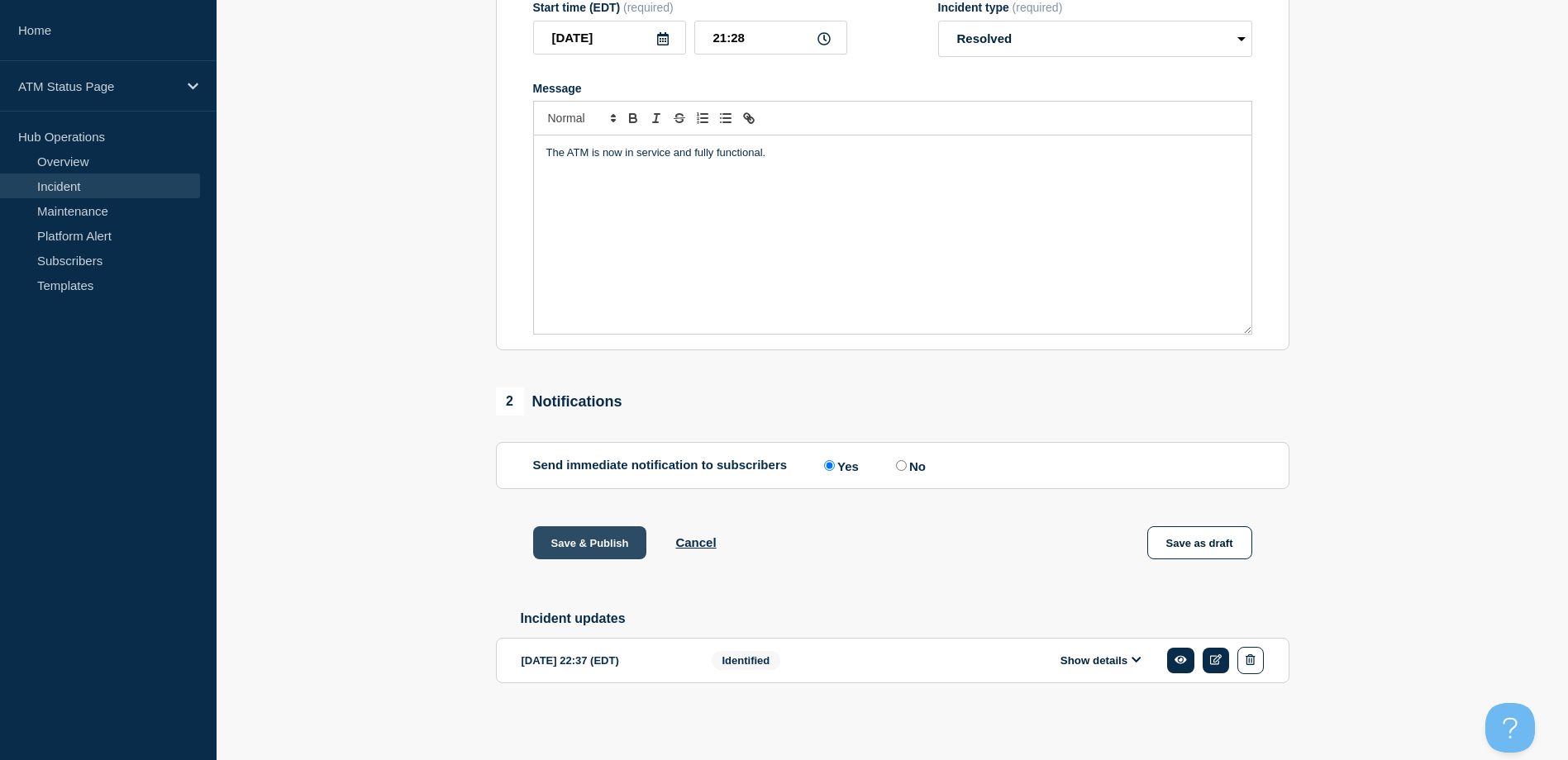
click at [600, 543] on button "Save & Publish" at bounding box center [591, 542] width 114 height 33
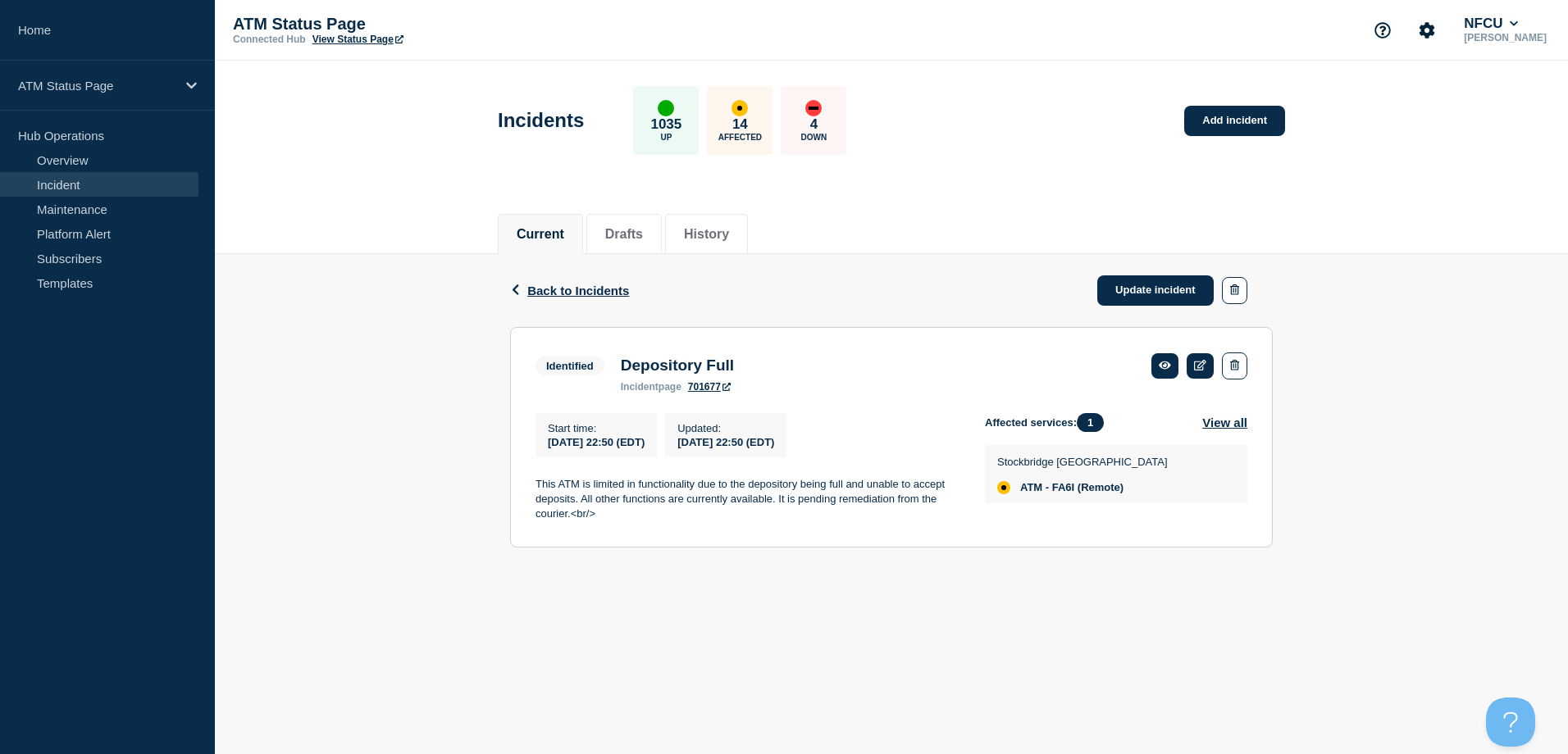
click at [1065, 488] on span "ATM - FA6I (Remote)" at bounding box center [1071, 488] width 103 height 13
copy span "FA6I"
click at [1062, 495] on span "ATM - FA8M (Remote)" at bounding box center [1075, 488] width 109 height 13
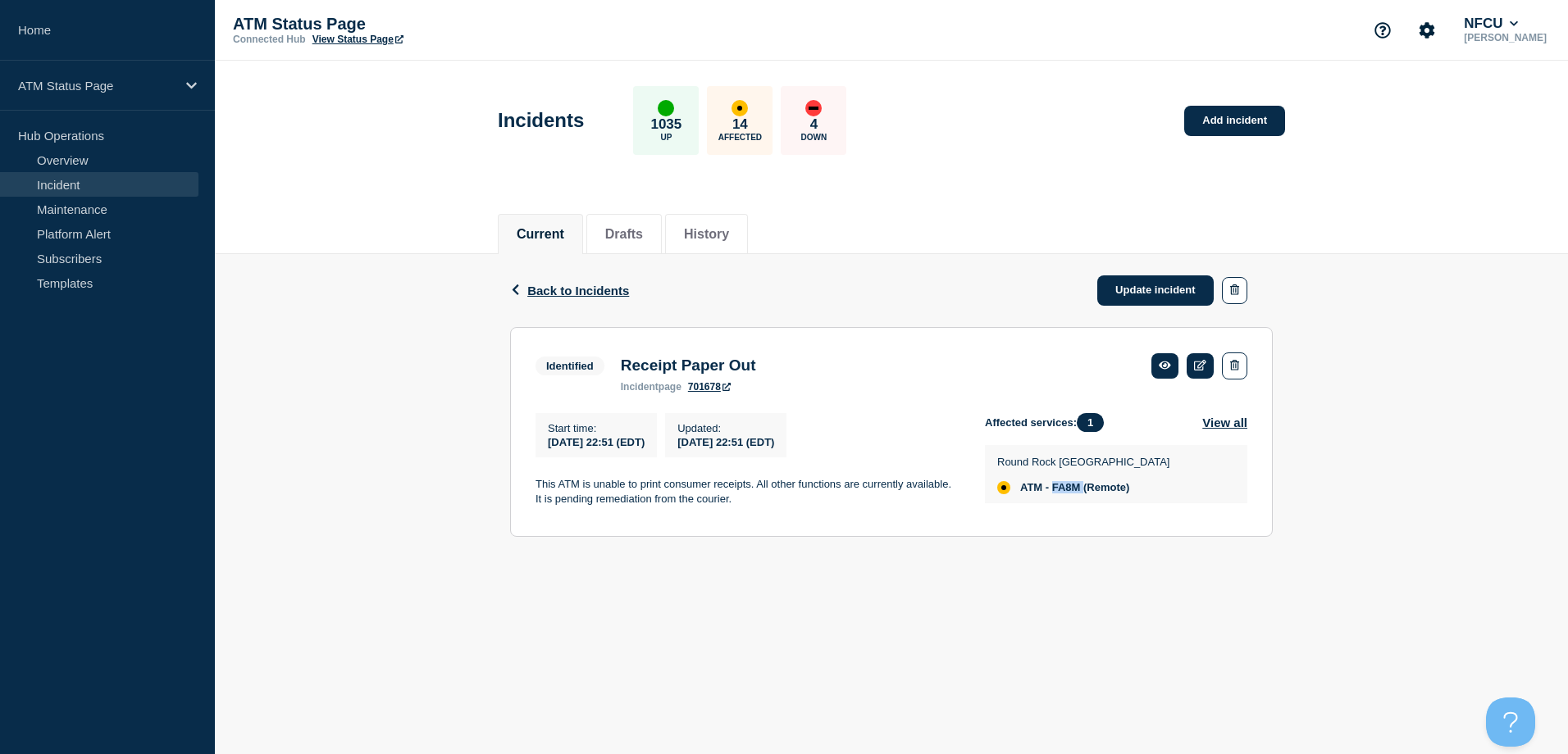
copy span "FA8M"
click at [1140, 298] on link "Update incident" at bounding box center [1156, 290] width 116 height 30
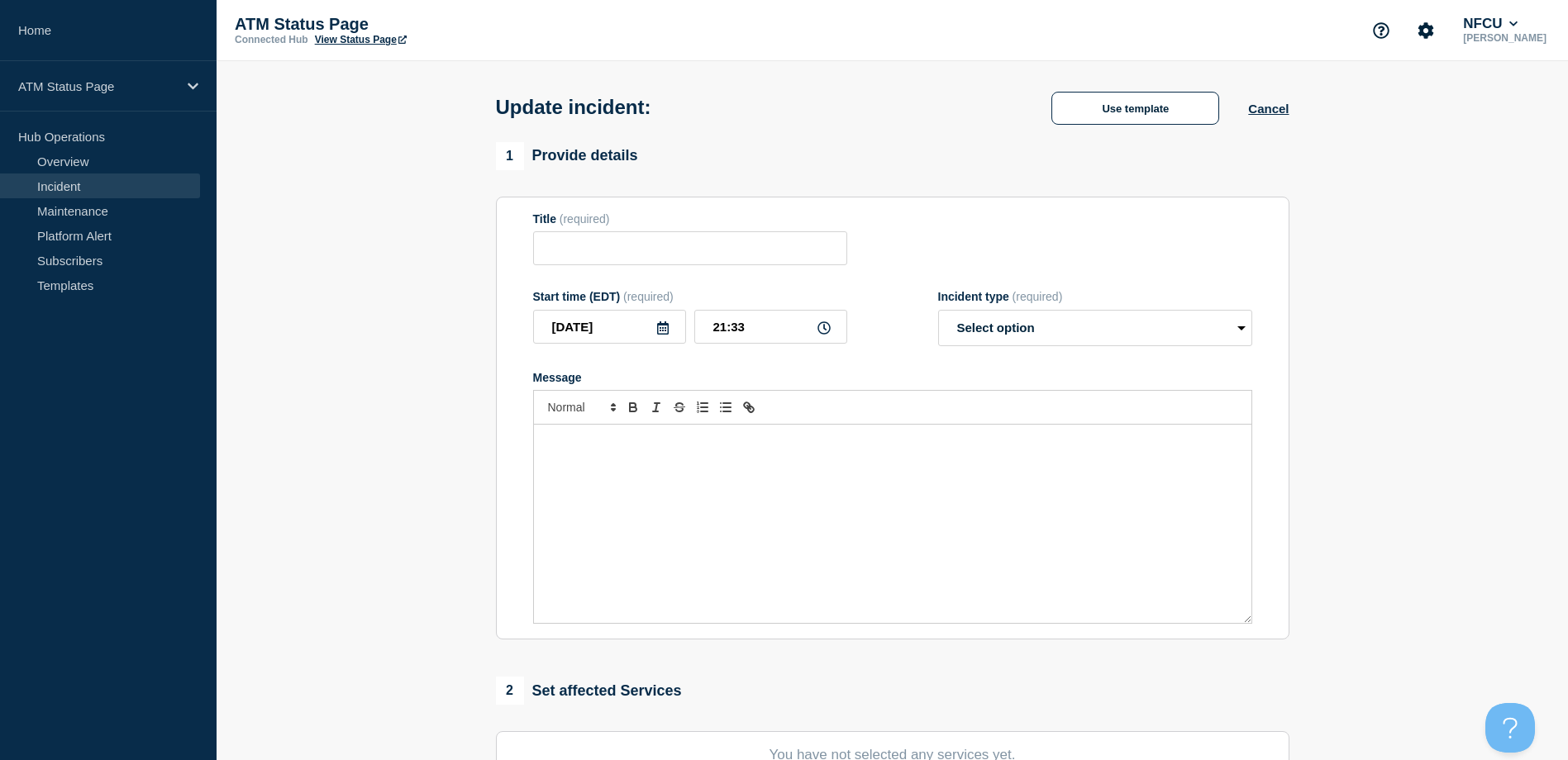
type input "Depository Full"
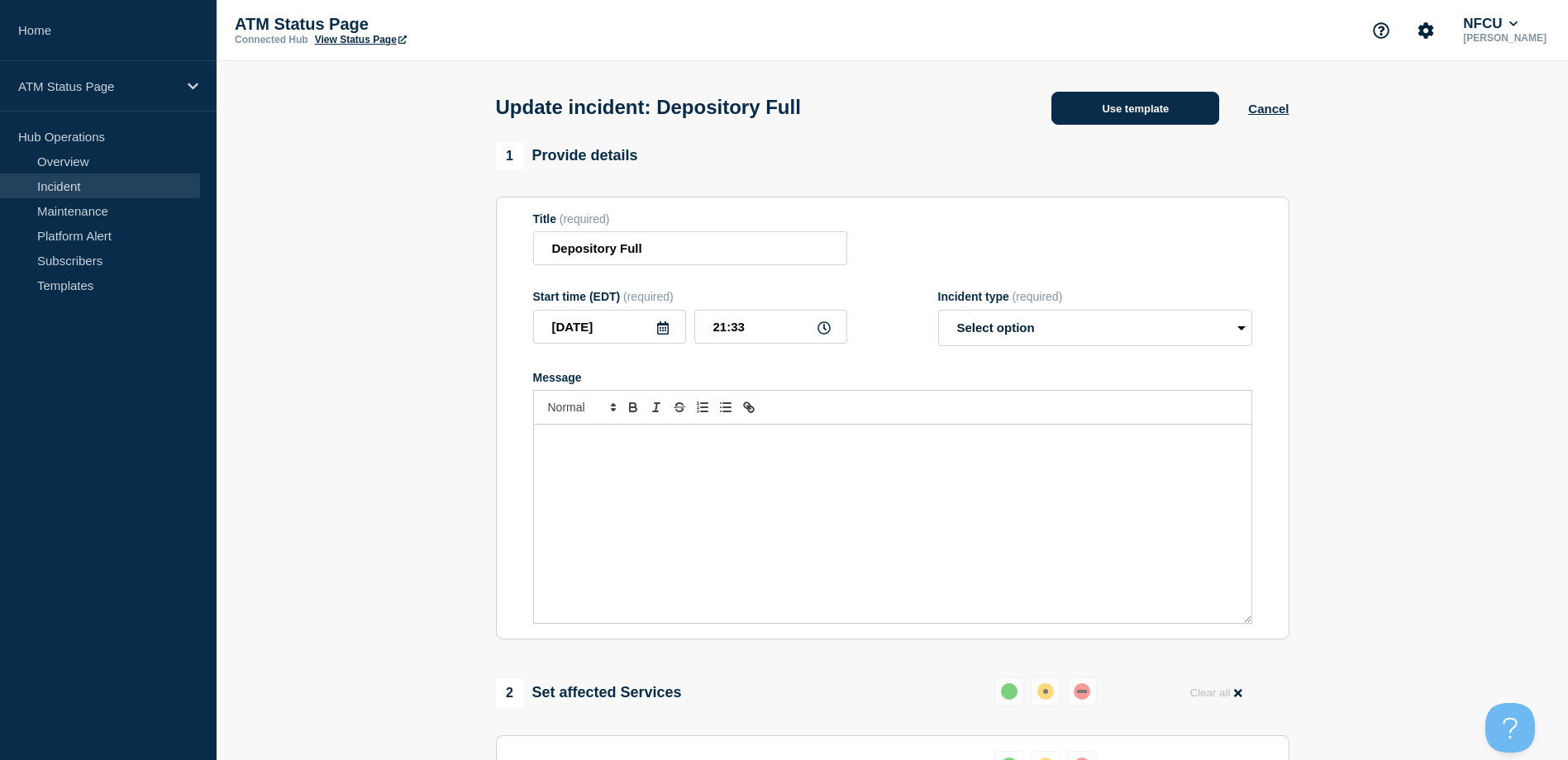
click at [1113, 100] on button "Use template" at bounding box center [1135, 108] width 168 height 33
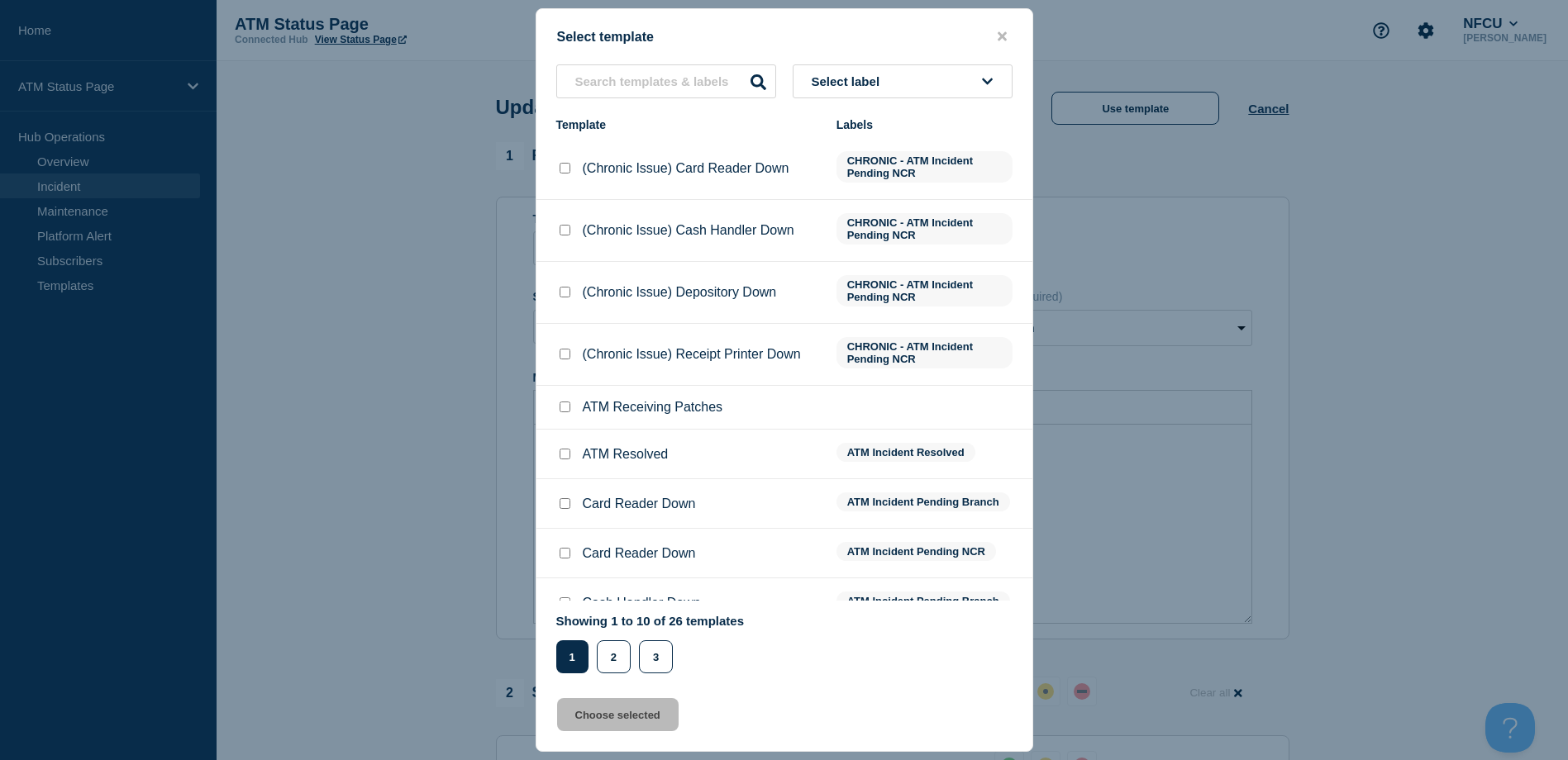
click at [950, 68] on button "Select label" at bounding box center [902, 82] width 220 height 34
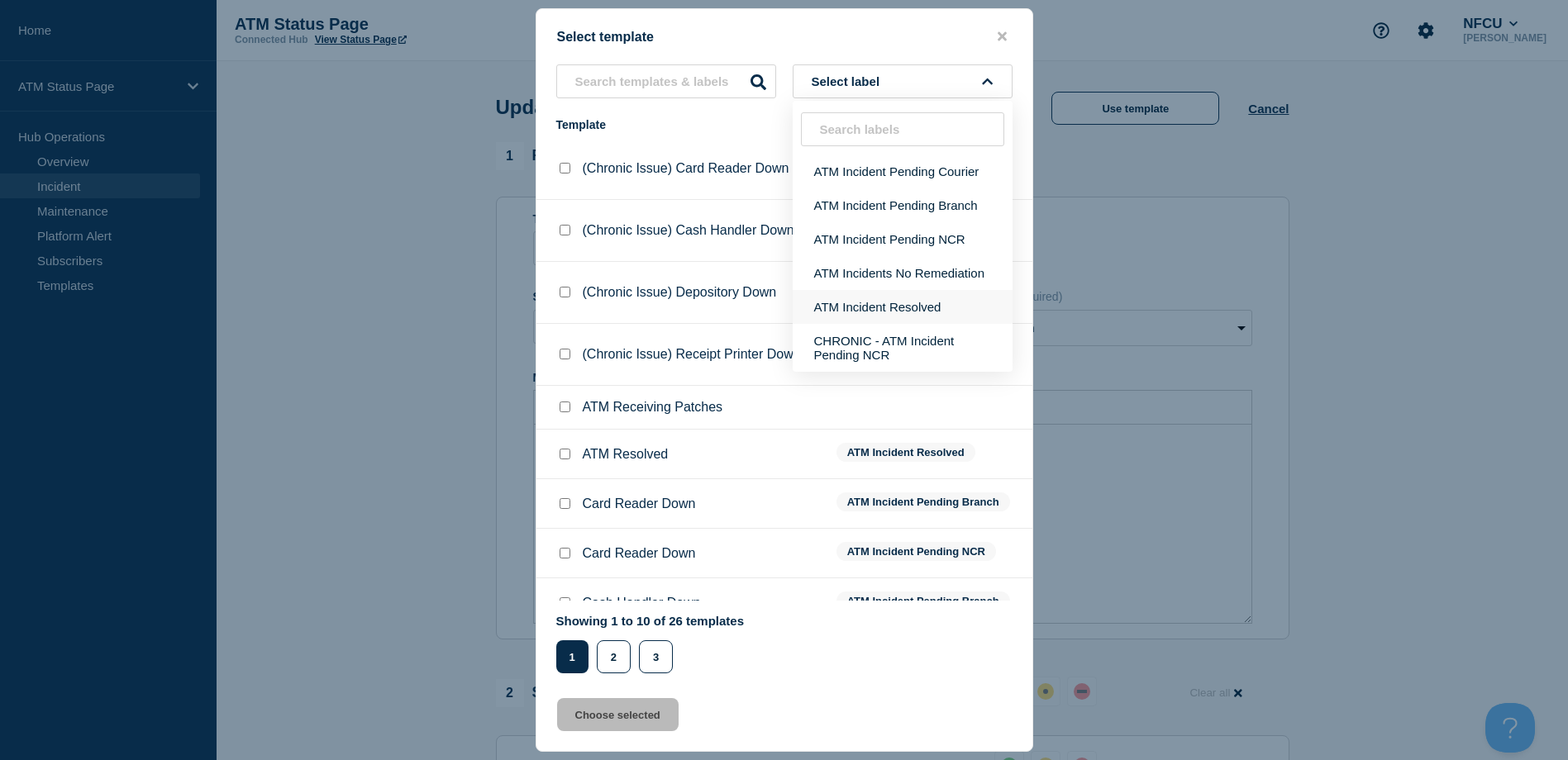
click at [918, 302] on button "ATM Incident Resolved" at bounding box center [902, 307] width 220 height 34
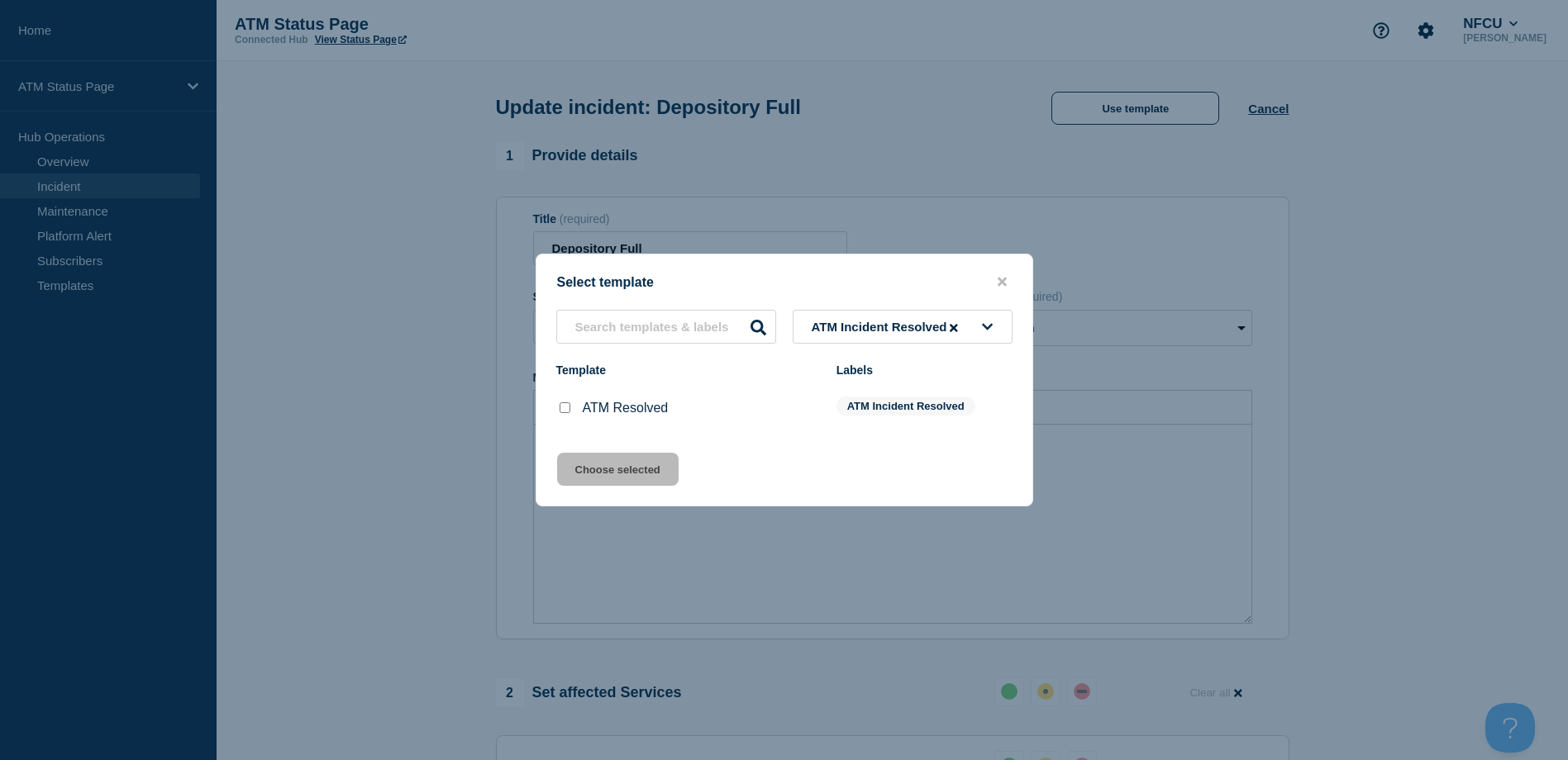
click at [564, 412] on input "ATM Resolved checkbox" at bounding box center [565, 408] width 11 height 11
checkbox input "true"
click at [600, 460] on button "Choose selected" at bounding box center [617, 468] width 122 height 33
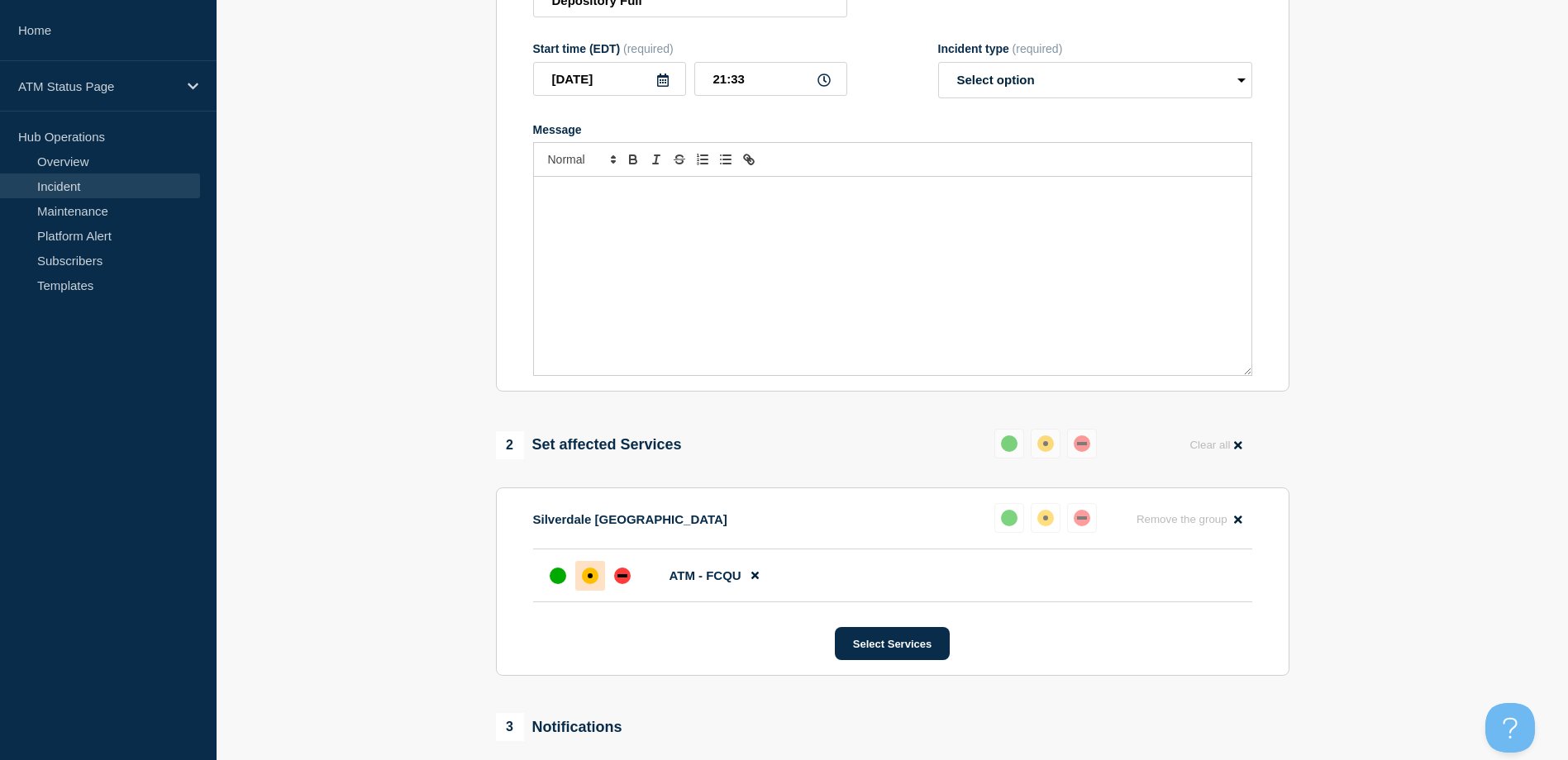
select select "resolved"
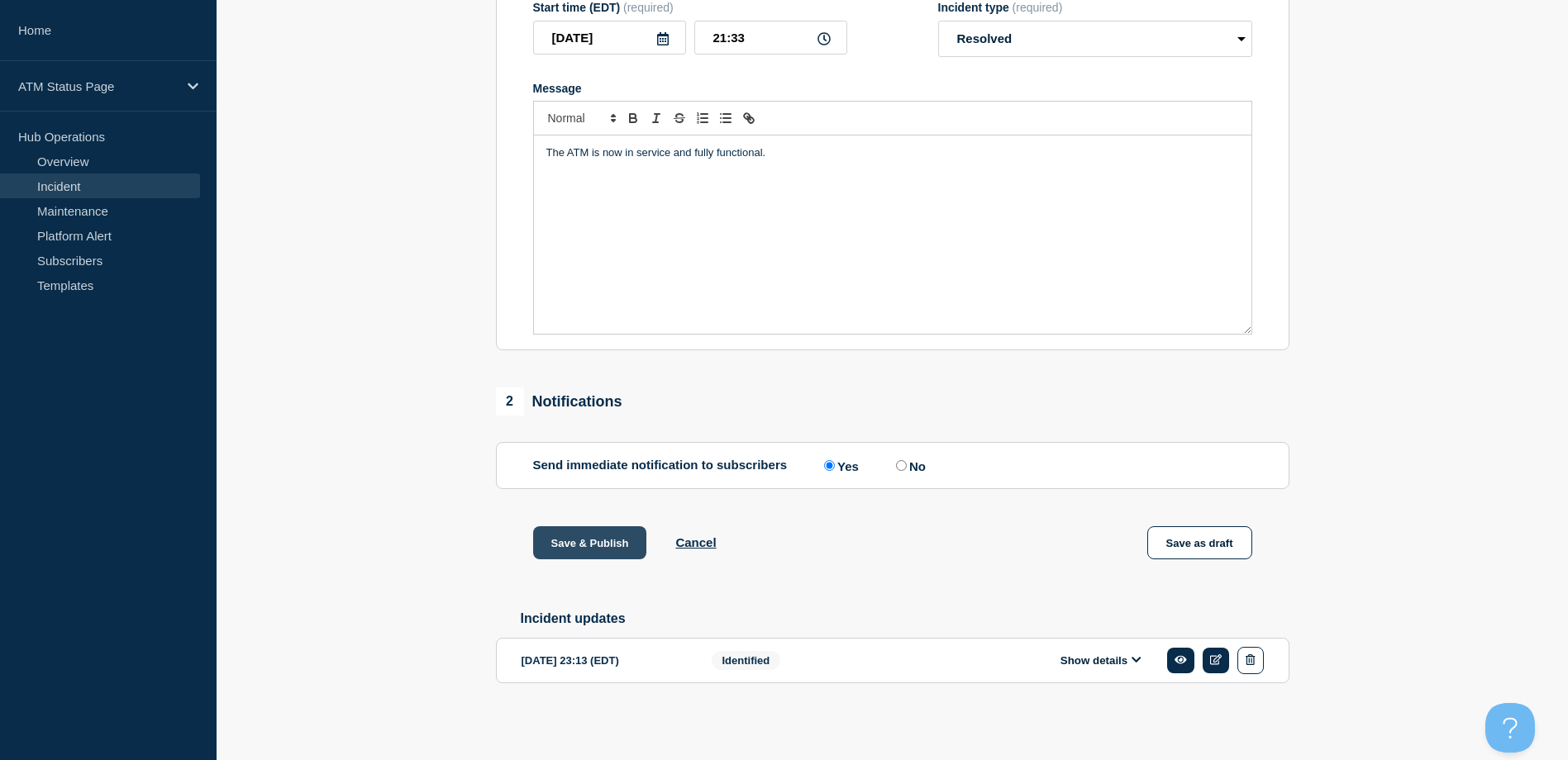
click at [619, 530] on button "Save & Publish" at bounding box center [591, 542] width 114 height 33
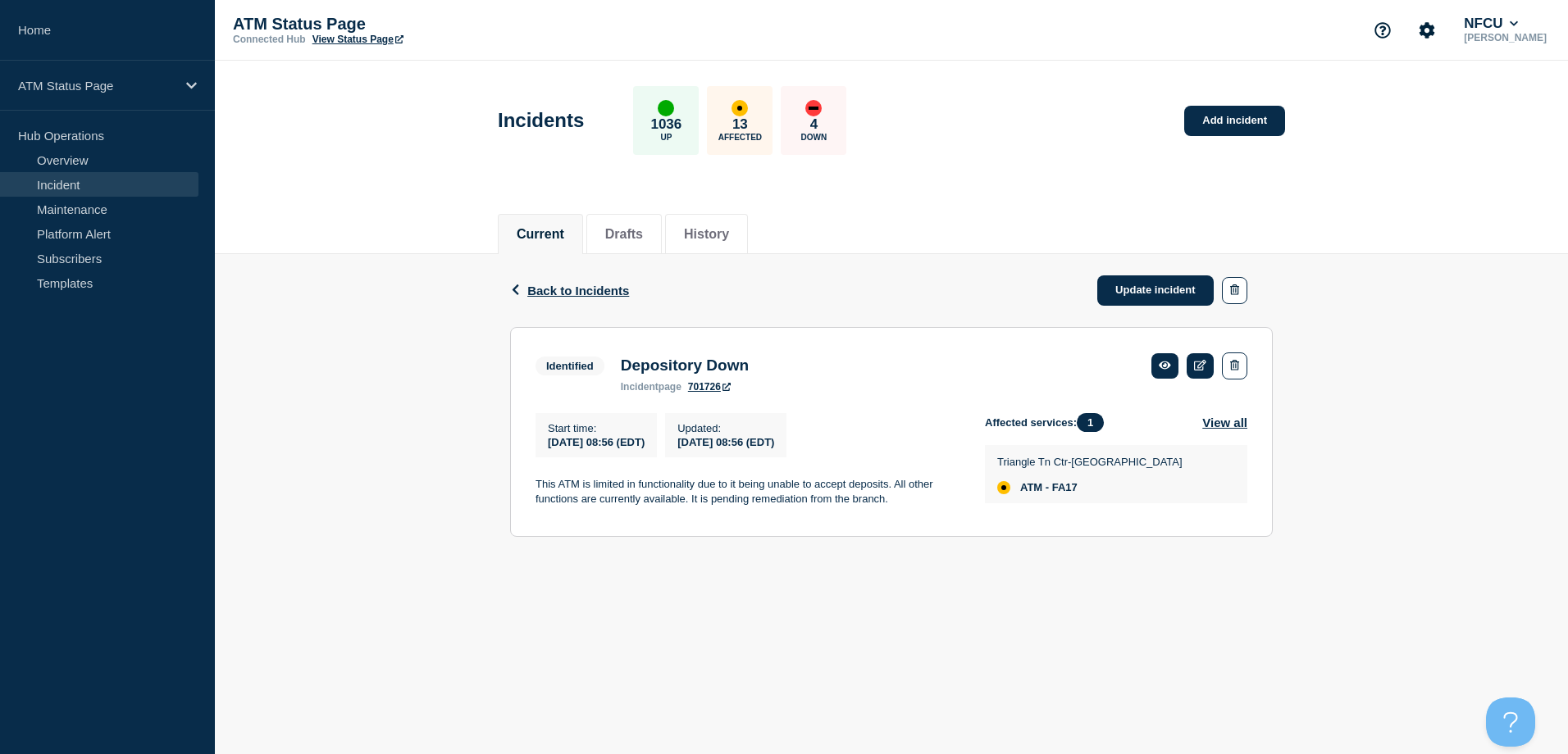
click at [1076, 493] on span "ATM - FA17" at bounding box center [1048, 488] width 57 height 13
copy span "FA17"
click at [1065, 495] on span "ATM - FA4D (Remote)" at bounding box center [1074, 488] width 109 height 13
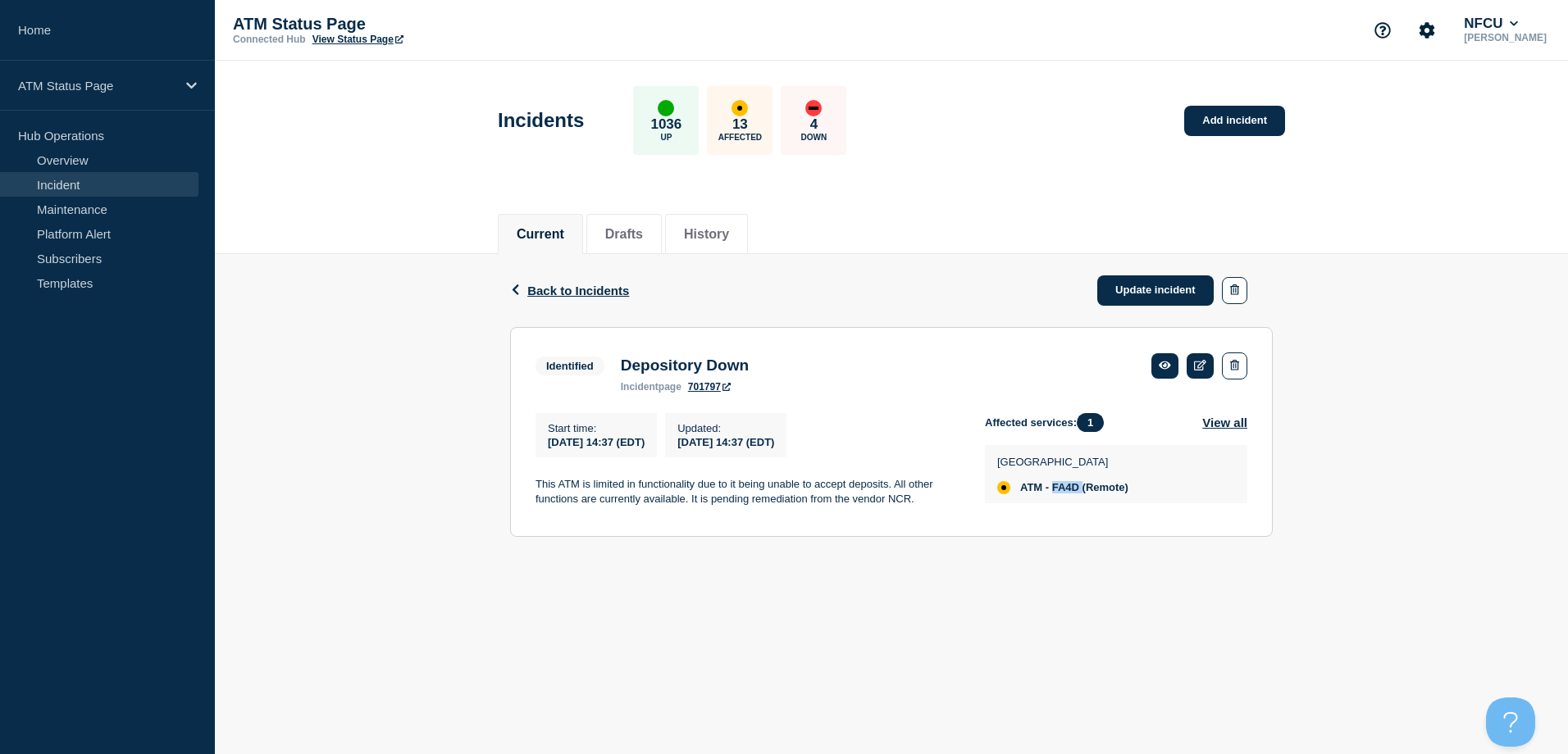
copy span "FA4D"
